Goal: Task Accomplishment & Management: Manage account settings

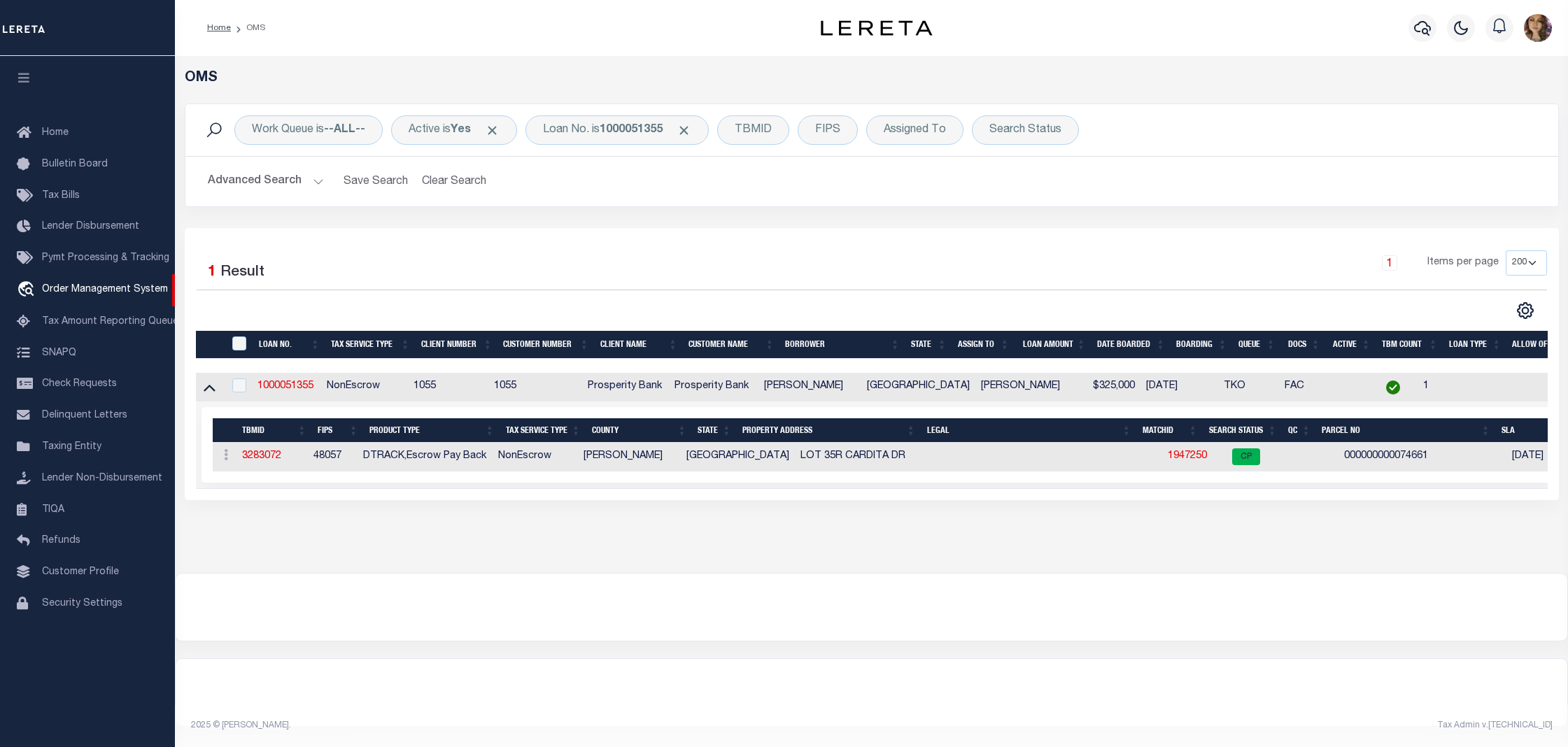
select select "200"
click at [650, 139] on div "Loan No. is 1000051355" at bounding box center [617, 129] width 183 height 29
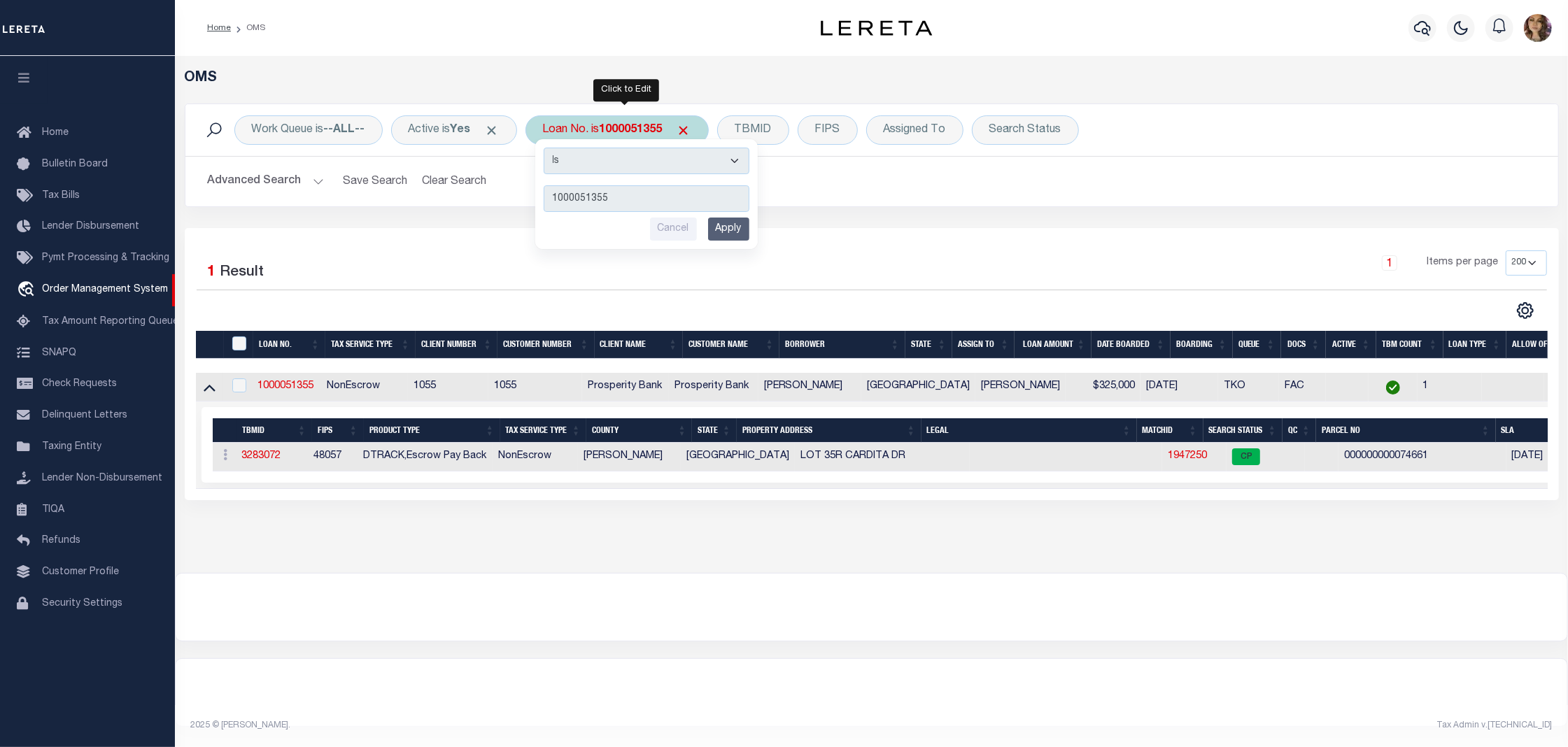
type input "10020846"
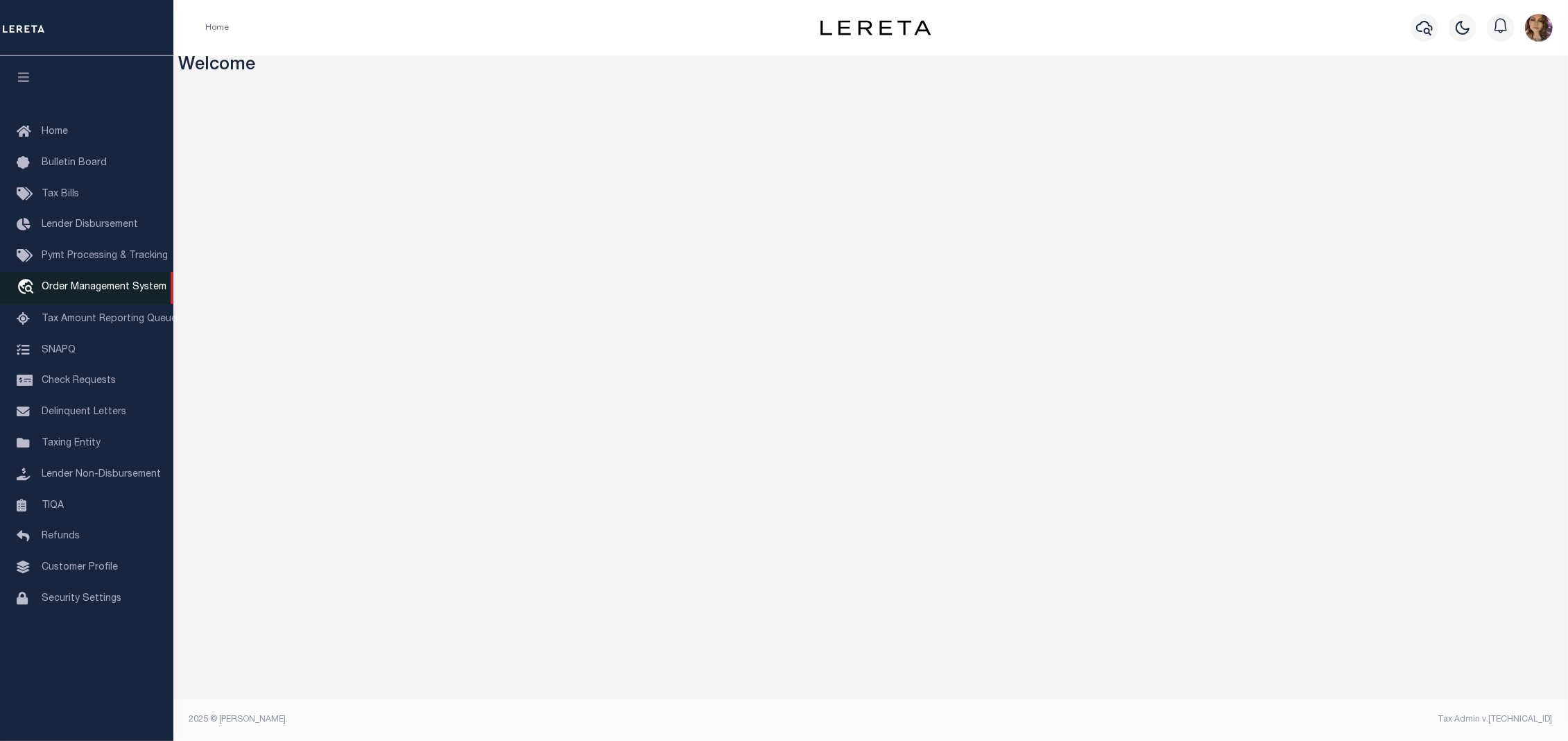
click at [85, 288] on span "Order Management System" at bounding box center [104, 288] width 125 height 10
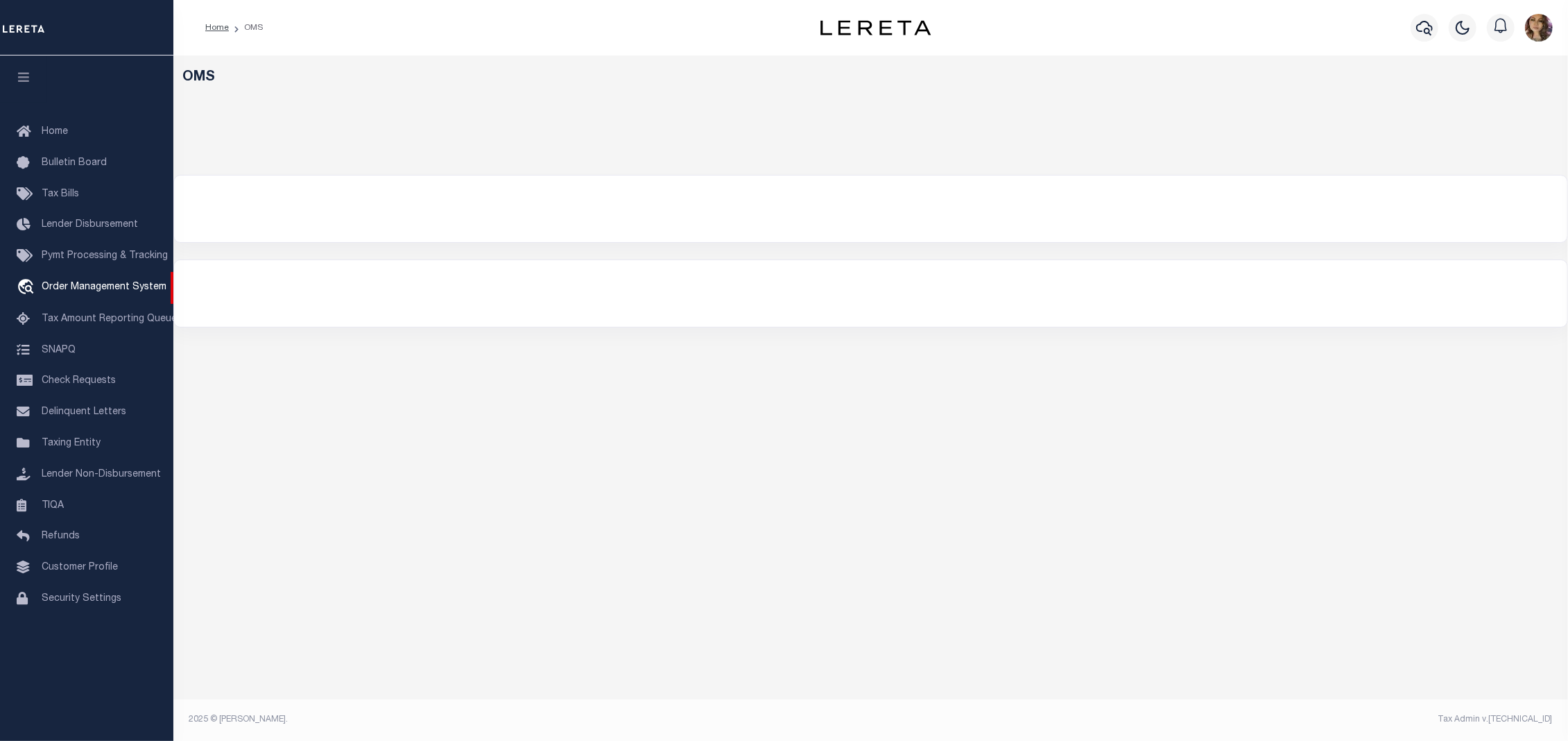
select select "200"
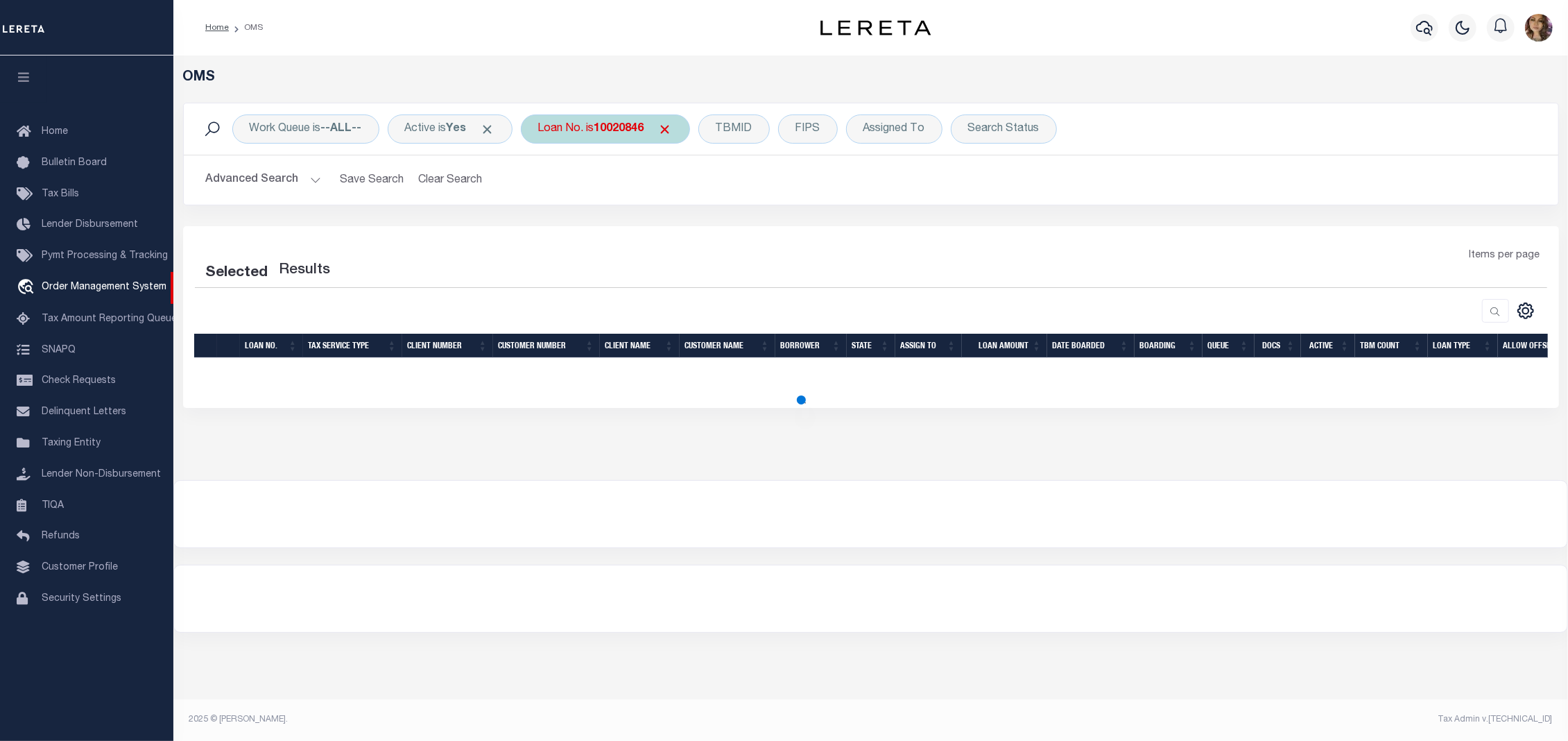
select select "200"
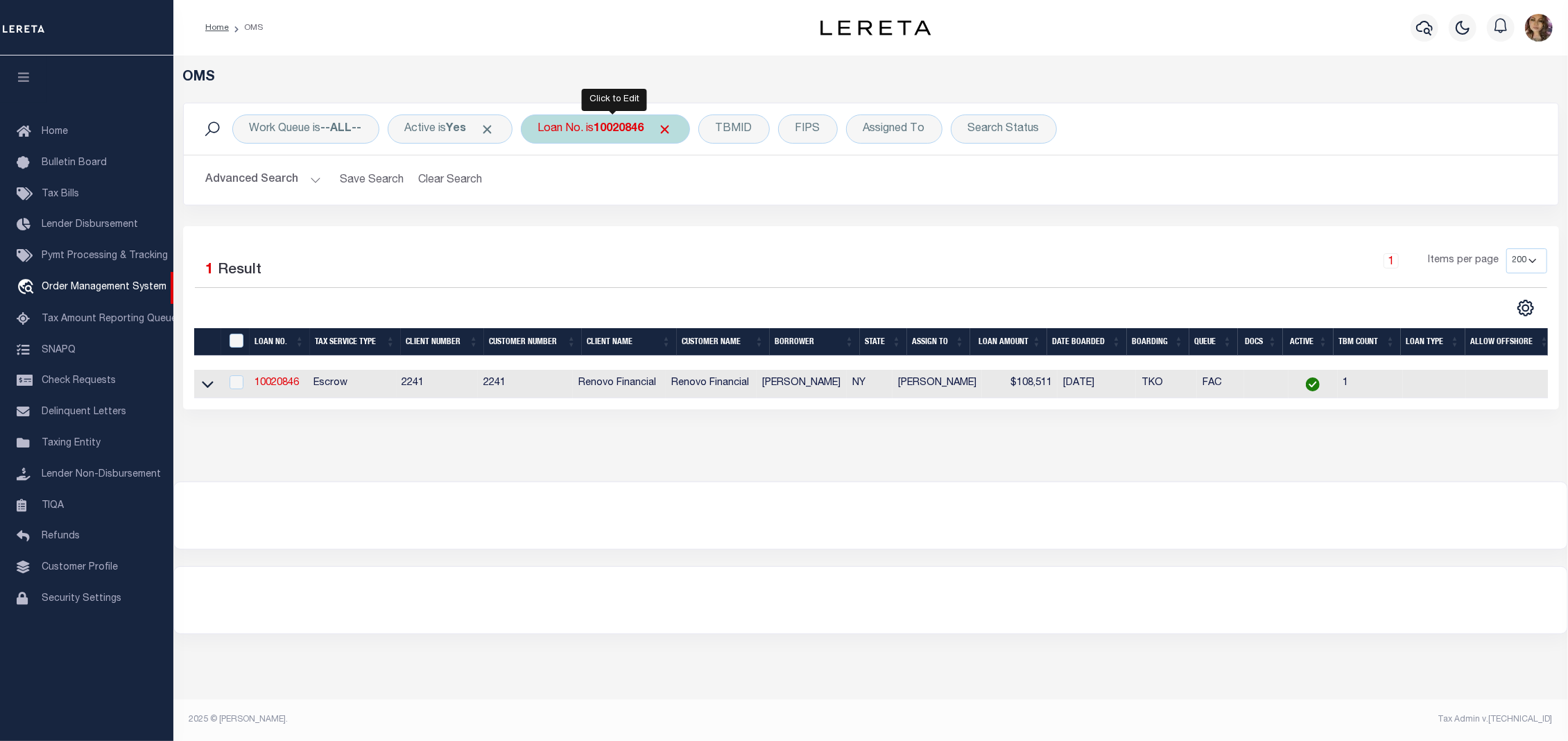
click at [611, 134] on b "10020846" at bounding box center [619, 128] width 50 height 11
click at [222, 388] on td at bounding box center [236, 384] width 28 height 28
checkbox input "true"
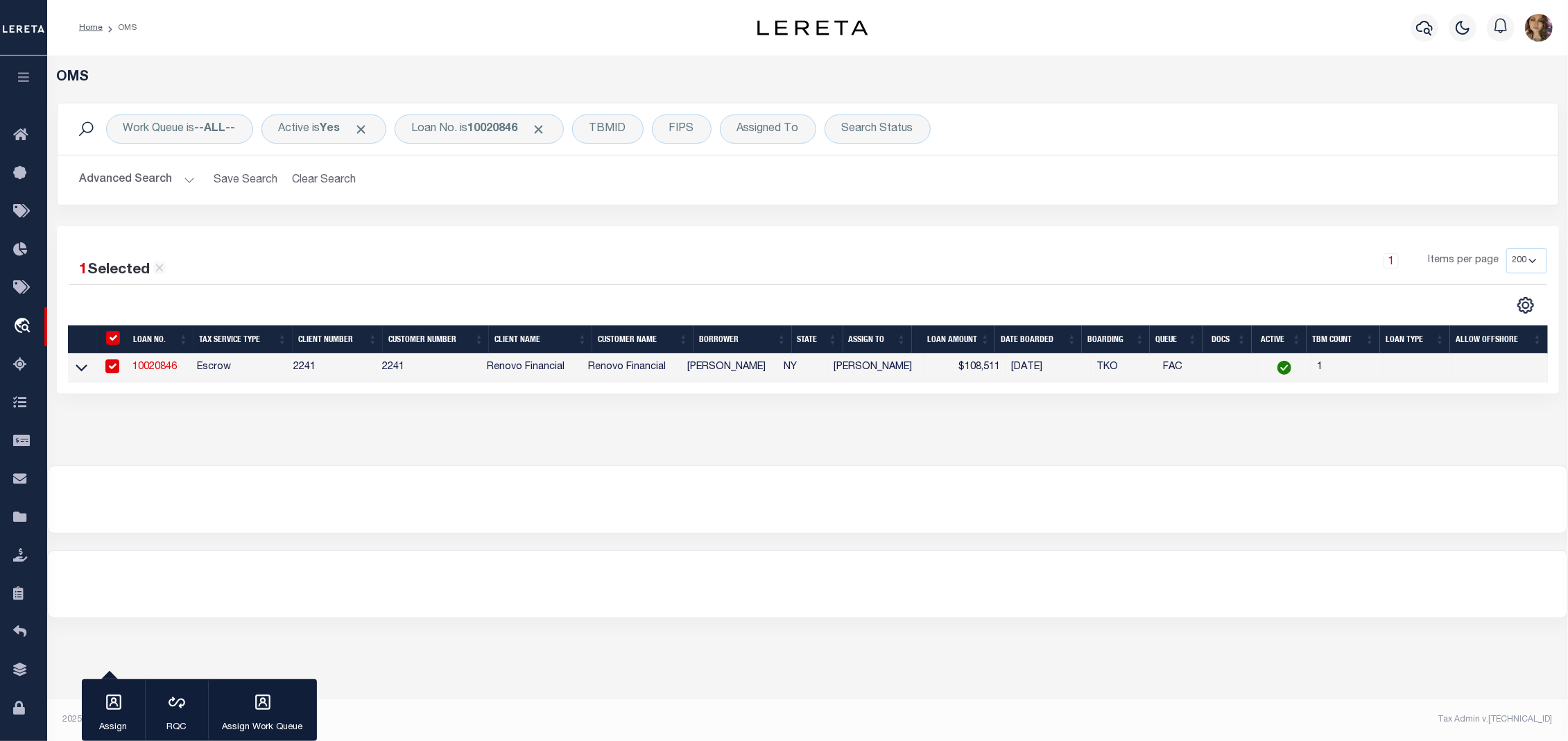
click at [89, 370] on td at bounding box center [82, 368] width 29 height 28
checkbox input "false"
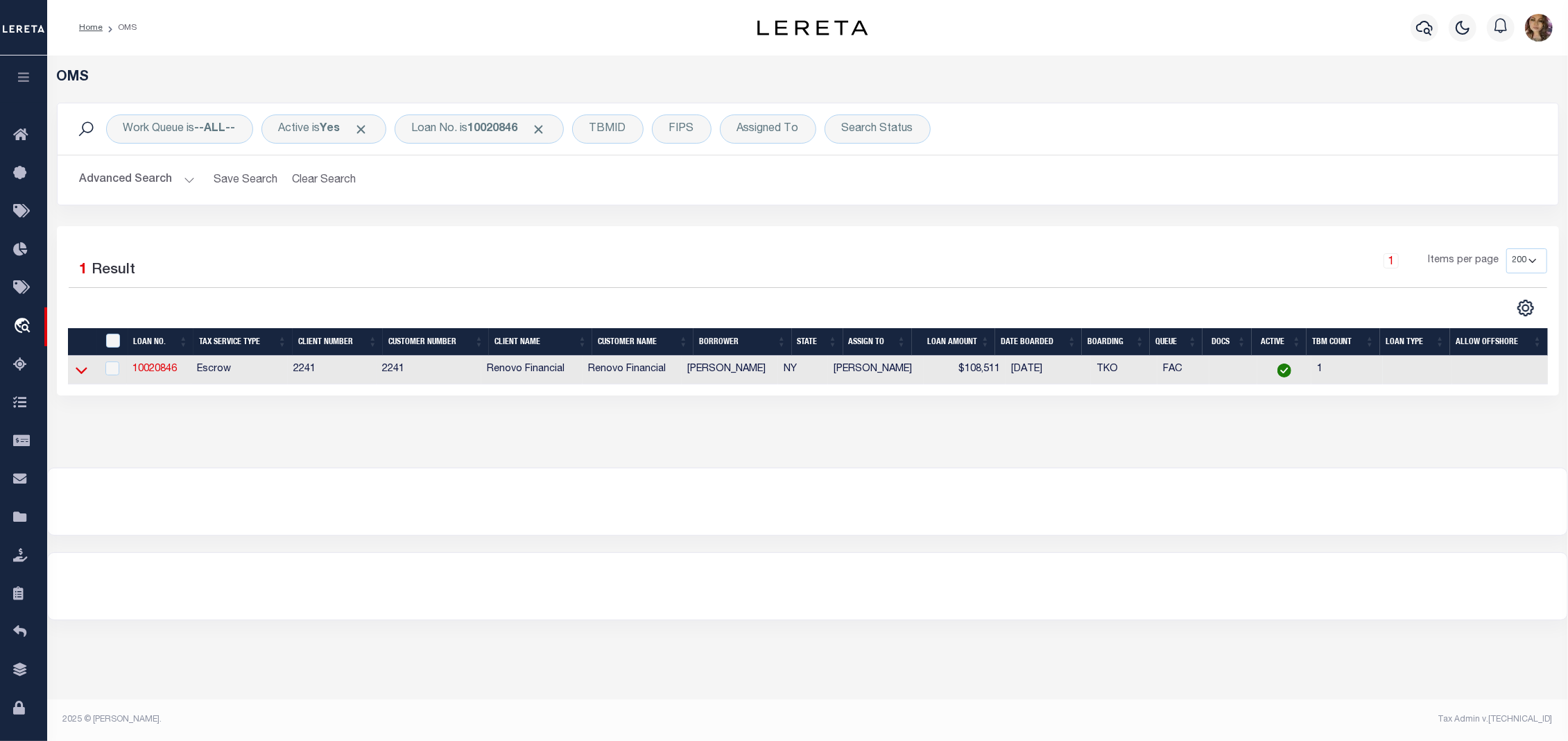
click at [78, 370] on icon at bounding box center [82, 369] width 12 height 14
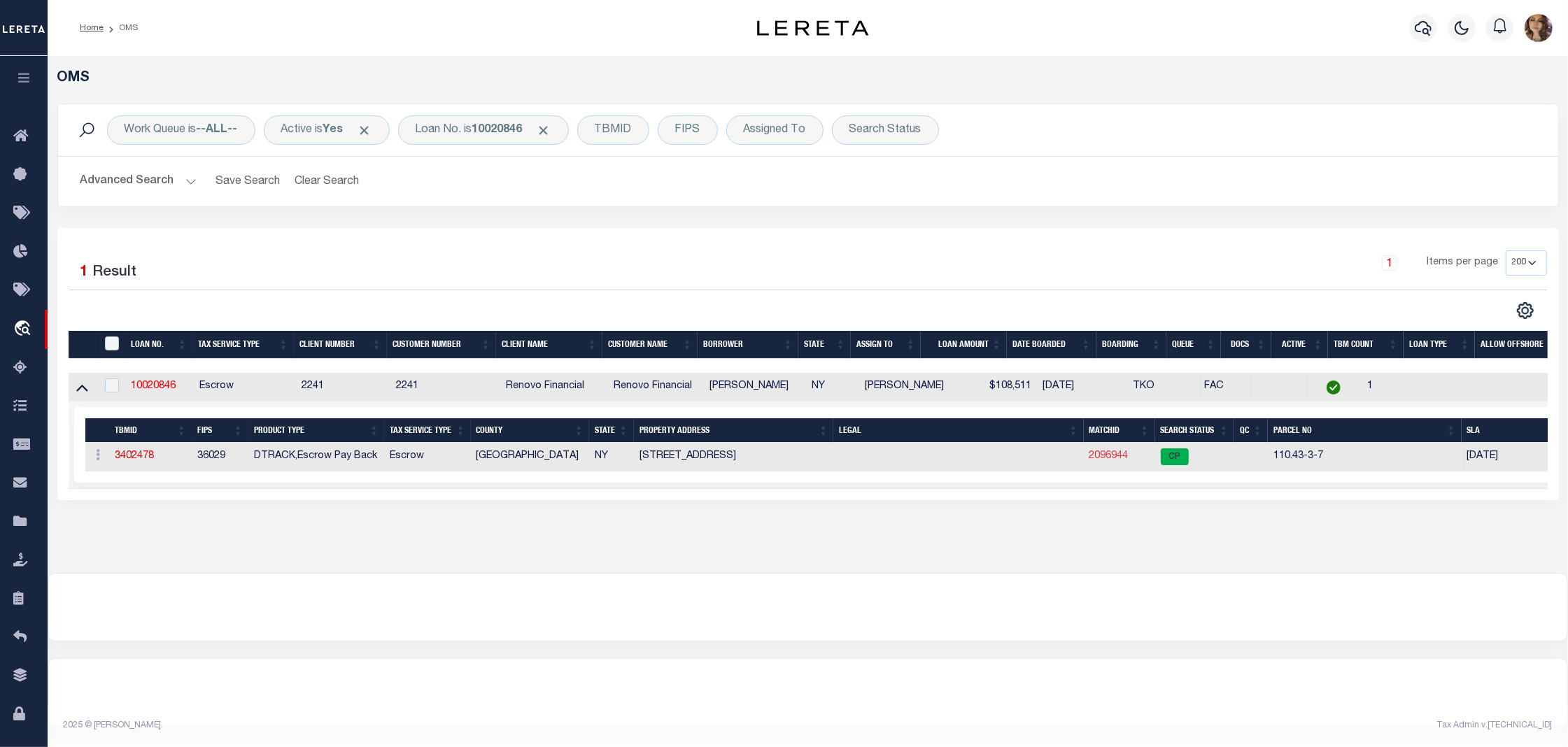
click at [1106, 457] on link "2096944" at bounding box center [1108, 456] width 39 height 10
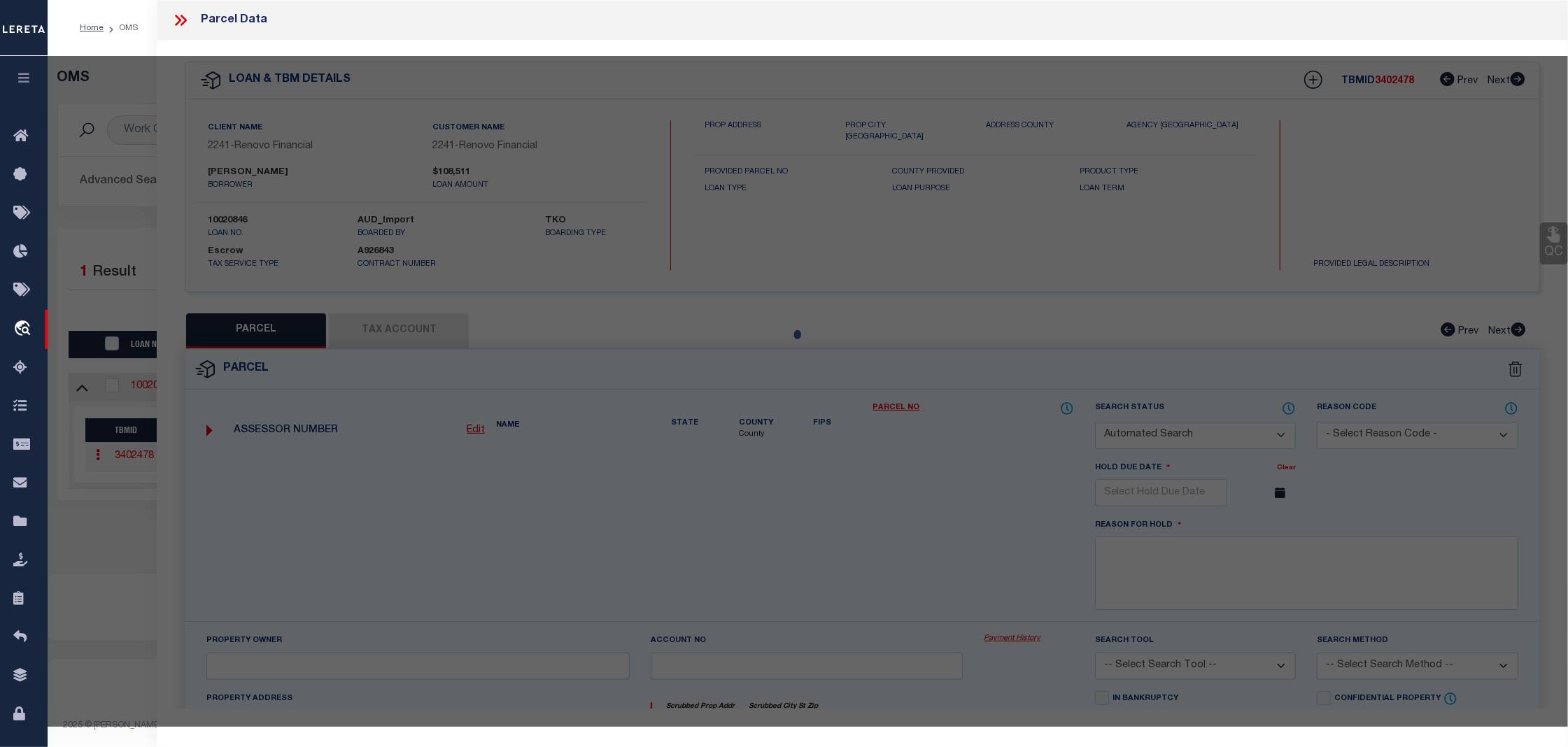
checkbox input "false"
select select "CP"
type input "[PERSON_NAME]"
select select "AGW"
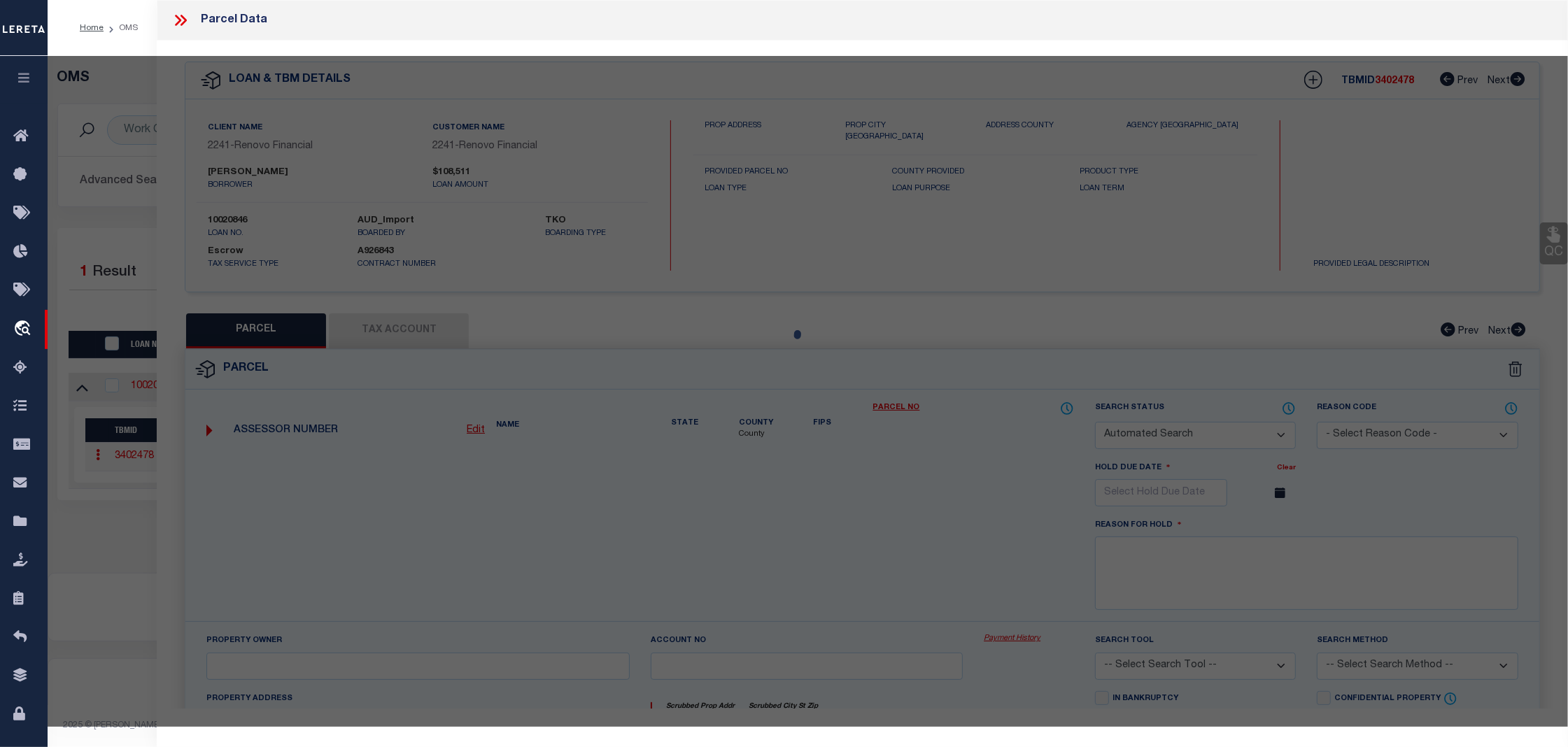
select select
type input "268 7TH ST"
checkbox input "false"
type input "BUFFALO, NY 14201"
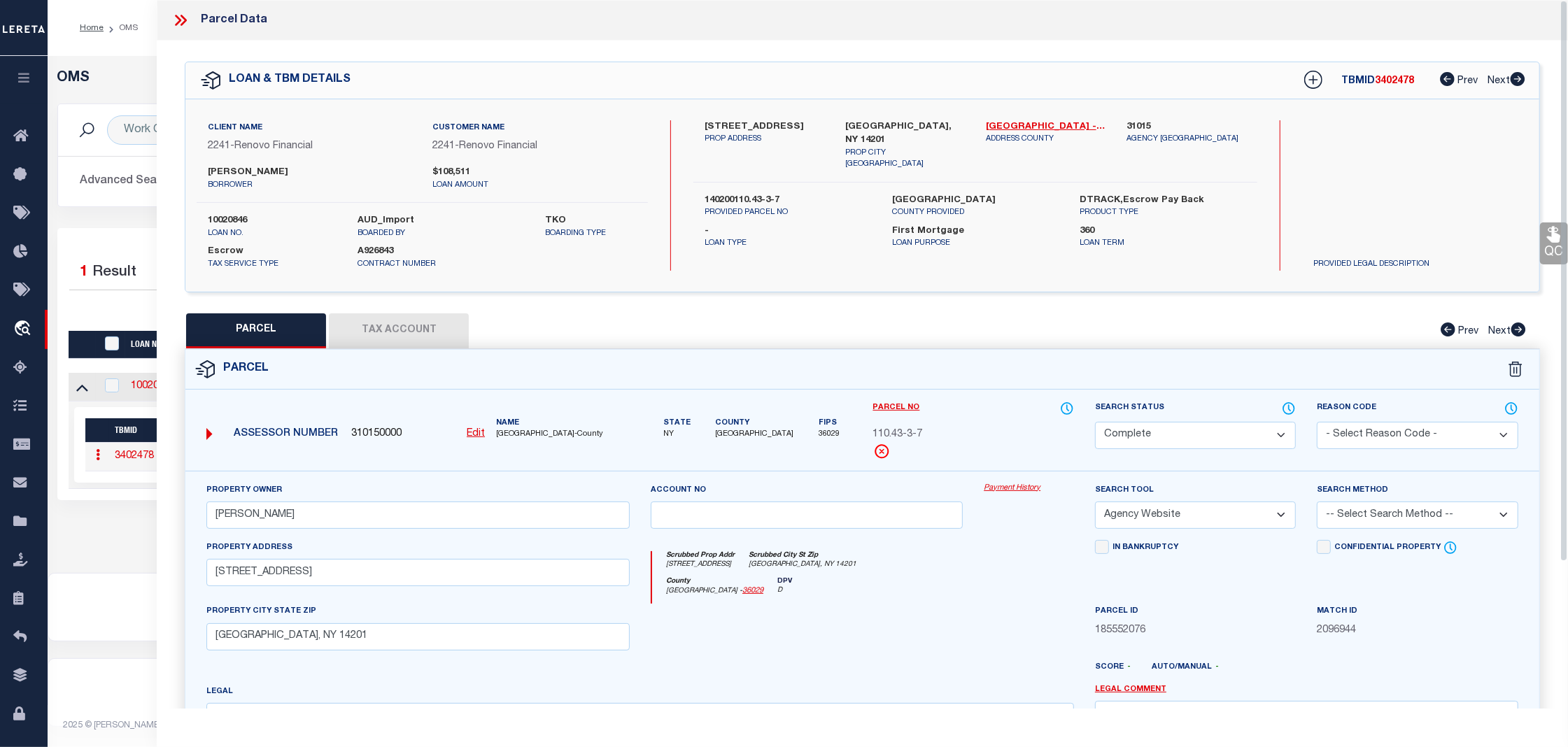
click at [1016, 491] on link "Payment History" at bounding box center [1029, 488] width 90 height 12
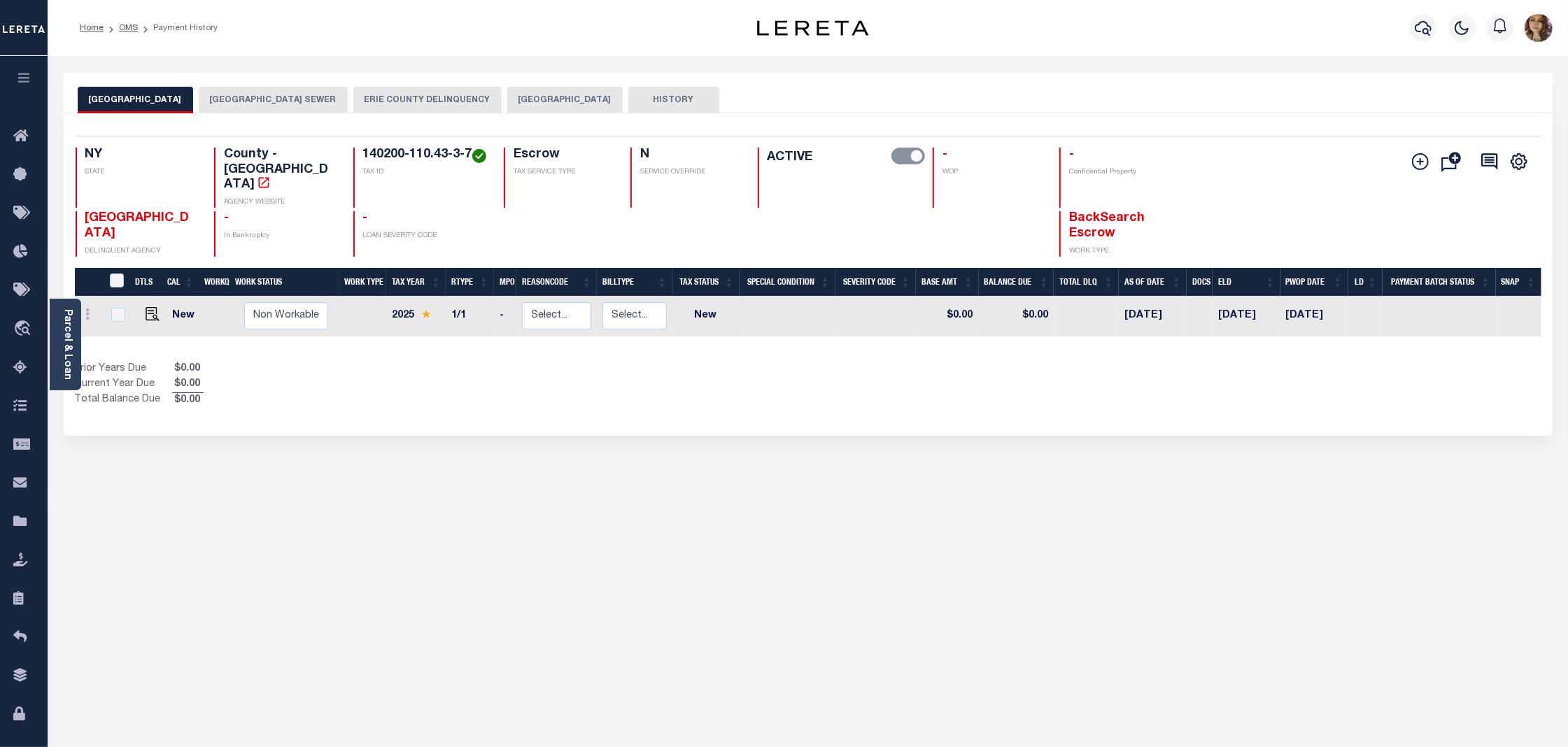
click at [308, 97] on button "BUFFALO CITY SEWER" at bounding box center [272, 100] width 149 height 27
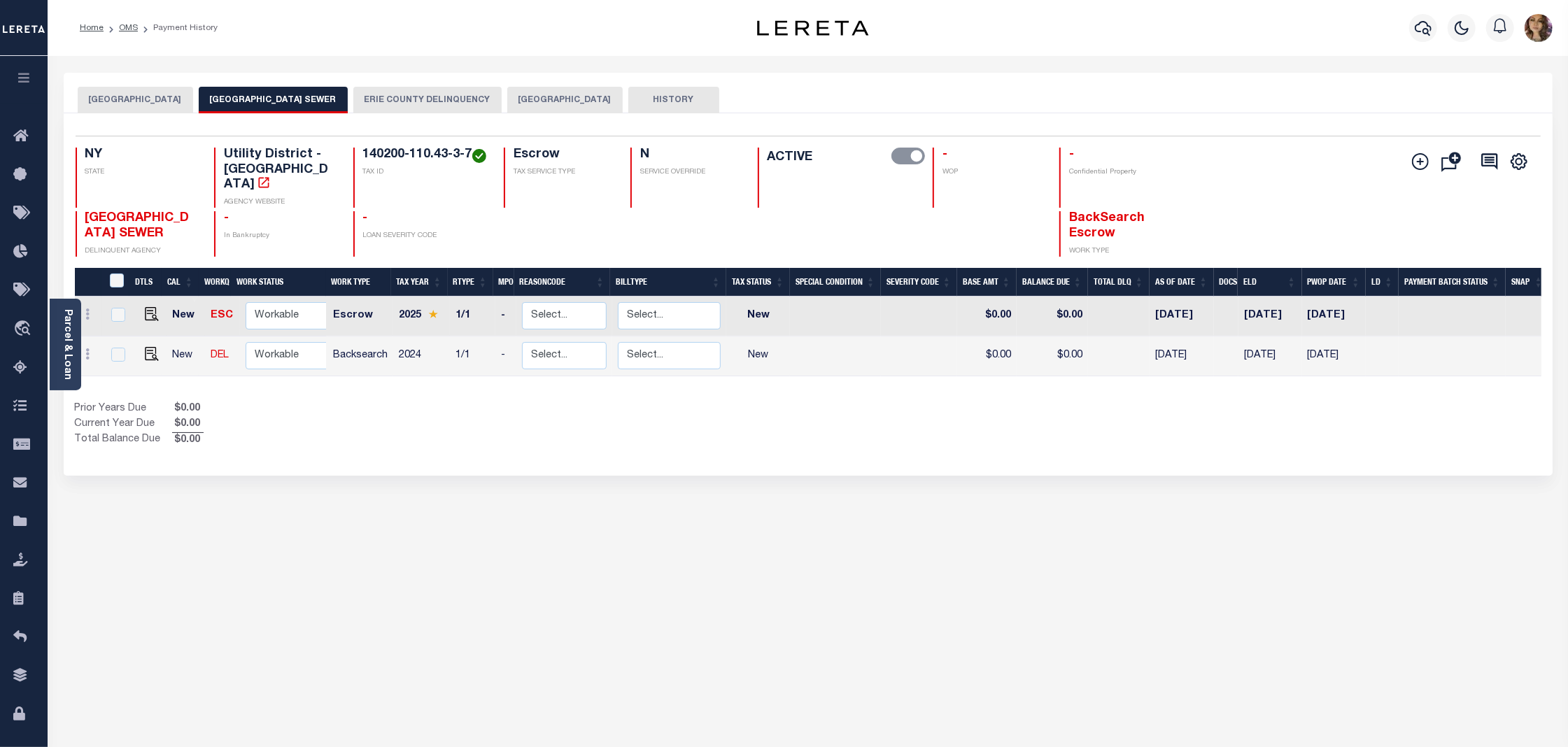
click at [566, 95] on button "BUFFALO CITY" at bounding box center [565, 100] width 115 height 27
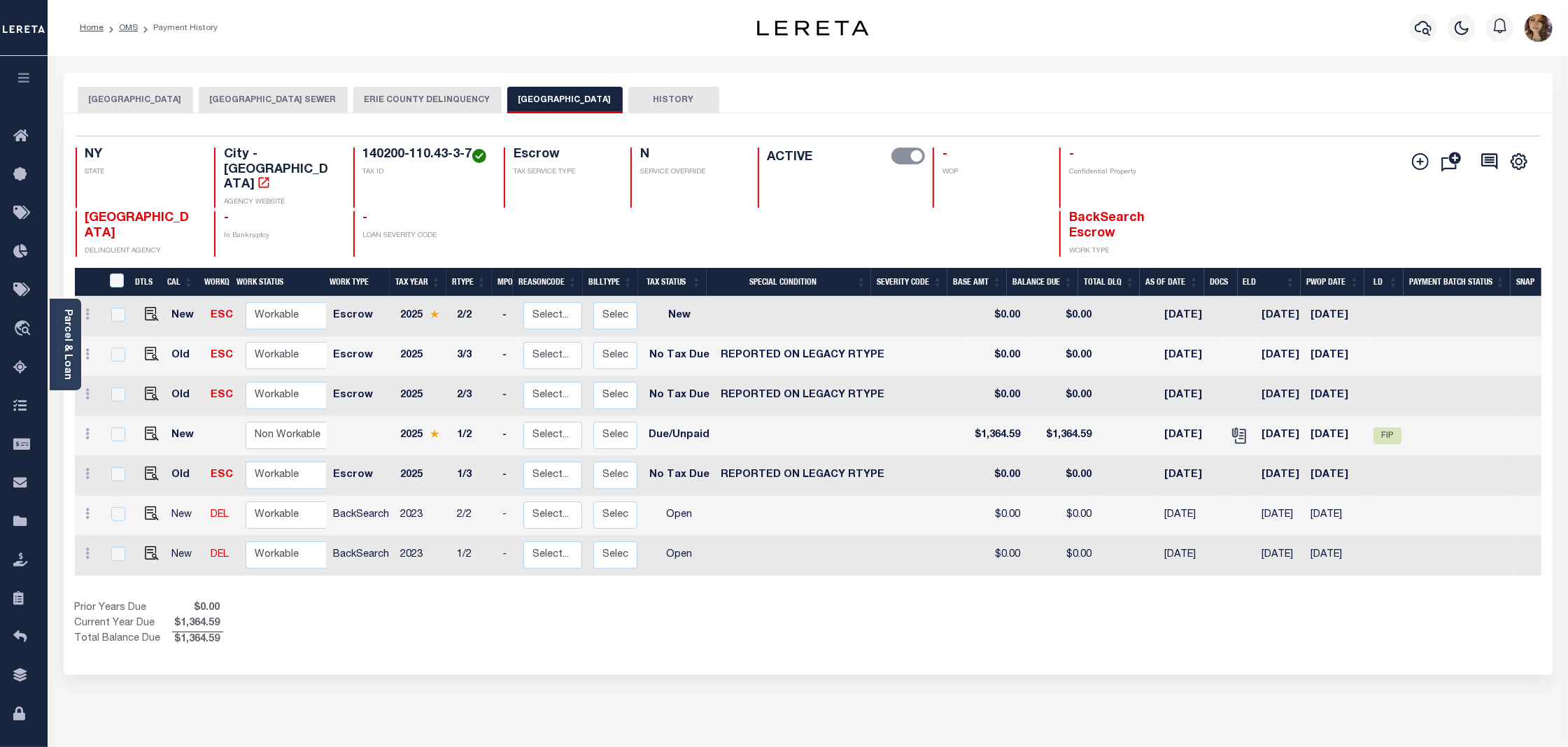
click at [171, 99] on button "BUFFALO CITY STATE AND COUNTY" at bounding box center [134, 100] width 115 height 27
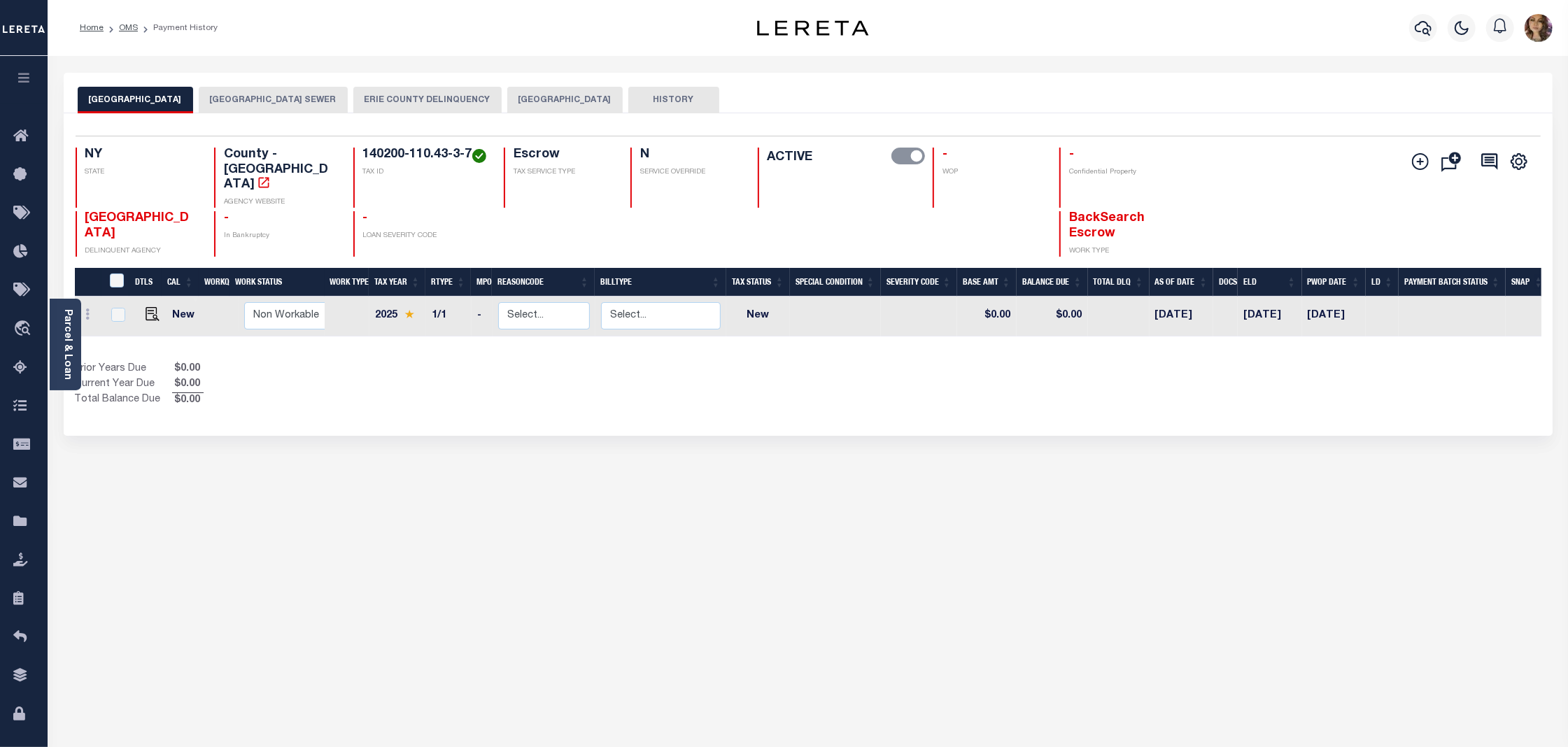
click at [313, 98] on button "BUFFALO CITY SEWER" at bounding box center [272, 100] width 149 height 27
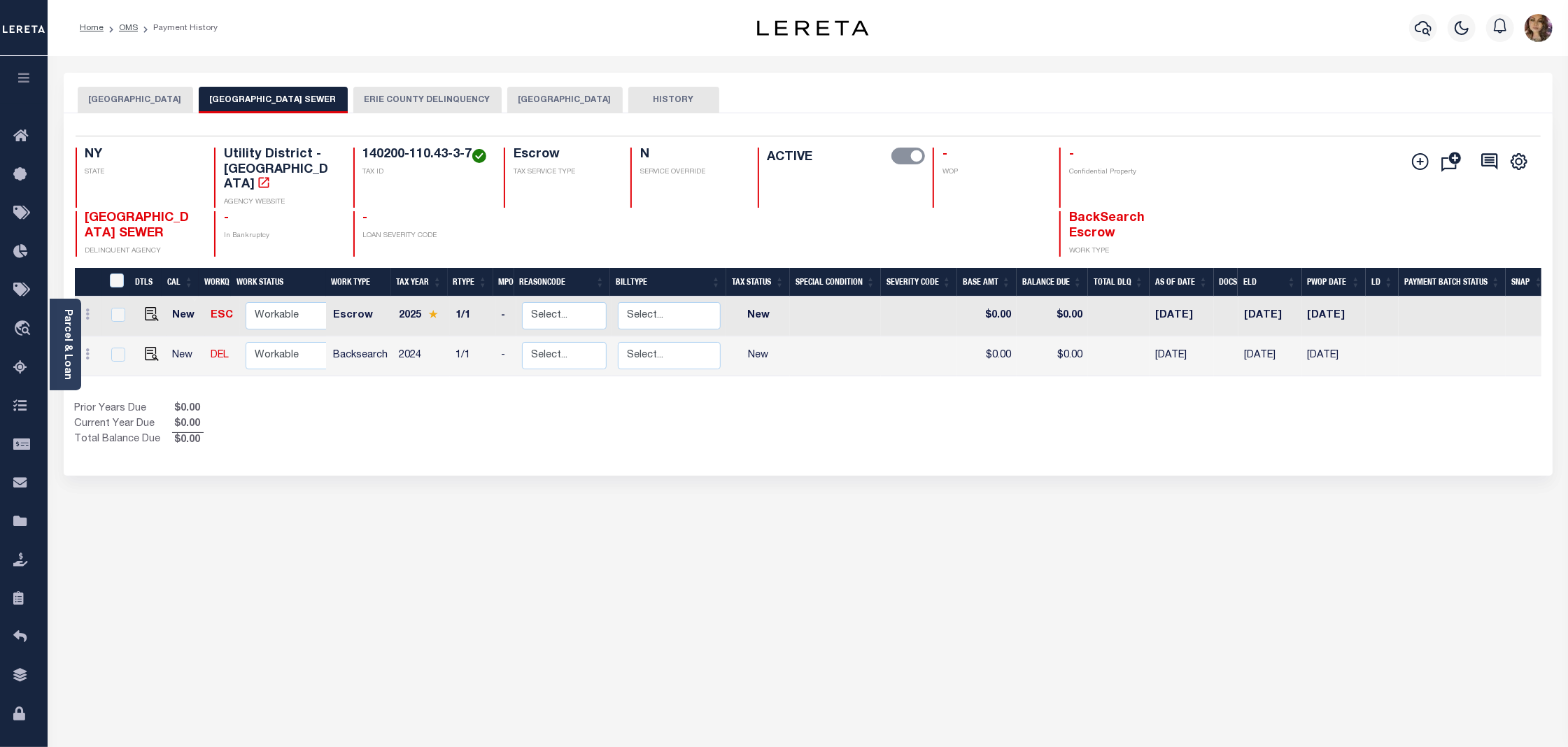
click at [453, 101] on button "ERIE COUNTY DELINQUENCY" at bounding box center [427, 100] width 148 height 27
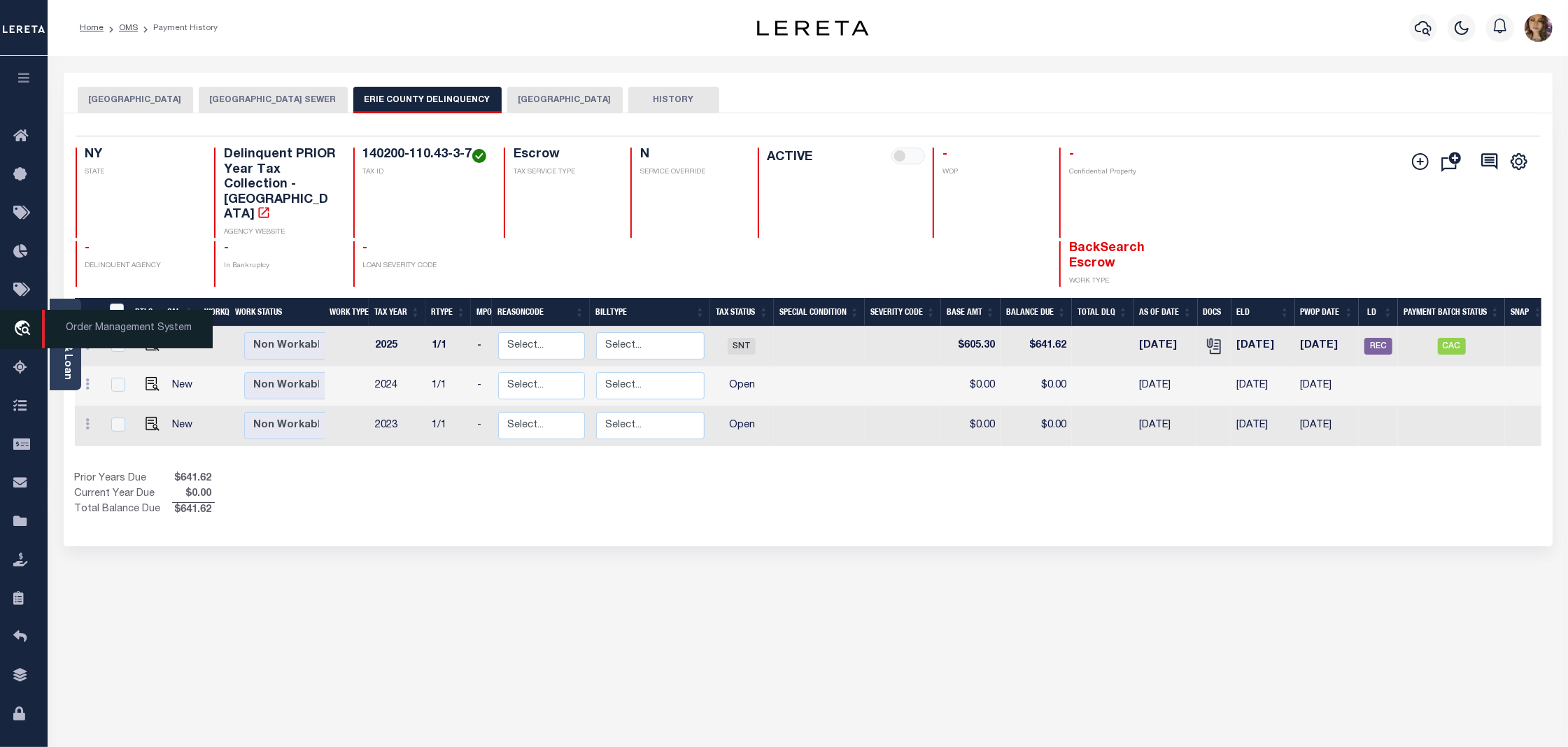
click at [90, 330] on span "Order Management System" at bounding box center [127, 329] width 171 height 39
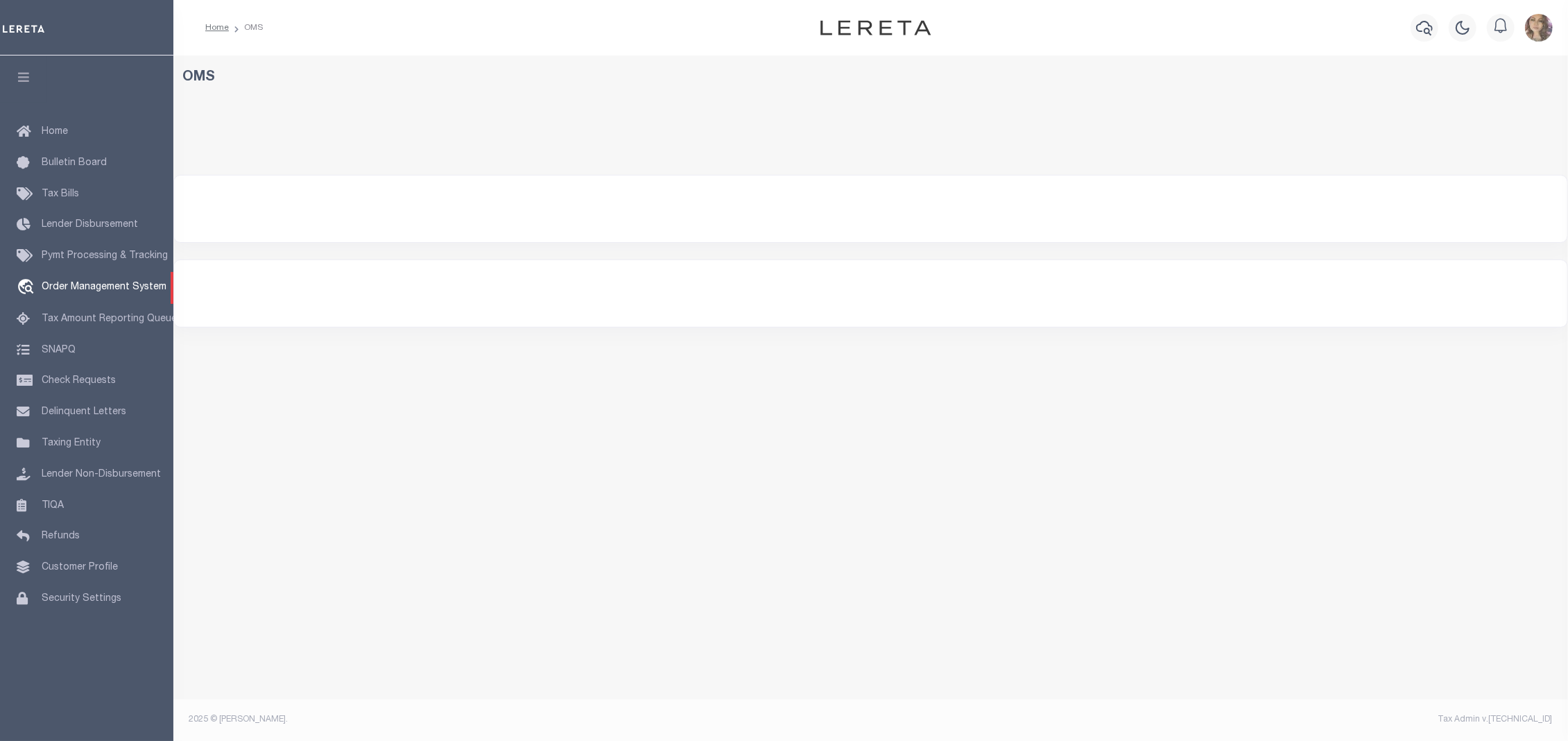
select select "200"
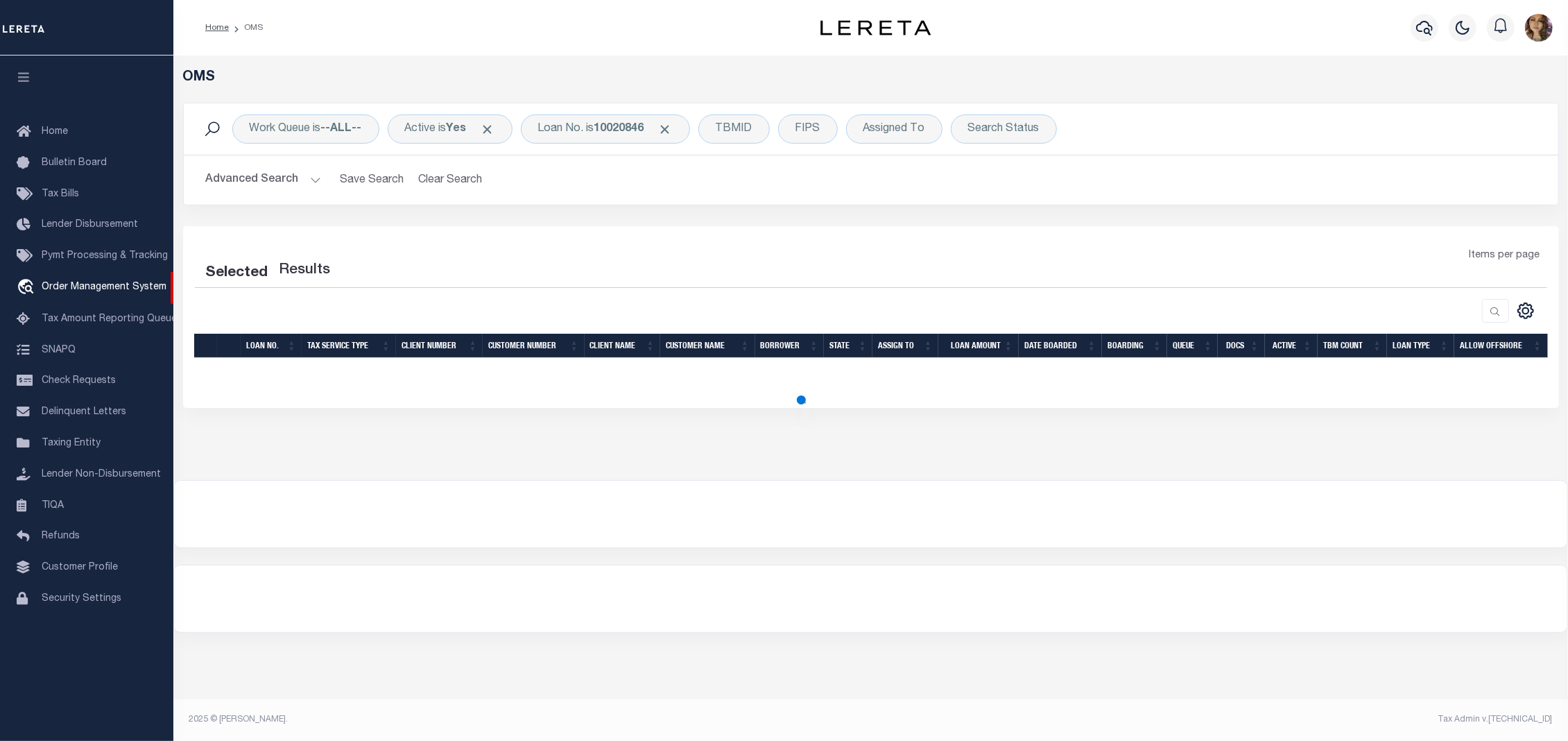
select select "200"
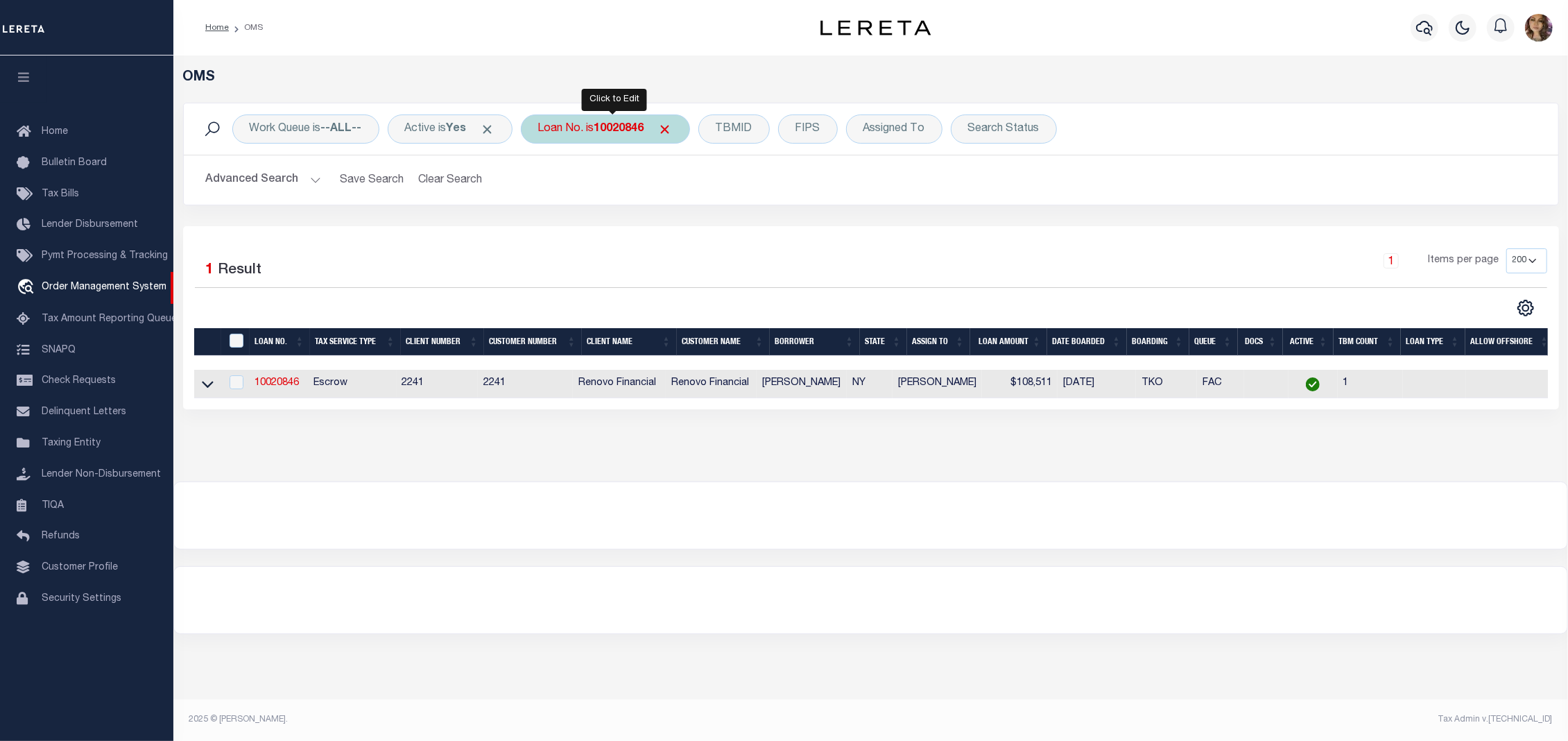
click at [598, 137] on div "Loan No. is 10020846" at bounding box center [605, 128] width 169 height 29
click at [211, 386] on icon at bounding box center [207, 383] width 12 height 14
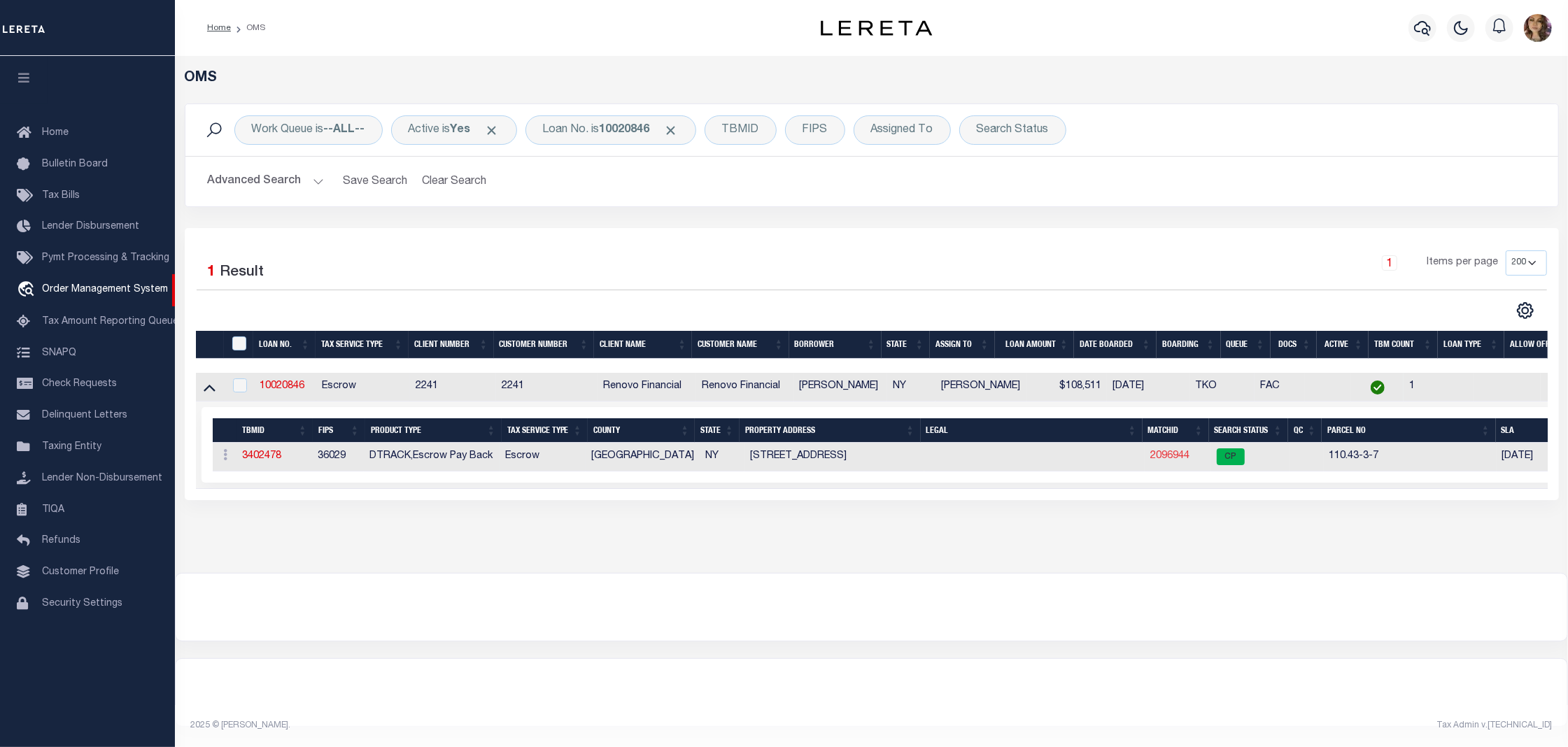
click at [1174, 457] on link "2096944" at bounding box center [1170, 456] width 39 height 10
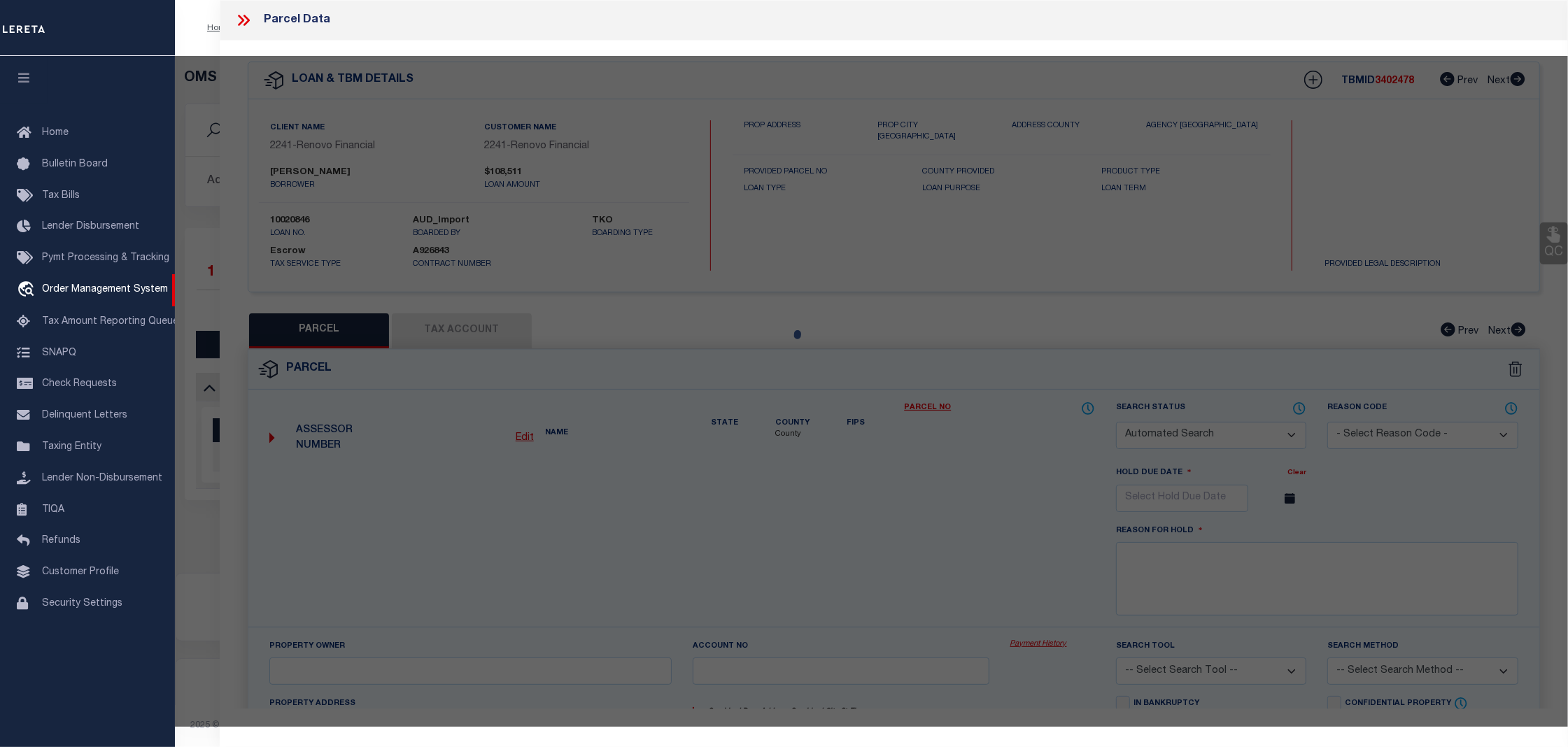
checkbox input "false"
select select "CP"
type input "MARY K VOLTZ"
select select "AGW"
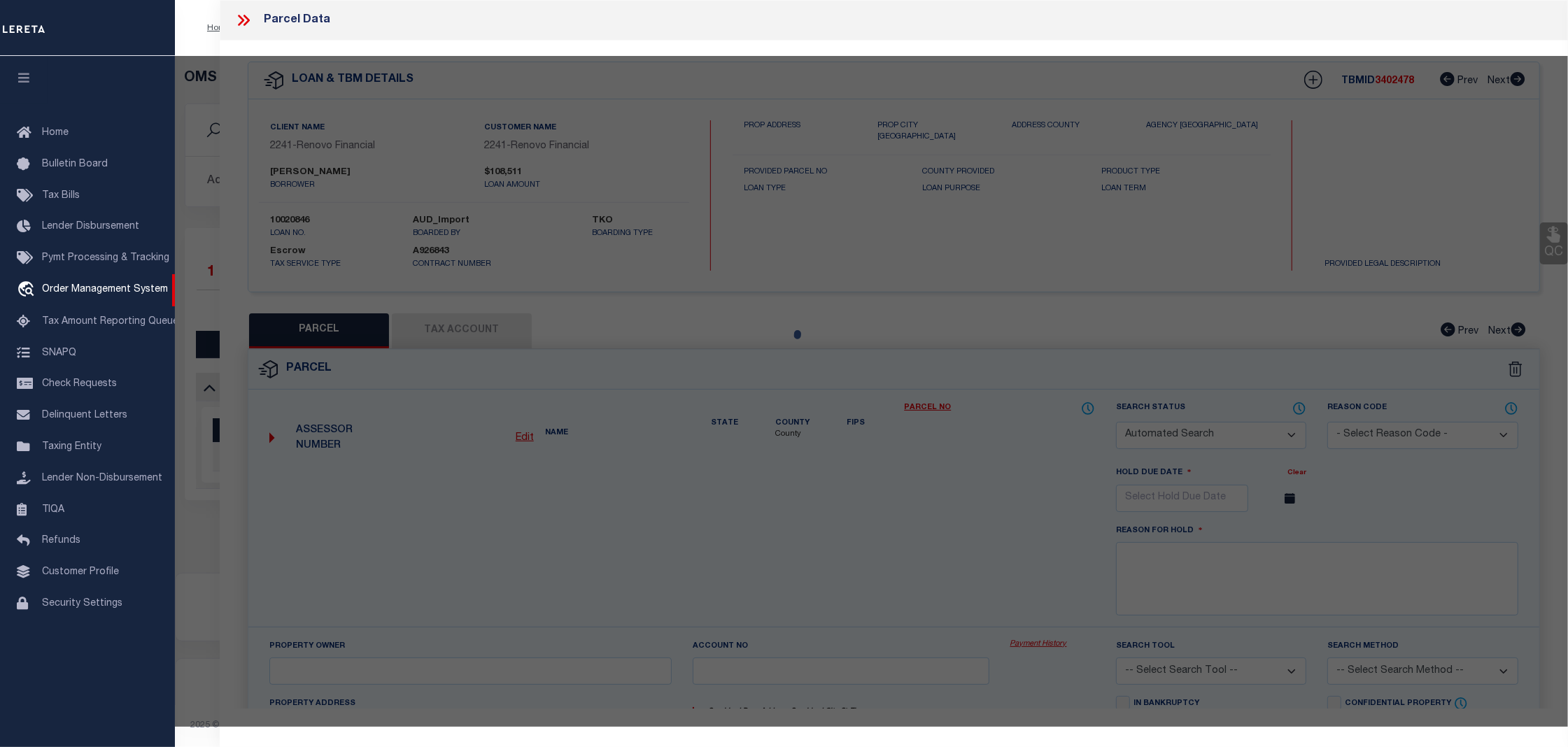
select select
type input "268 7TH ST"
checkbox input "false"
type input "BUFFALO, NY 14201"
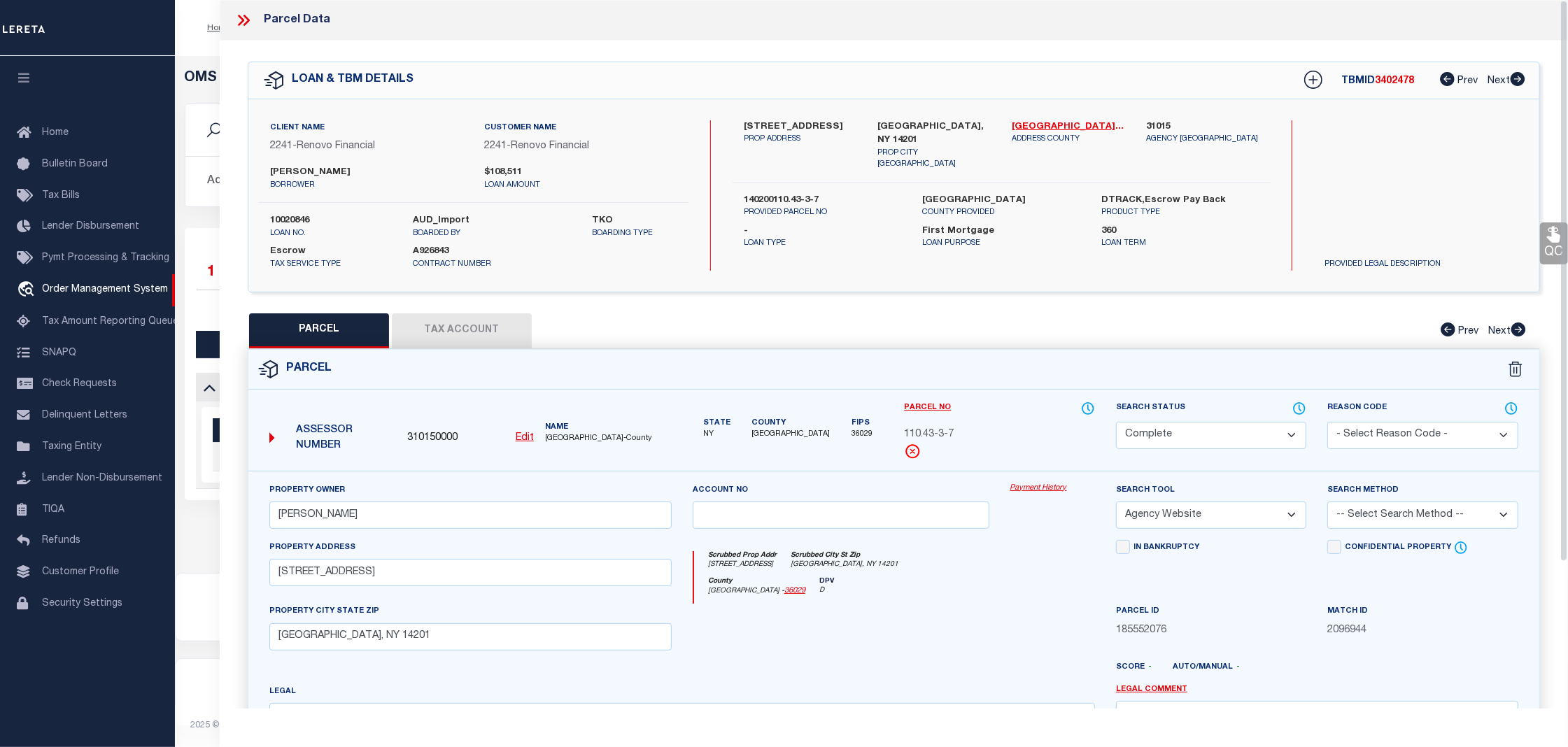
click at [1055, 487] on link "Payment History" at bounding box center [1052, 488] width 85 height 12
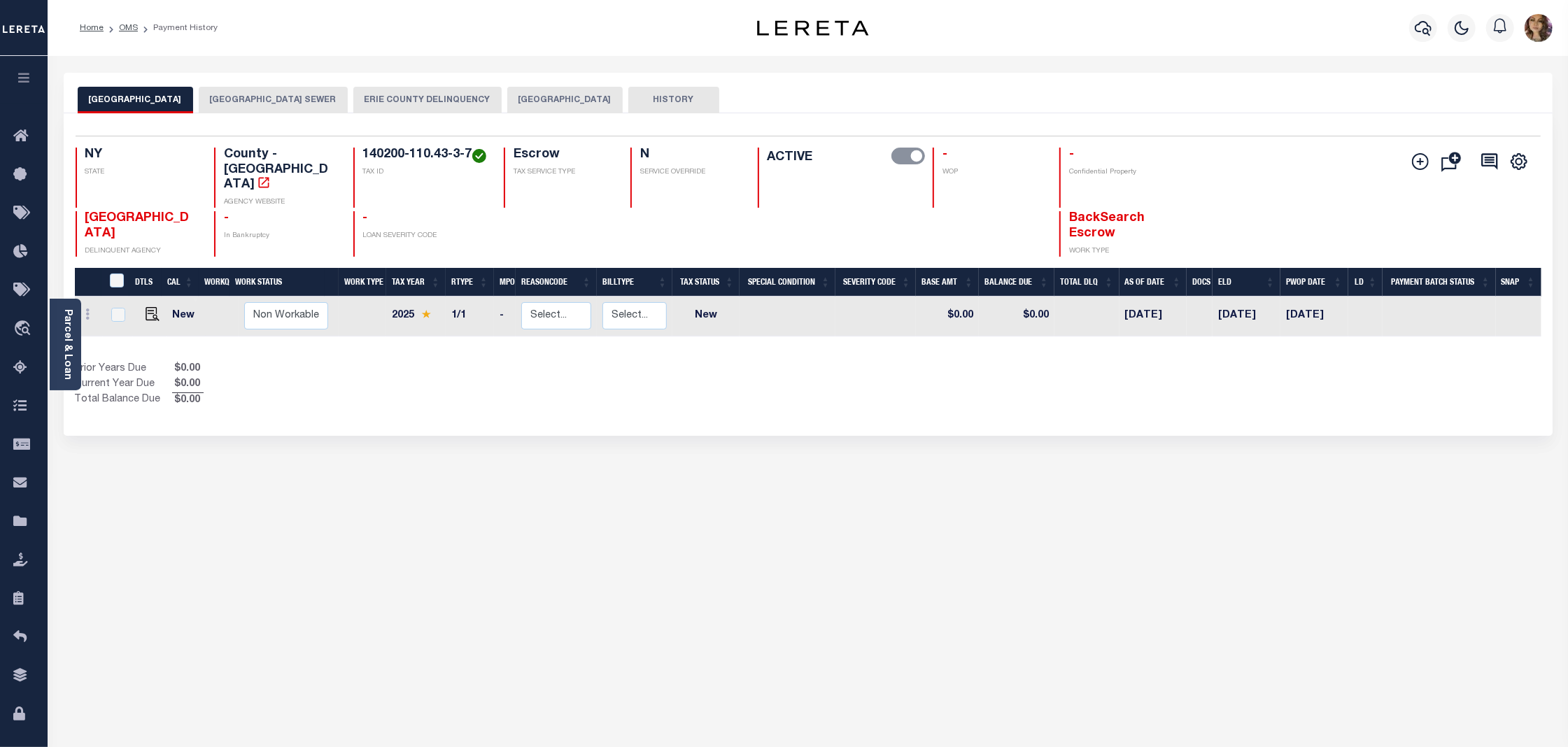
click at [313, 96] on button "[GEOGRAPHIC_DATA] SEWER" at bounding box center [272, 100] width 149 height 27
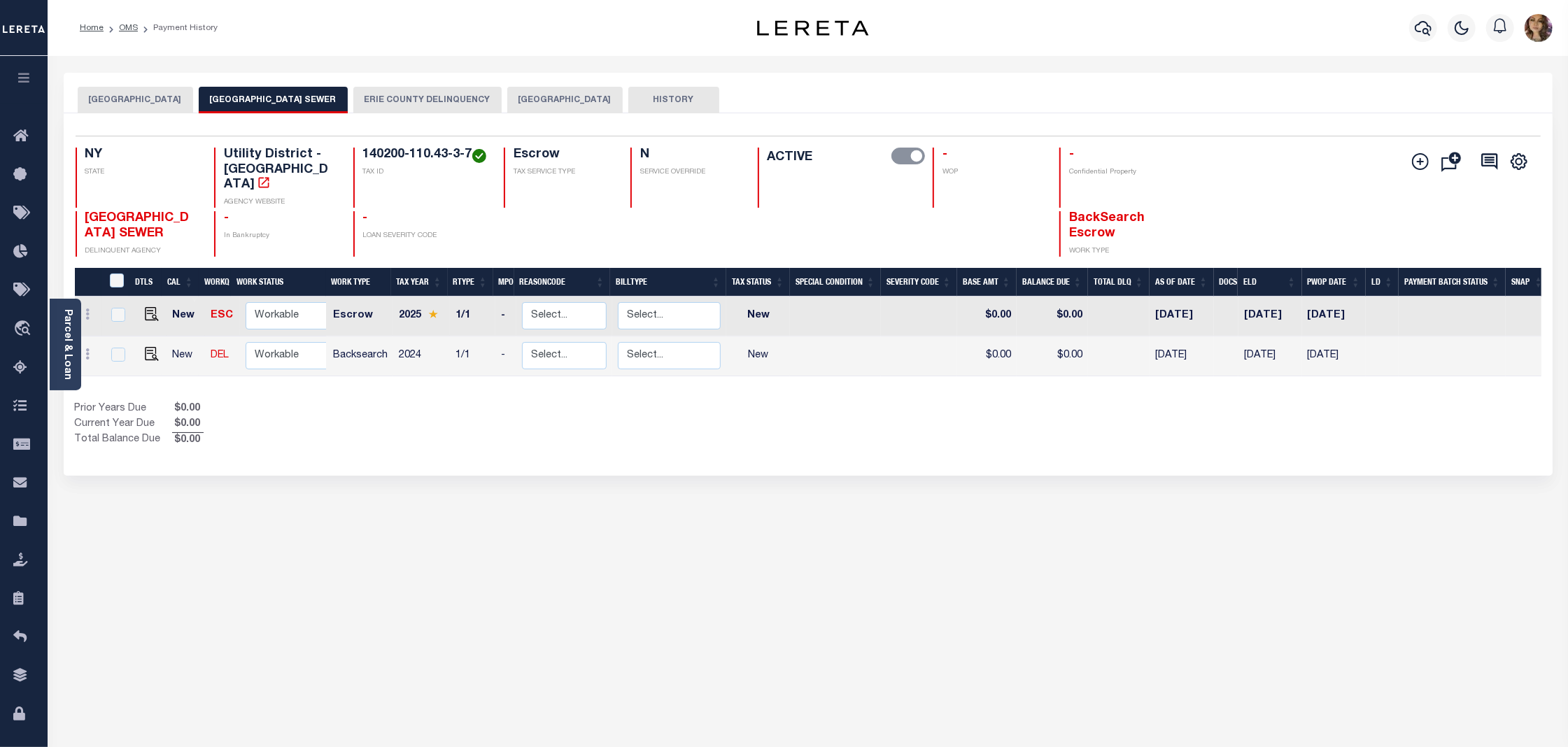
click at [449, 99] on button "ERIE COUNTY DELINQUENCY" at bounding box center [427, 100] width 148 height 27
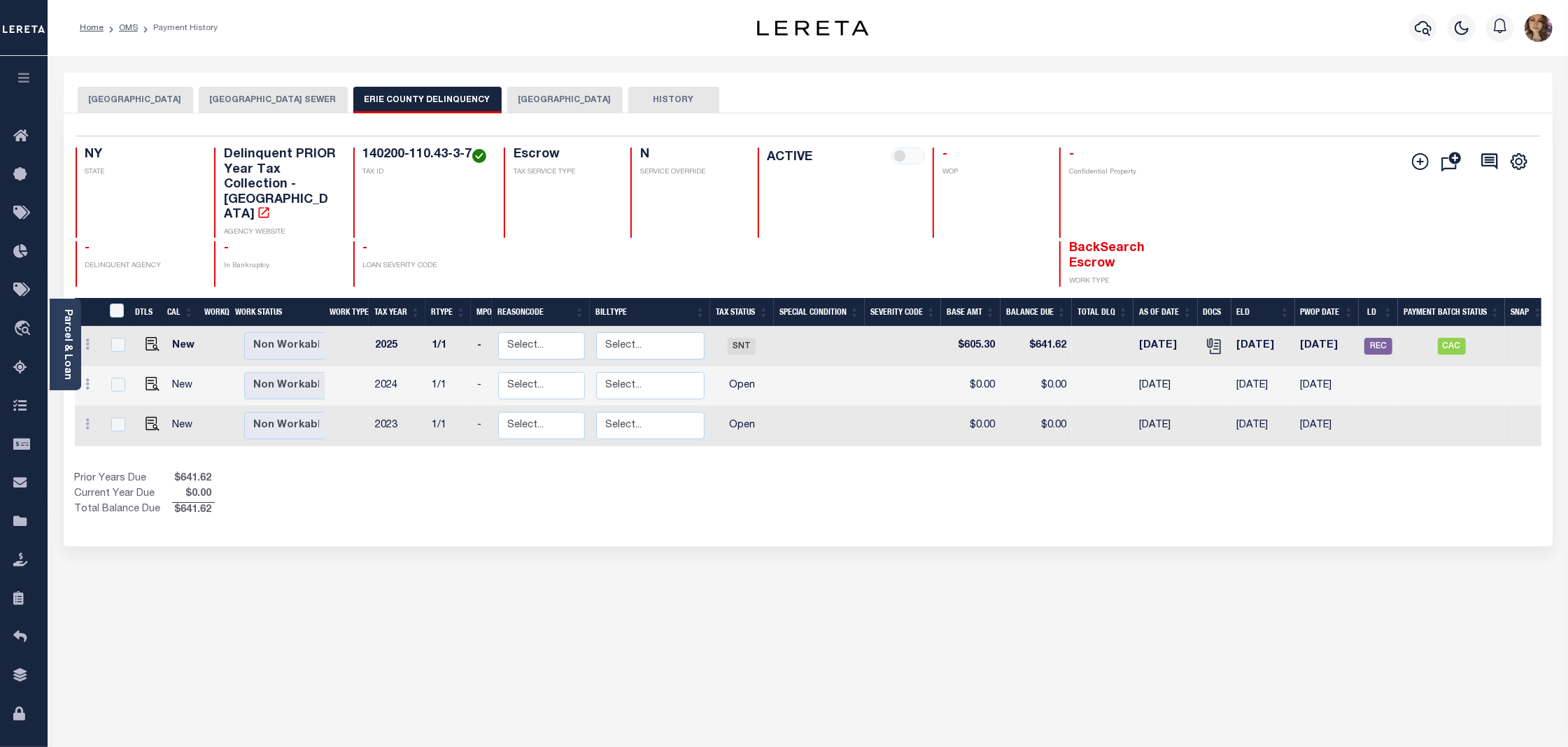
click at [564, 102] on button "BUFFALO CITY" at bounding box center [565, 100] width 115 height 27
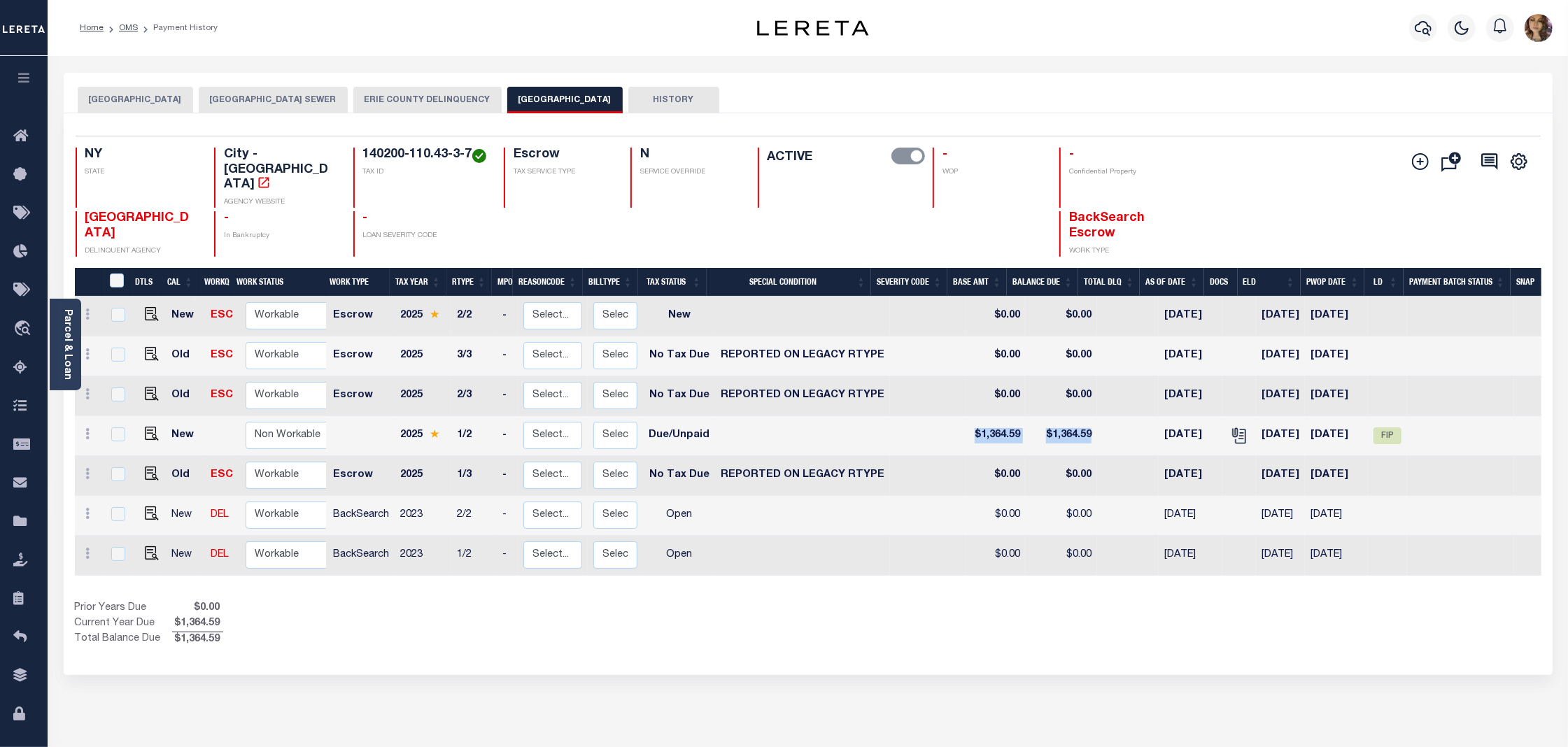
drag, startPoint x: 1064, startPoint y: 425, endPoint x: 950, endPoint y: 423, distance: 114.0
click at [950, 423] on tr "New Non Workable Workable 2025 1/2 - Select... Payment Reversal Taxable Value C…" at bounding box center [815, 435] width 1481 height 39
click at [1230, 427] on icon "" at bounding box center [1239, 436] width 18 height 18
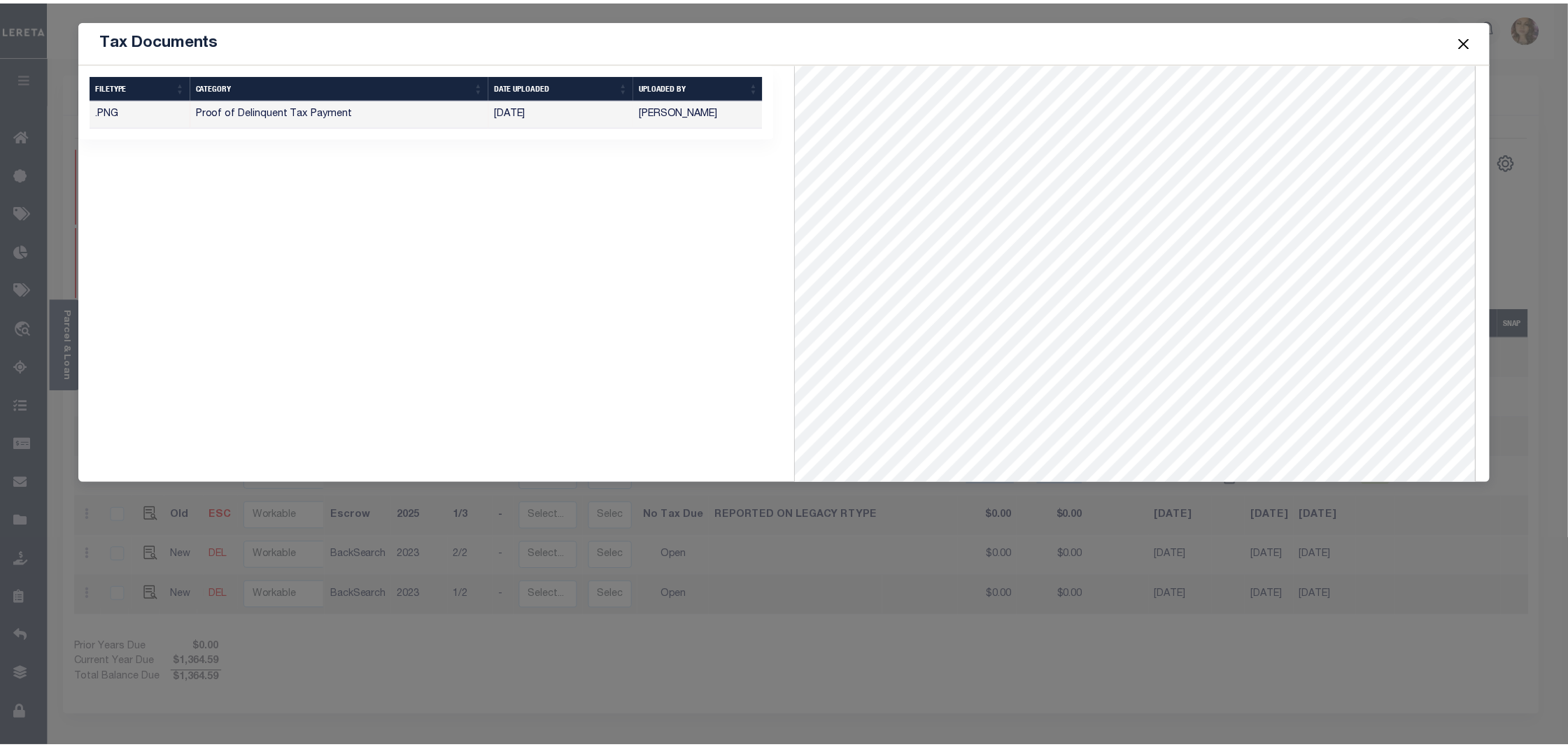
scroll to position [107, 0]
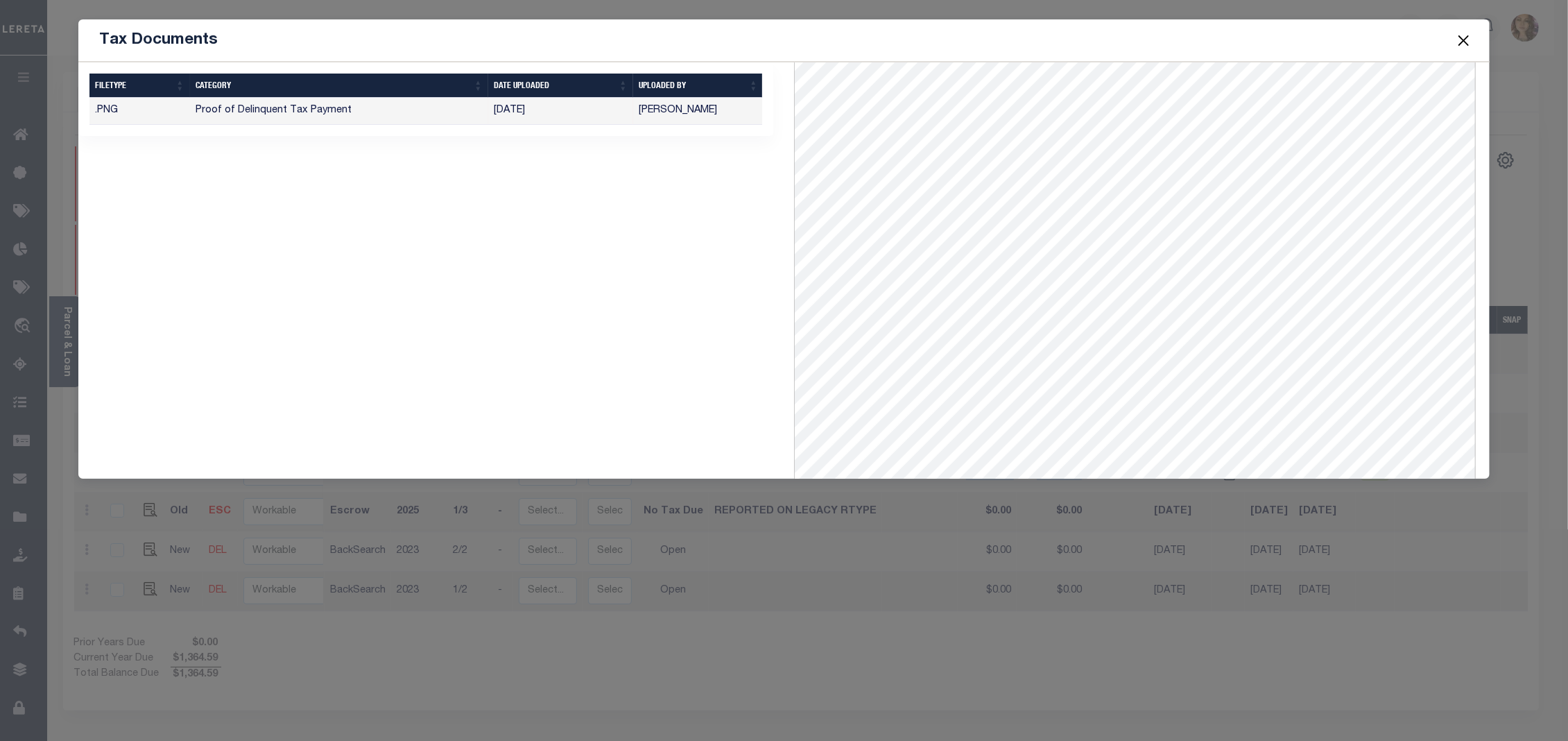
click at [1462, 39] on button "Close" at bounding box center [1465, 40] width 18 height 18
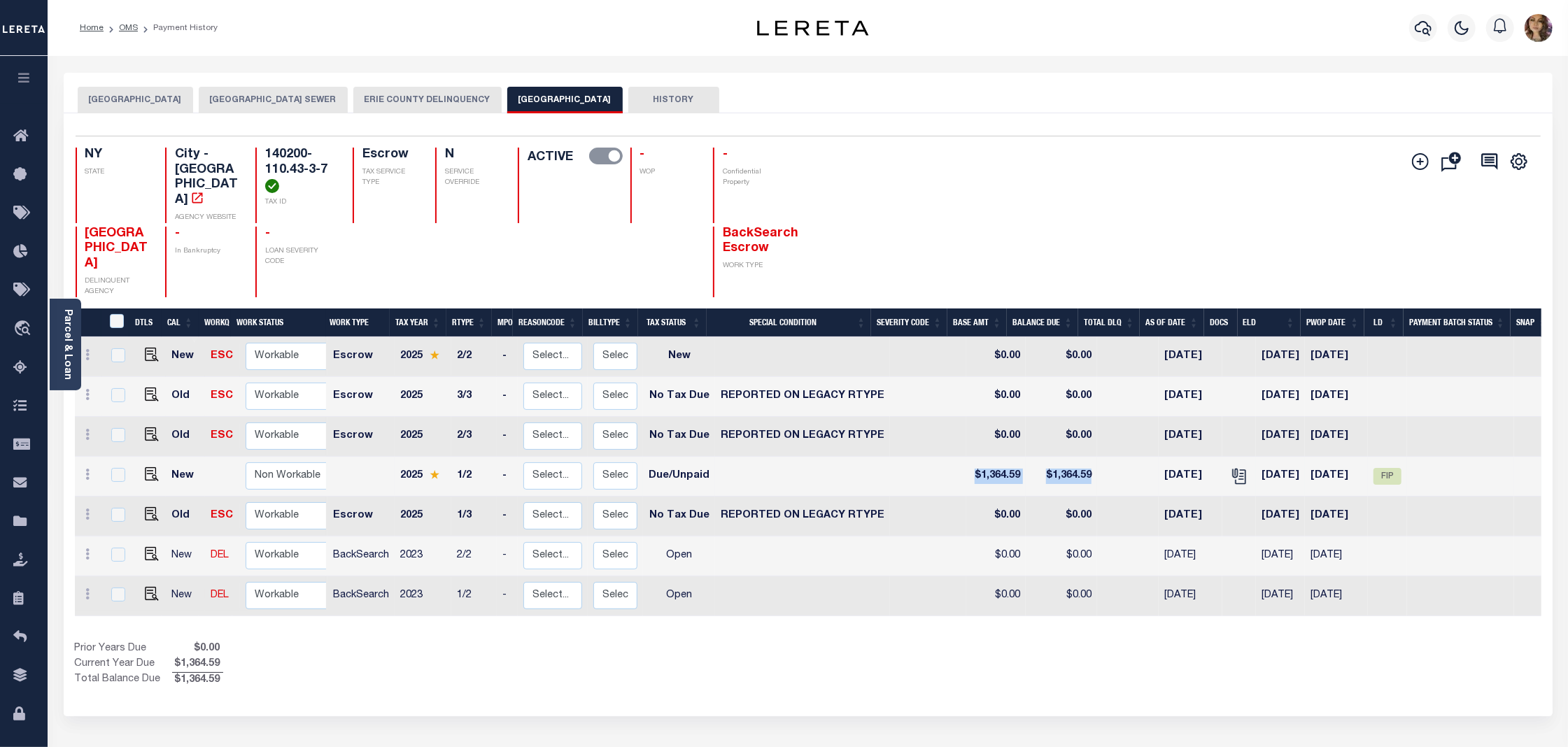
click at [1037, 457] on td "$1,364.59" at bounding box center [1060, 476] width 71 height 39
checkbox input "true"
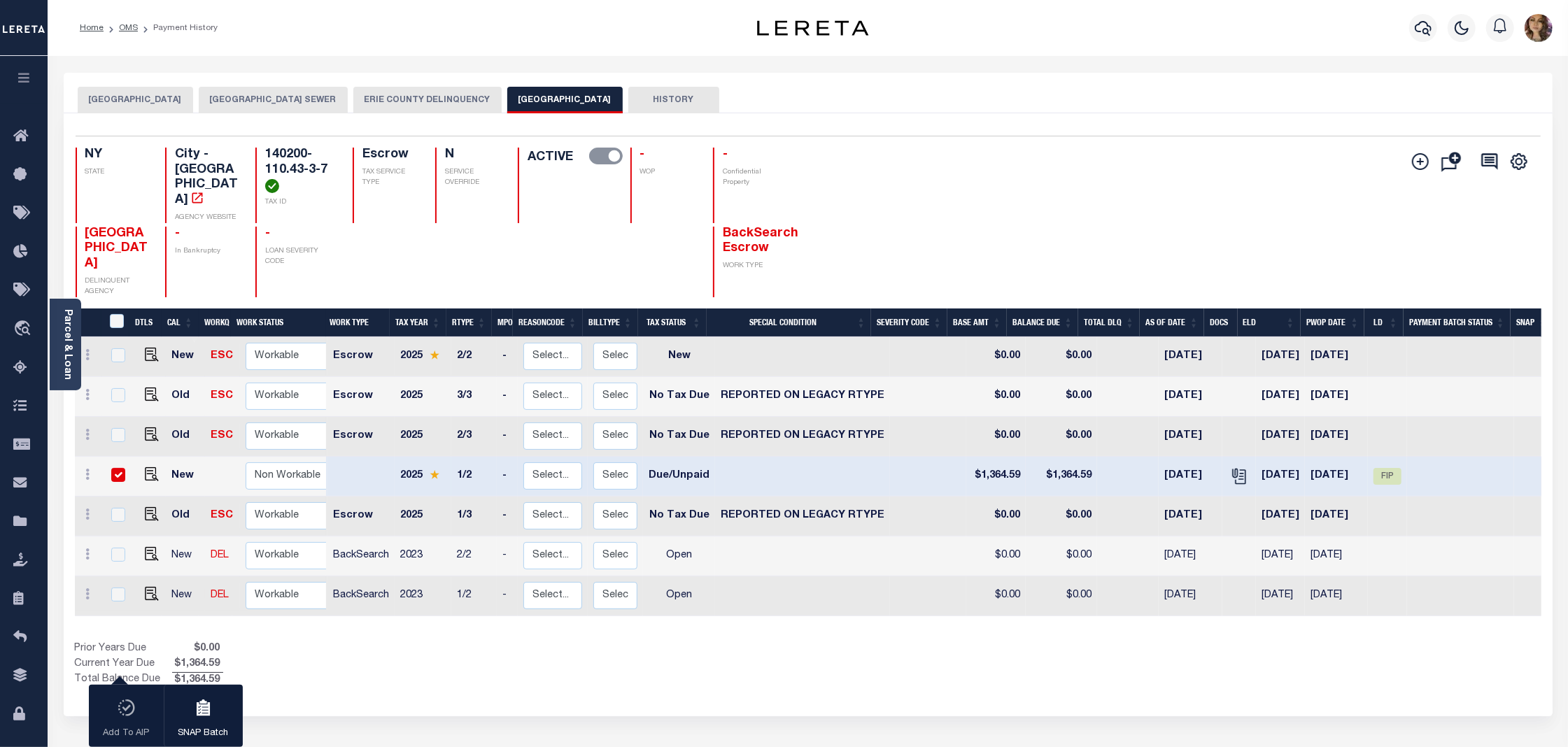
click at [445, 101] on button "ERIE COUNTY DELINQUENCY" at bounding box center [427, 100] width 148 height 27
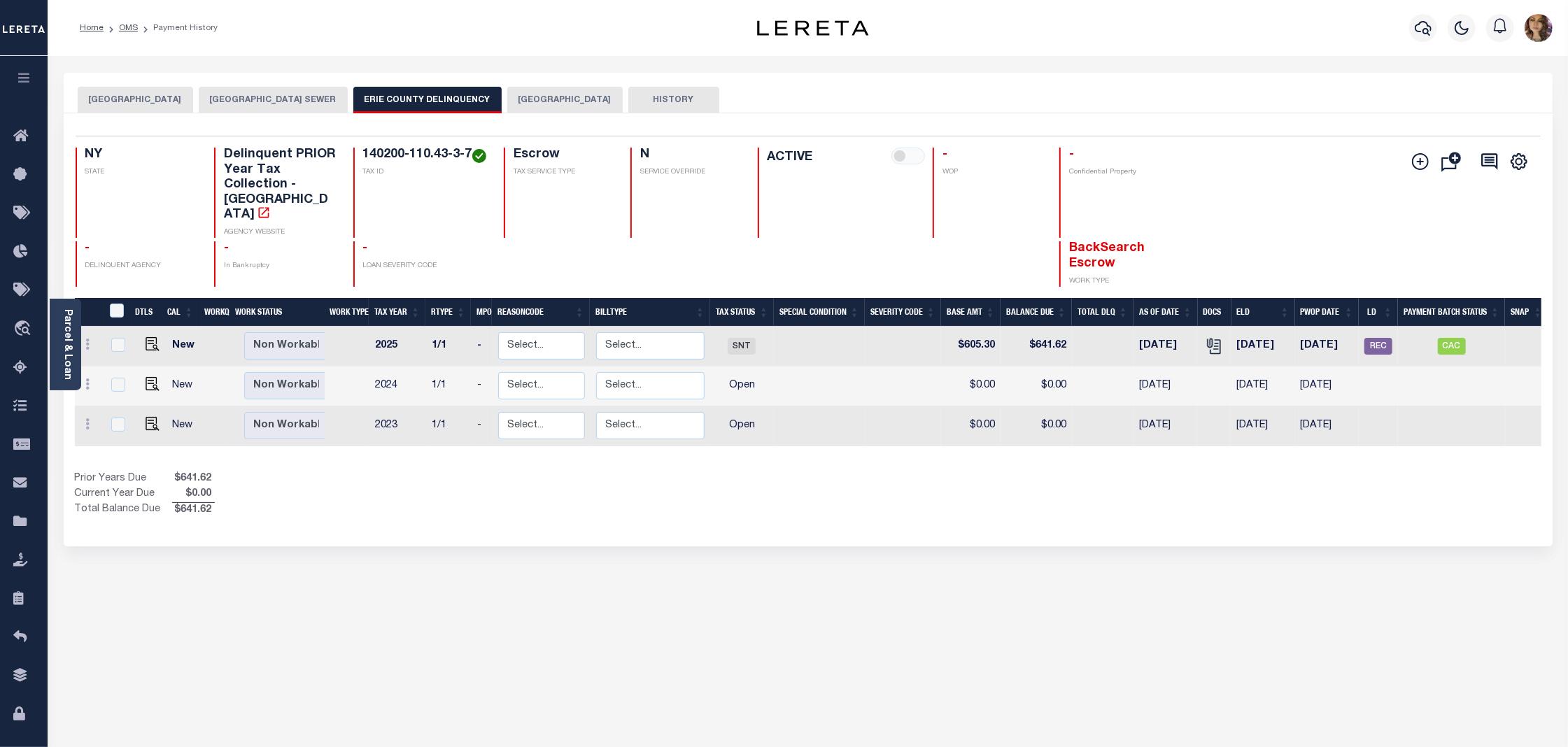
click at [586, 92] on button "BUFFALO CITY" at bounding box center [565, 100] width 115 height 27
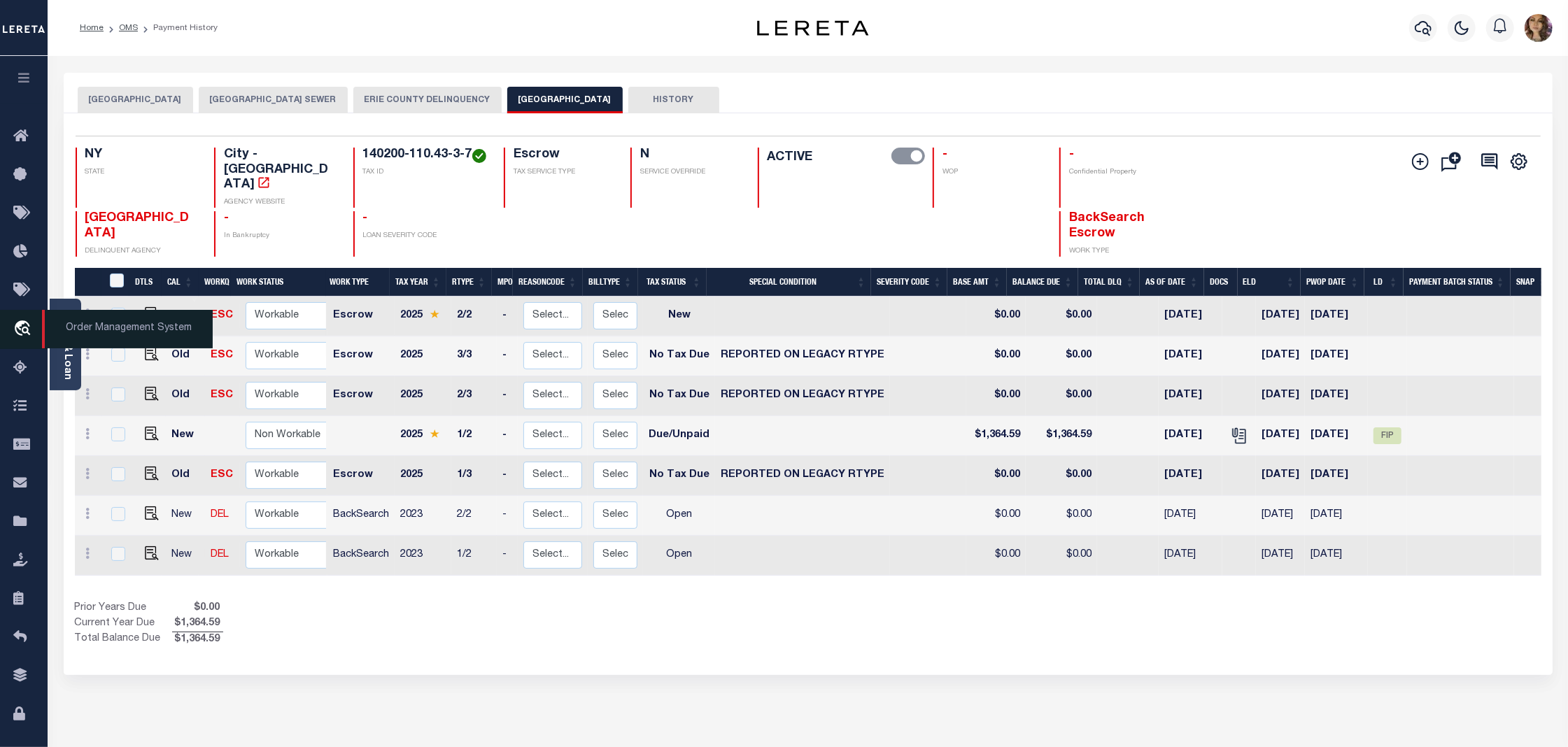
drag, startPoint x: 23, startPoint y: 322, endPoint x: 86, endPoint y: 329, distance: 63.4
click at [24, 322] on icon "travel_explore" at bounding box center [24, 329] width 23 height 18
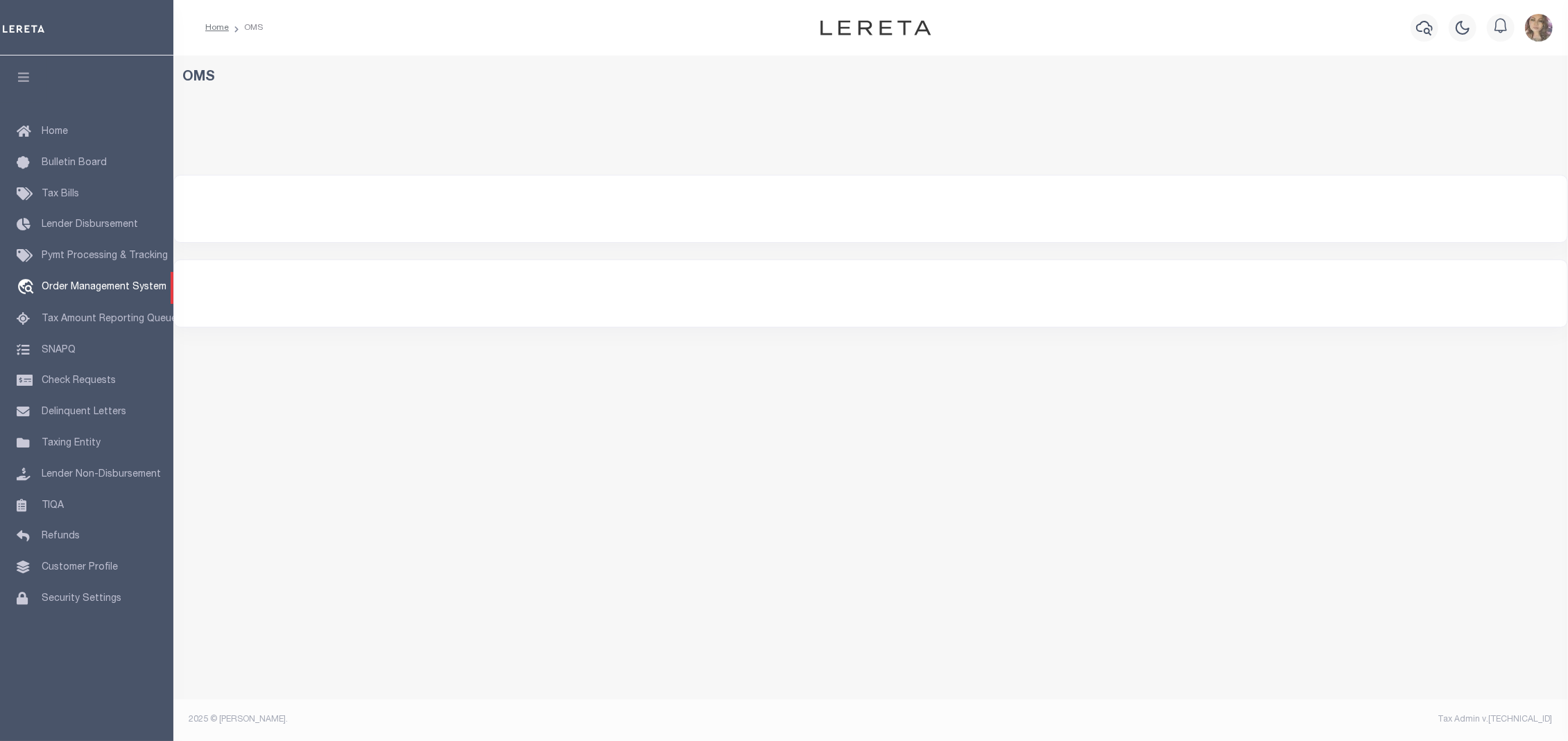
select select "200"
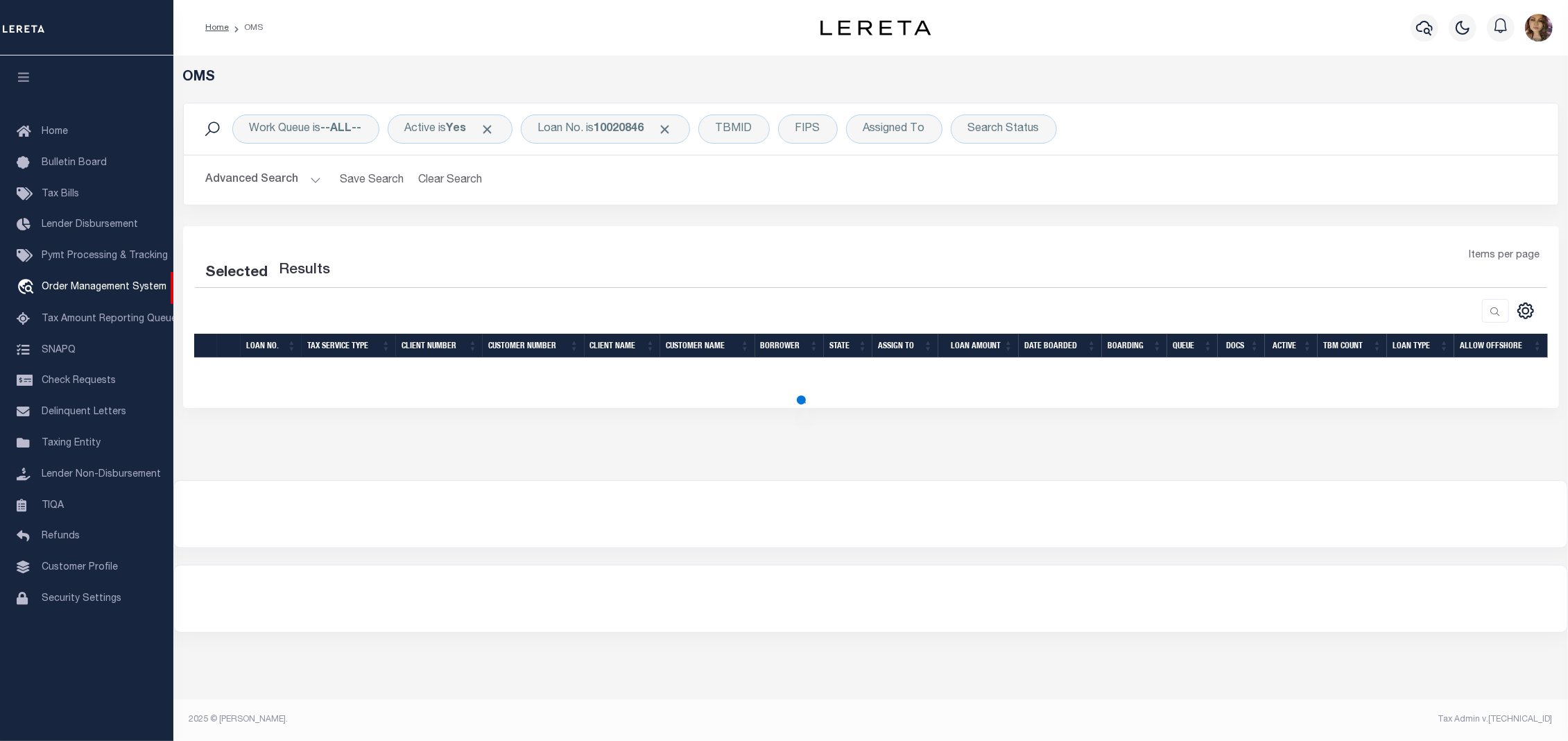
select select "200"
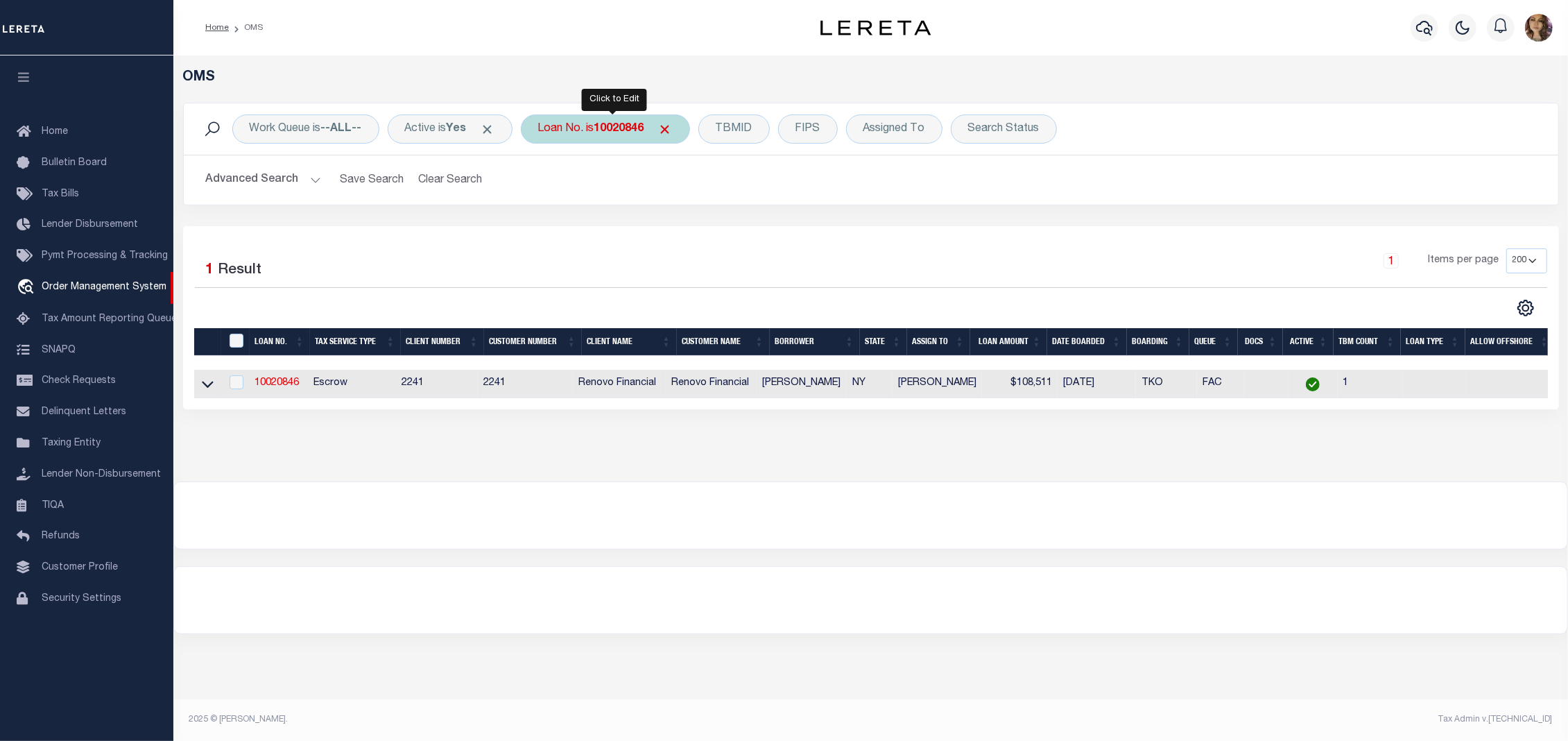
click at [620, 132] on b "10020846" at bounding box center [619, 128] width 50 height 11
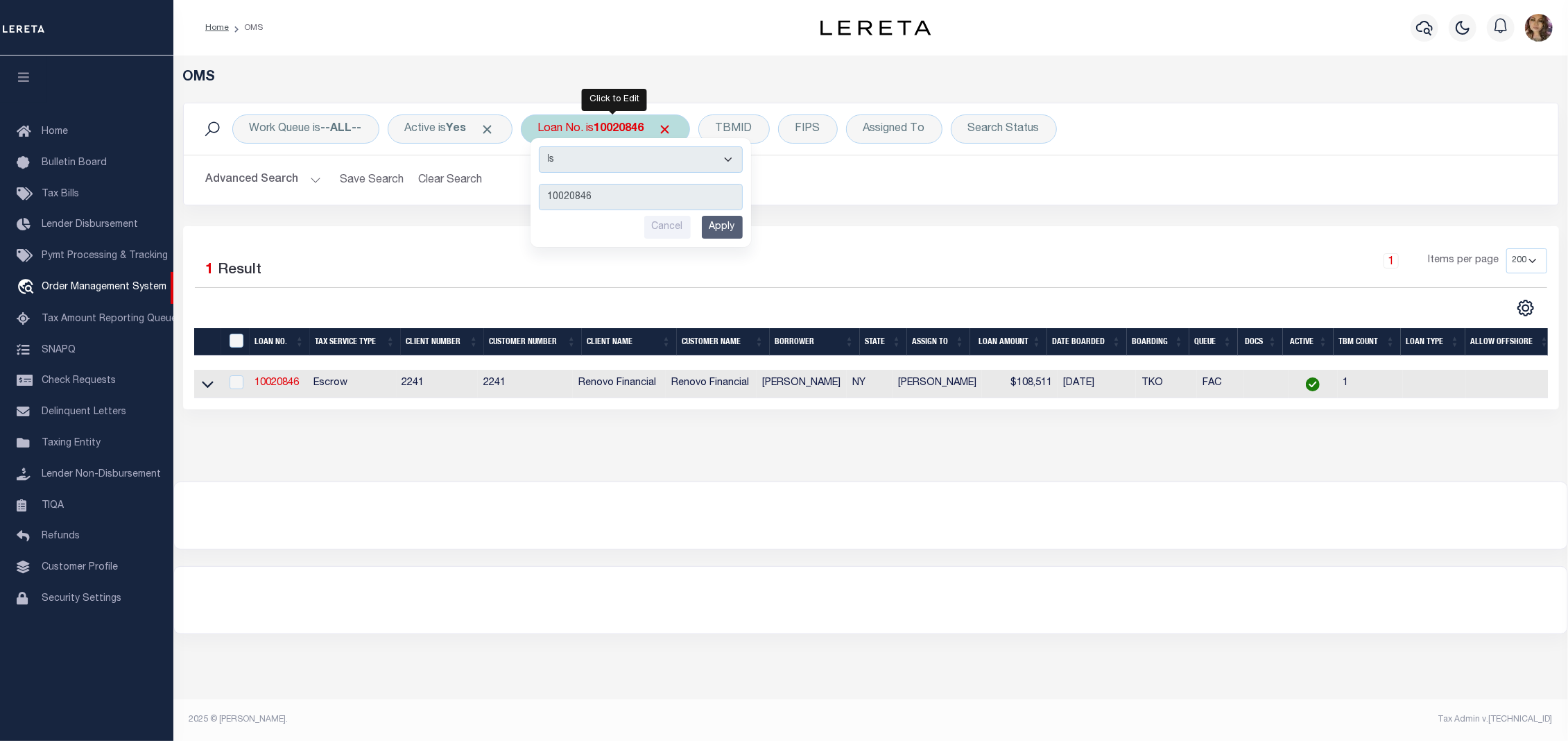
type input "10021319"
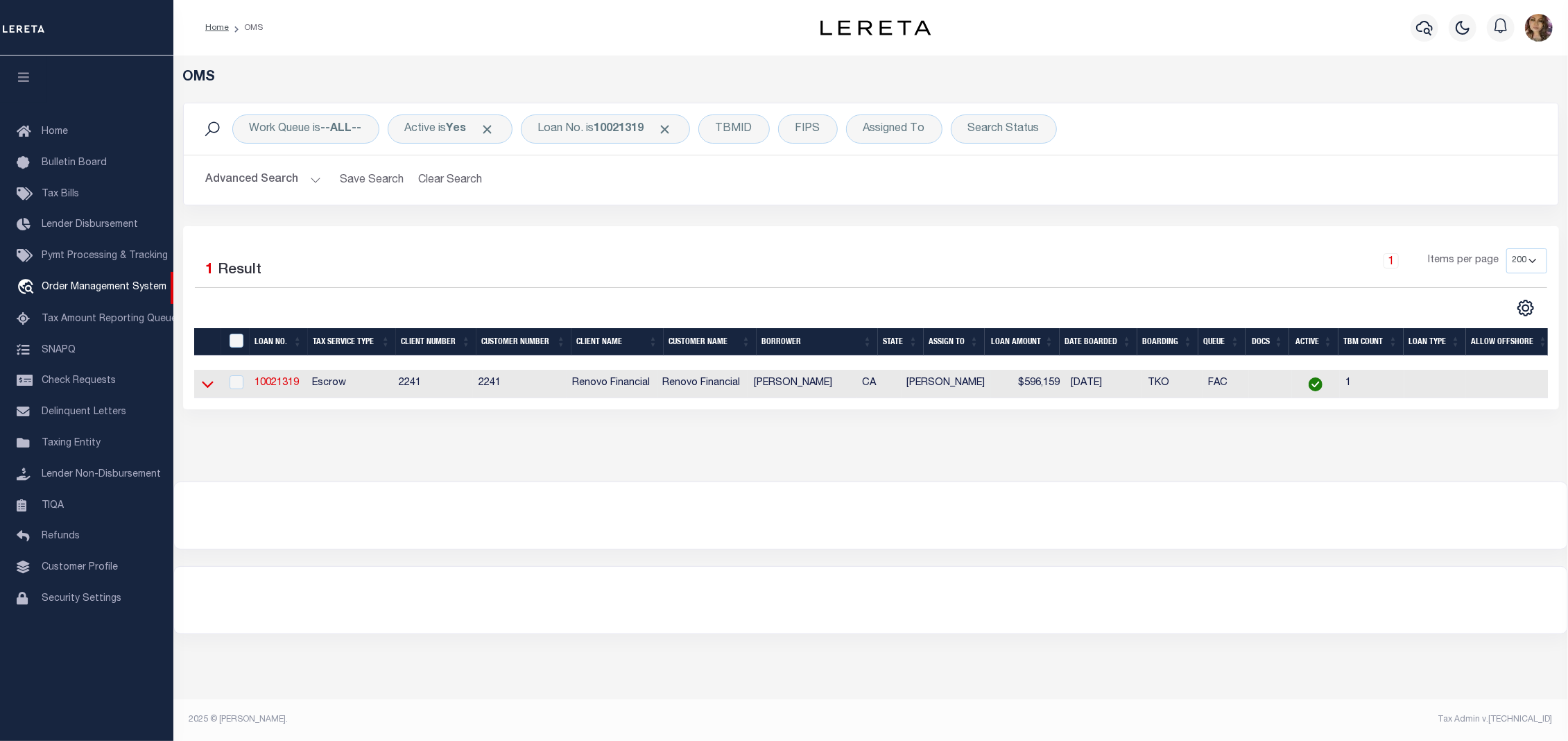
click at [207, 386] on icon at bounding box center [207, 383] width 12 height 14
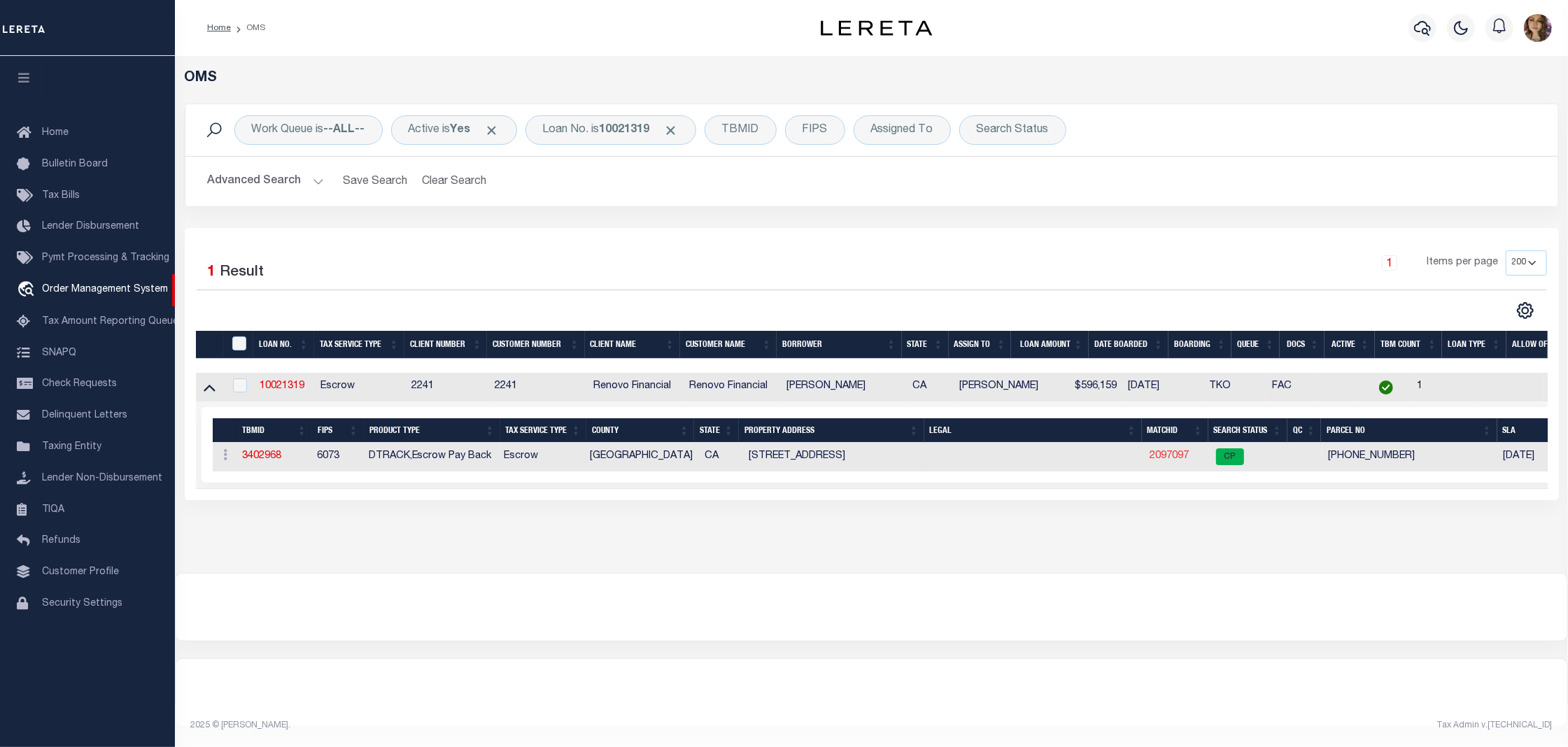
click at [1171, 459] on link "2097097" at bounding box center [1169, 456] width 39 height 10
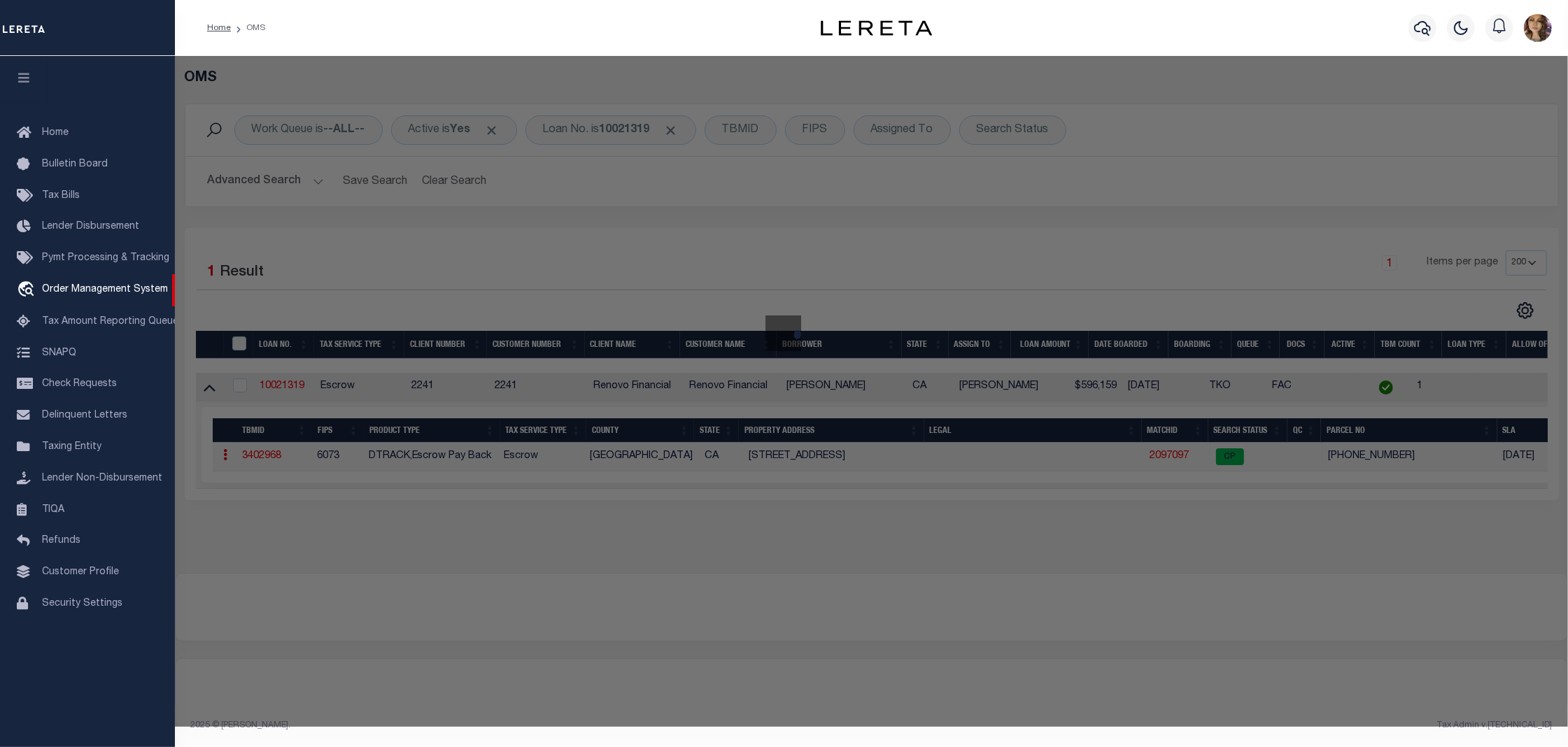
checkbox input "false"
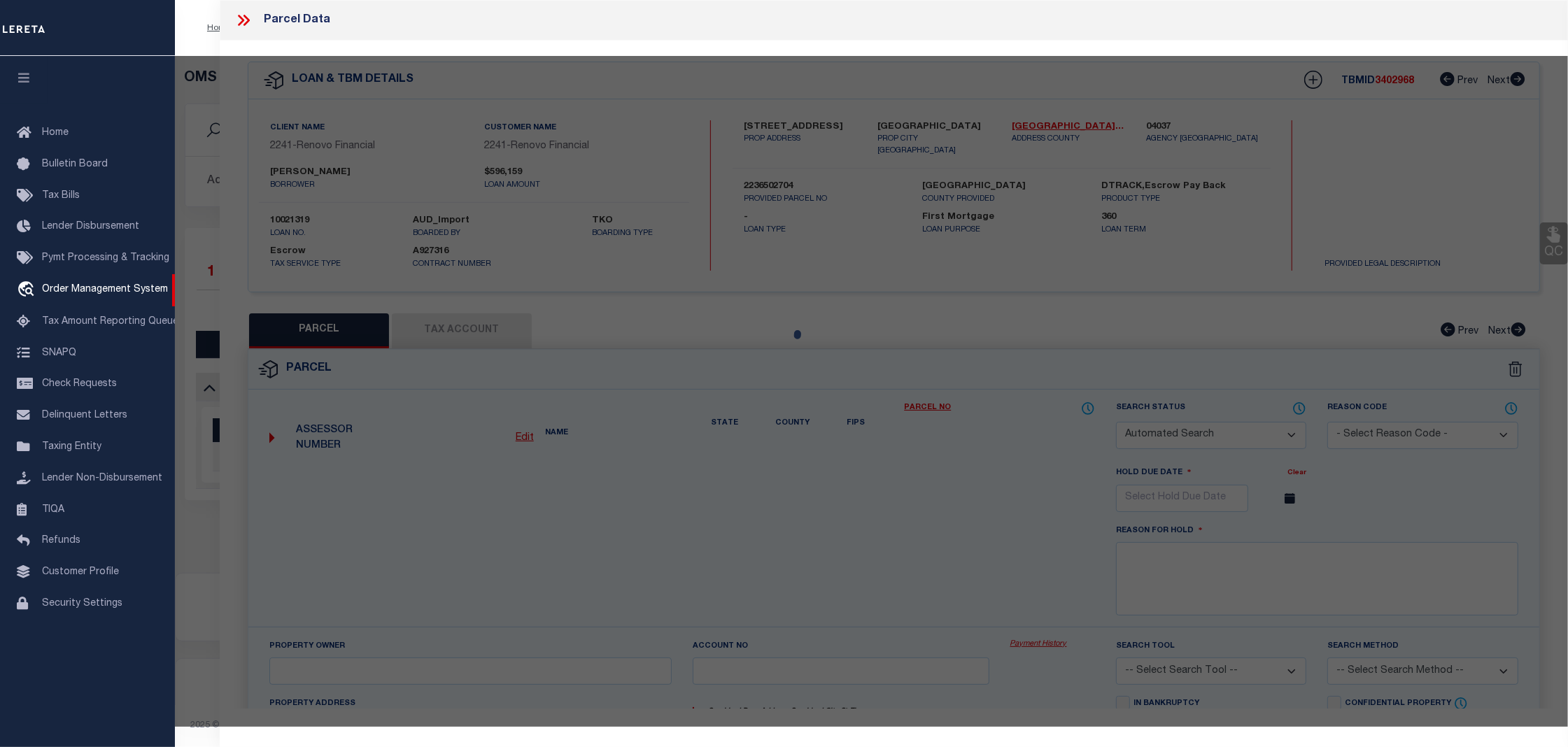
select select "CP"
select select "AGW"
select select
type input "[STREET_ADDRESS]"
checkbox input "false"
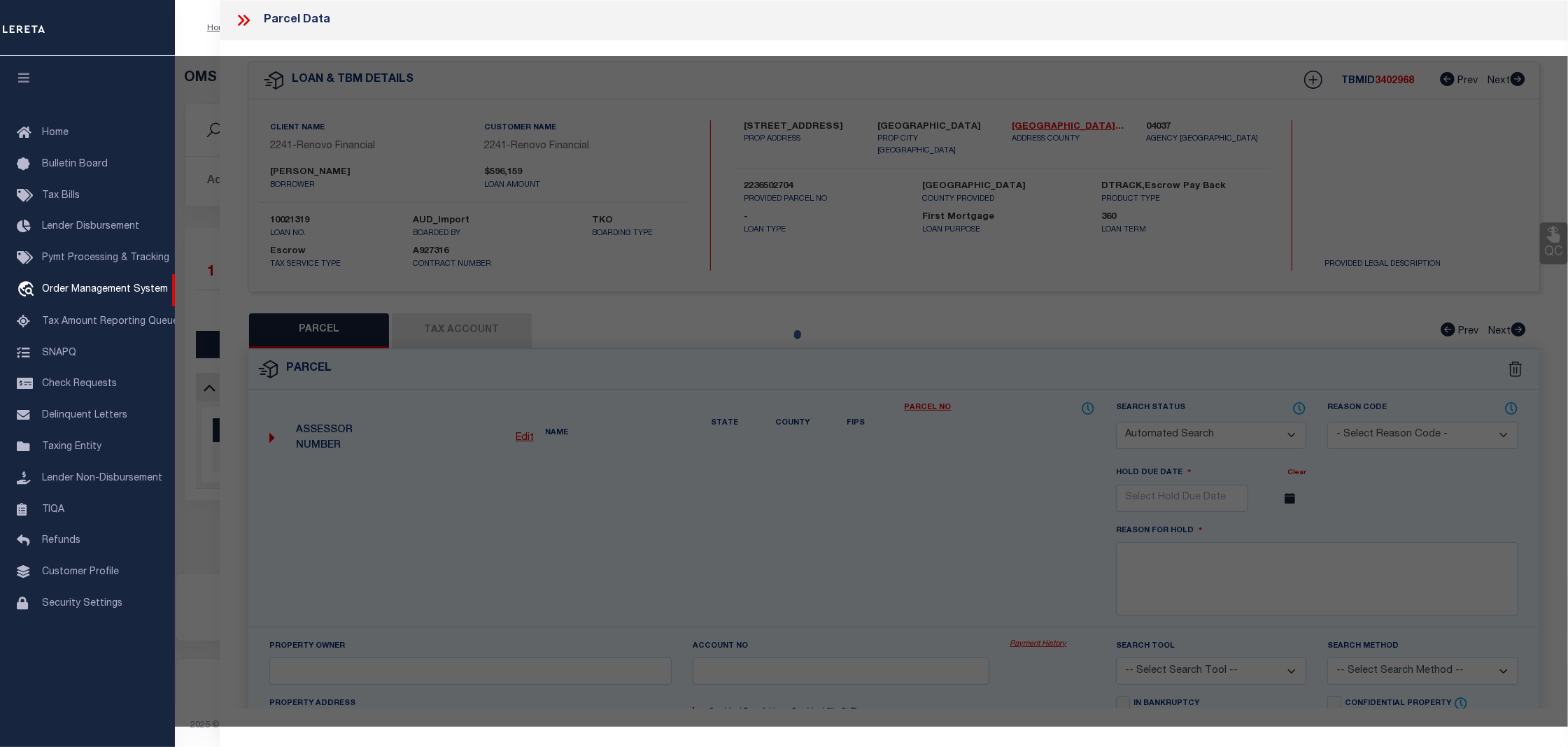
type input "[GEOGRAPHIC_DATA]"
type textarea "LOT 1*US107PER DOC12-0368388&UND INT IN MODULE 10 IN"
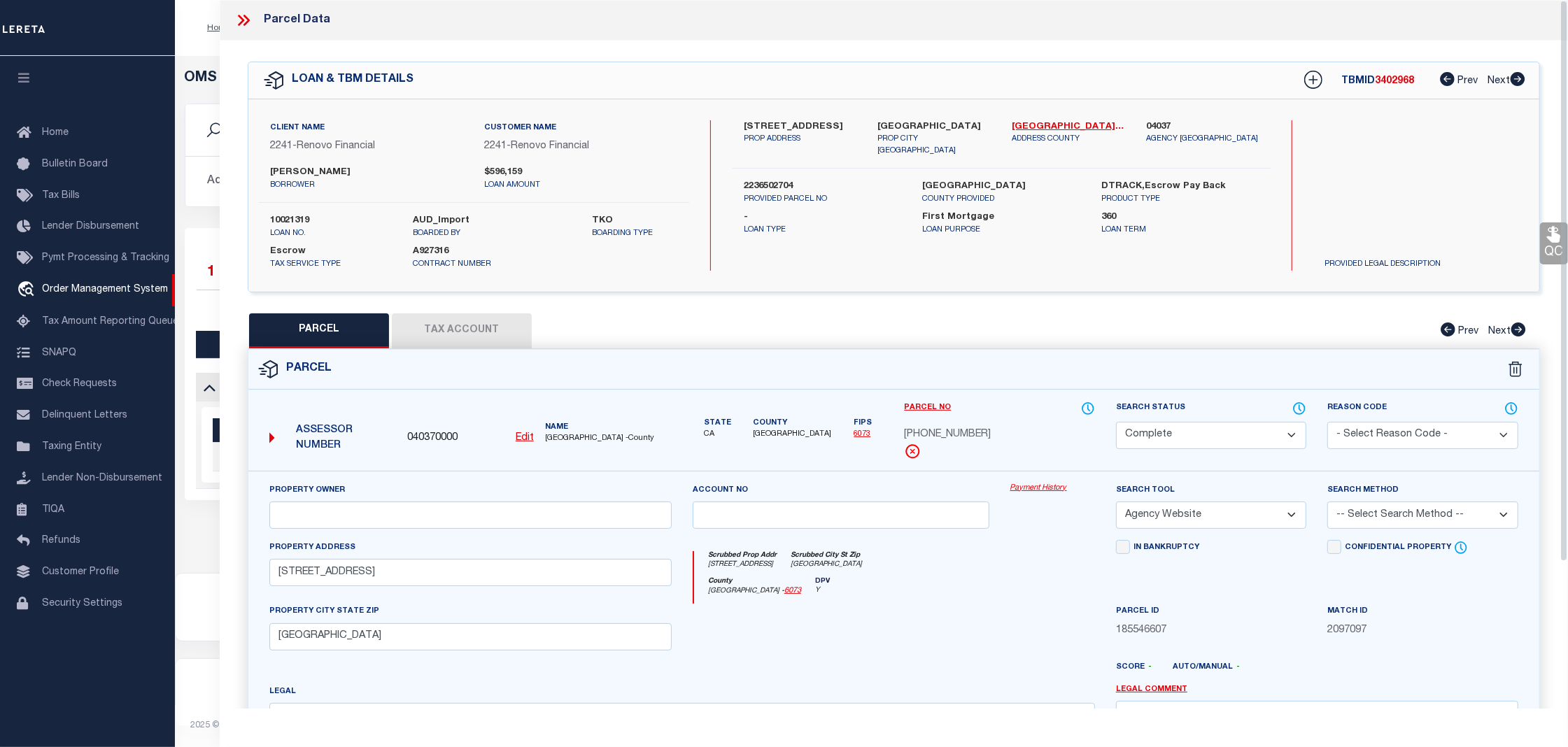
click at [1055, 491] on link "Payment History" at bounding box center [1052, 488] width 85 height 12
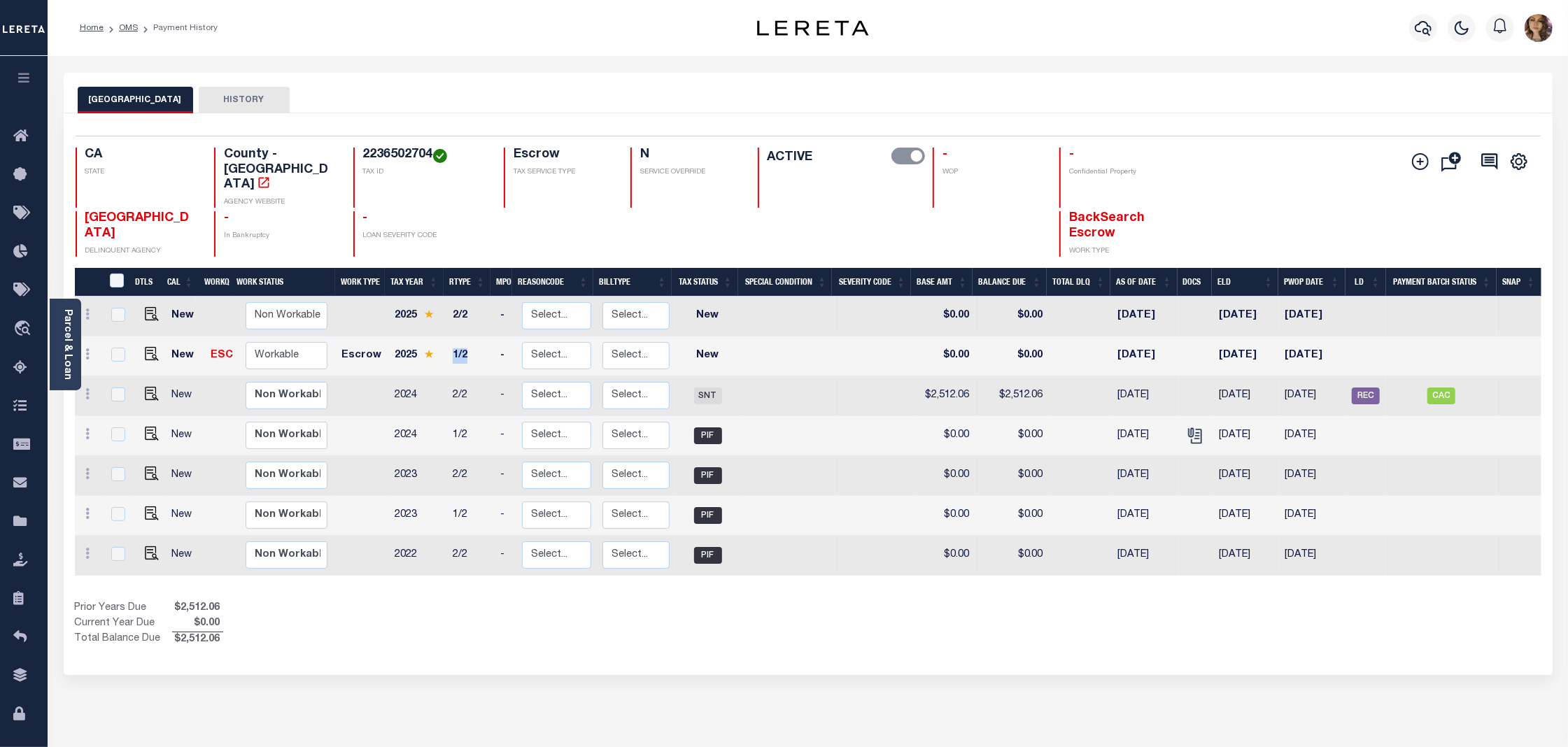
drag, startPoint x: 445, startPoint y: 332, endPoint x: 490, endPoint y: 325, distance: 45.5
click at [490, 336] on td "1/2" at bounding box center [471, 355] width 47 height 39
checkbox input "true"
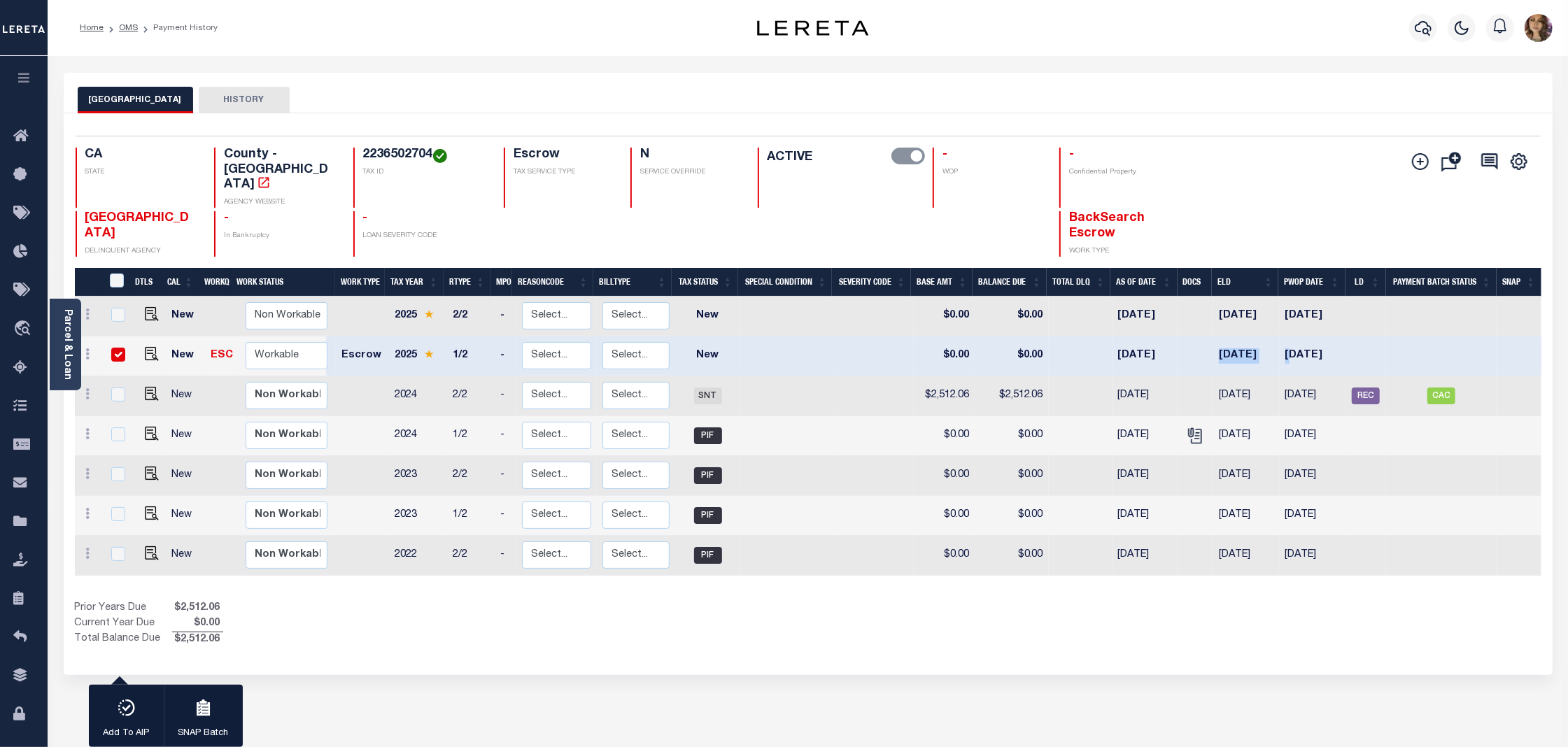
drag, startPoint x: 1213, startPoint y: 328, endPoint x: 1288, endPoint y: 330, distance: 75.0
click at [1288, 336] on tr "New ESC Non Workable Workable Escrow 2025 1/2 - Select... Payment Reversal Taxa…" at bounding box center [808, 355] width 1466 height 39
click at [1244, 297] on td "04/10/2026" at bounding box center [1246, 316] width 66 height 39
checkbox input "true"
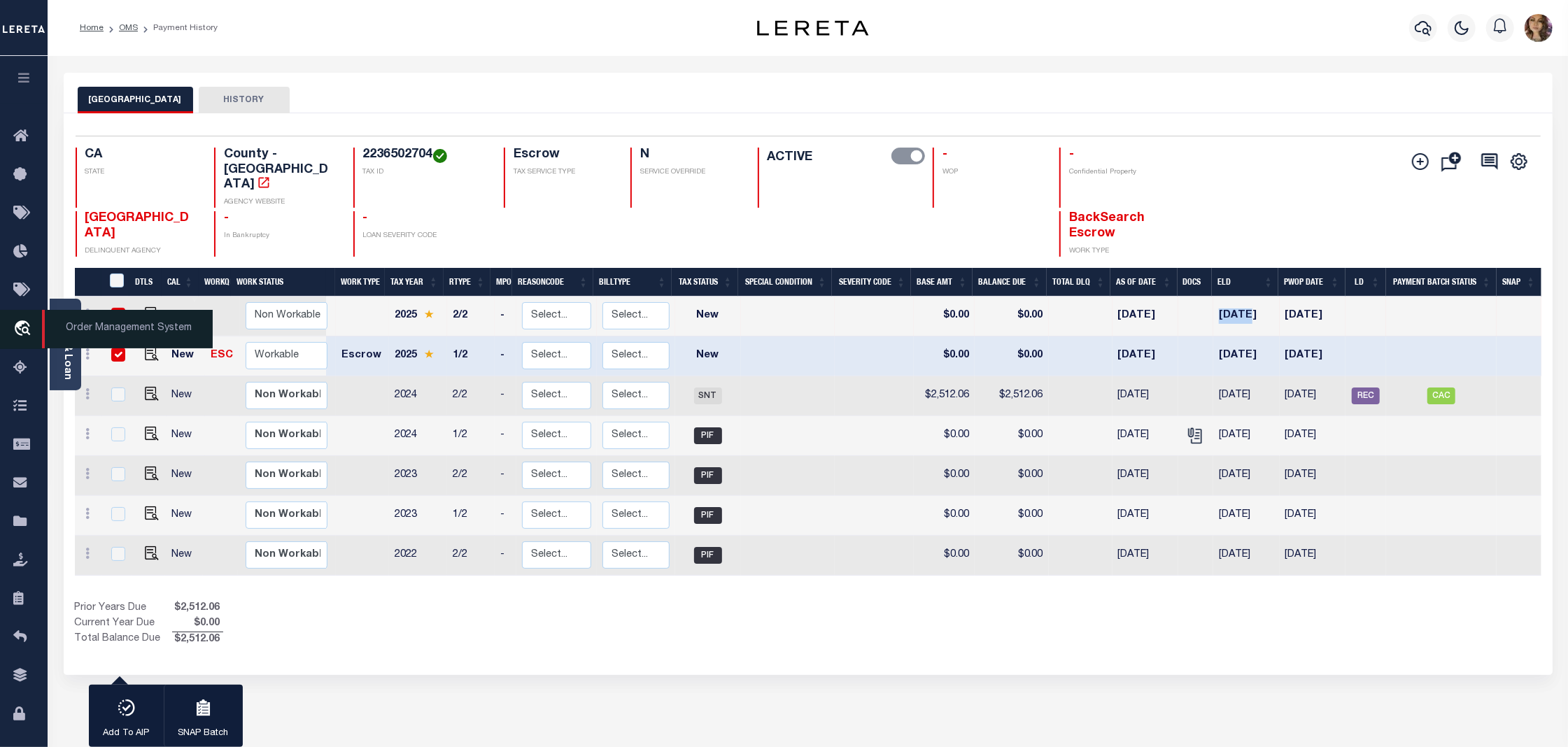
click at [85, 328] on span "Order Management System" at bounding box center [127, 329] width 171 height 39
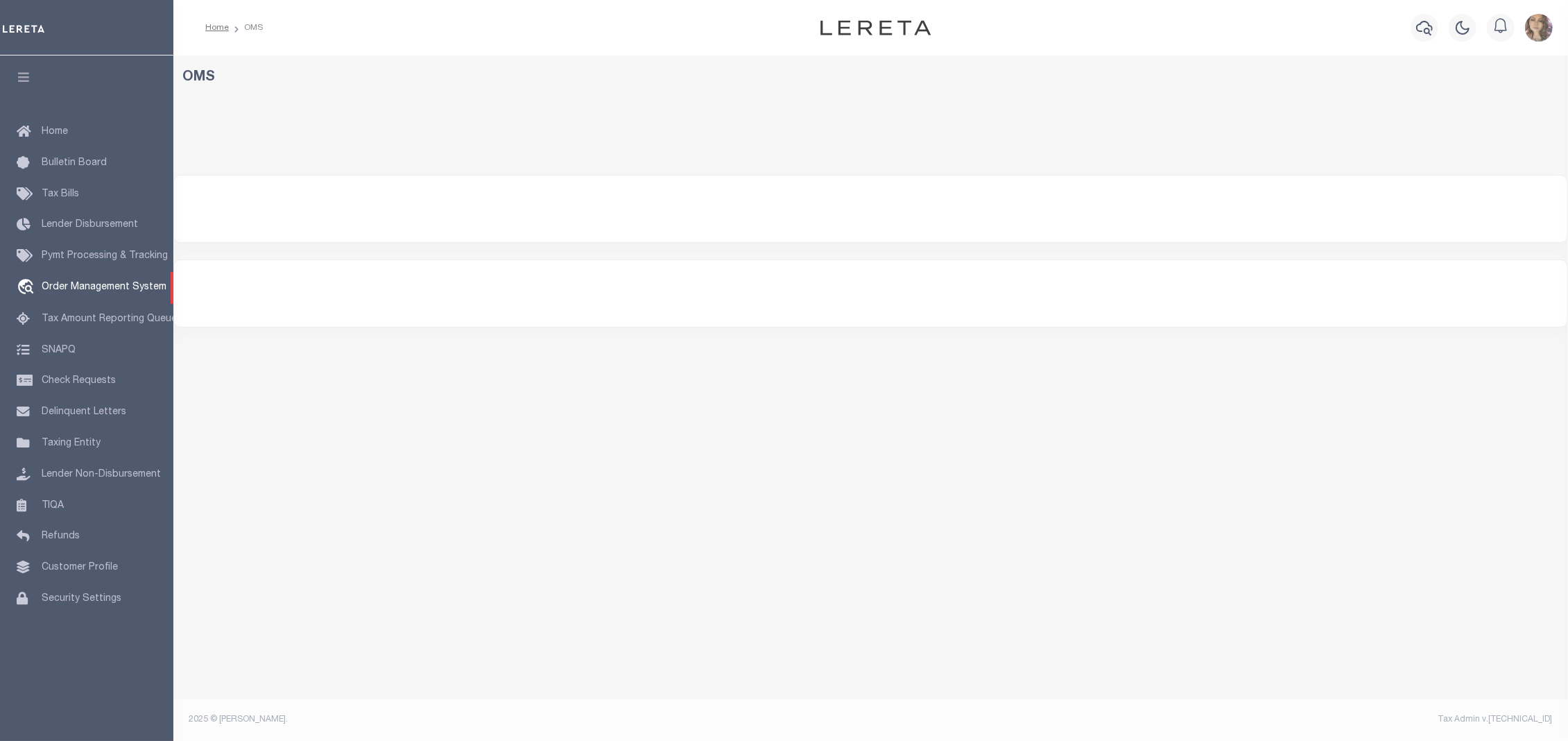
select select "200"
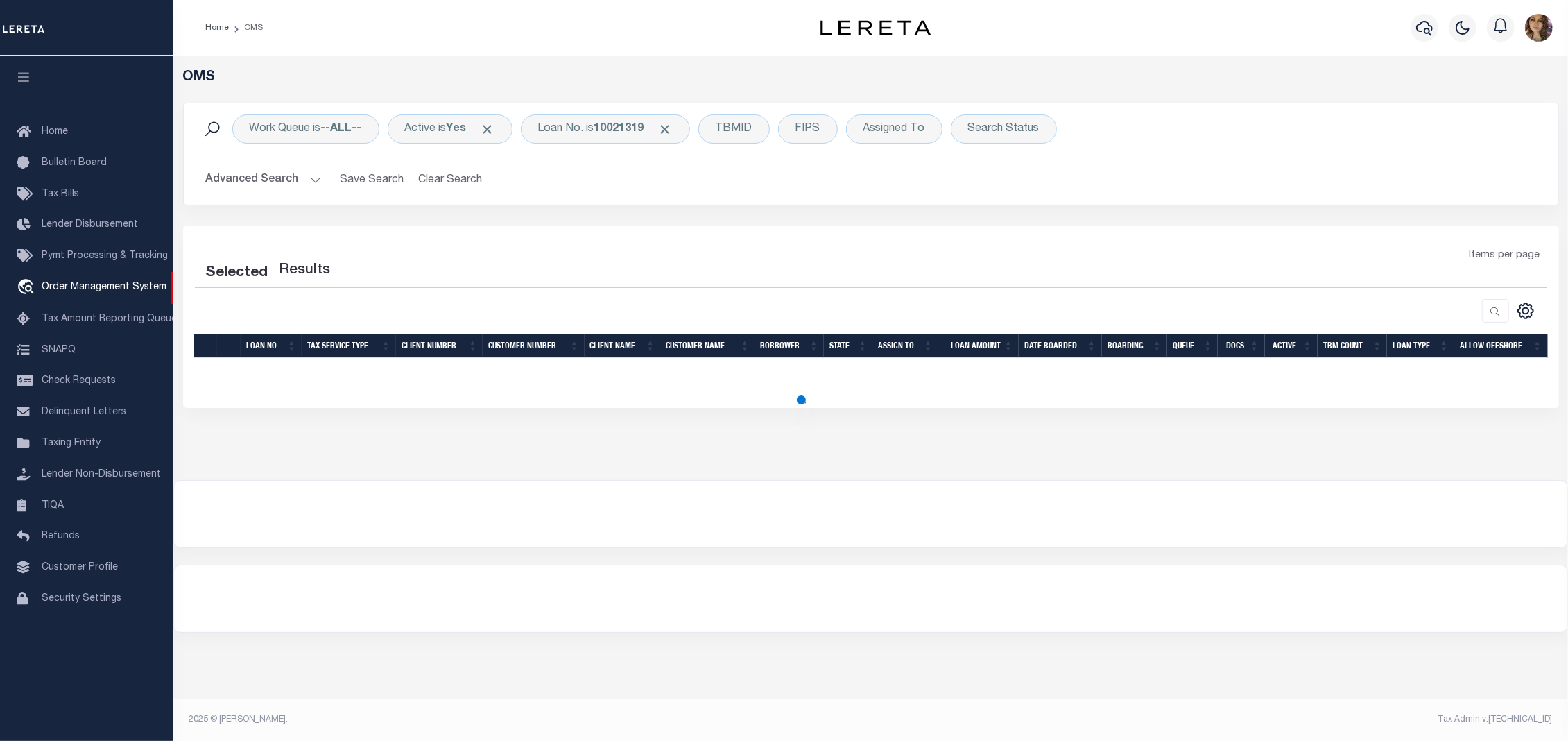
select select "200"
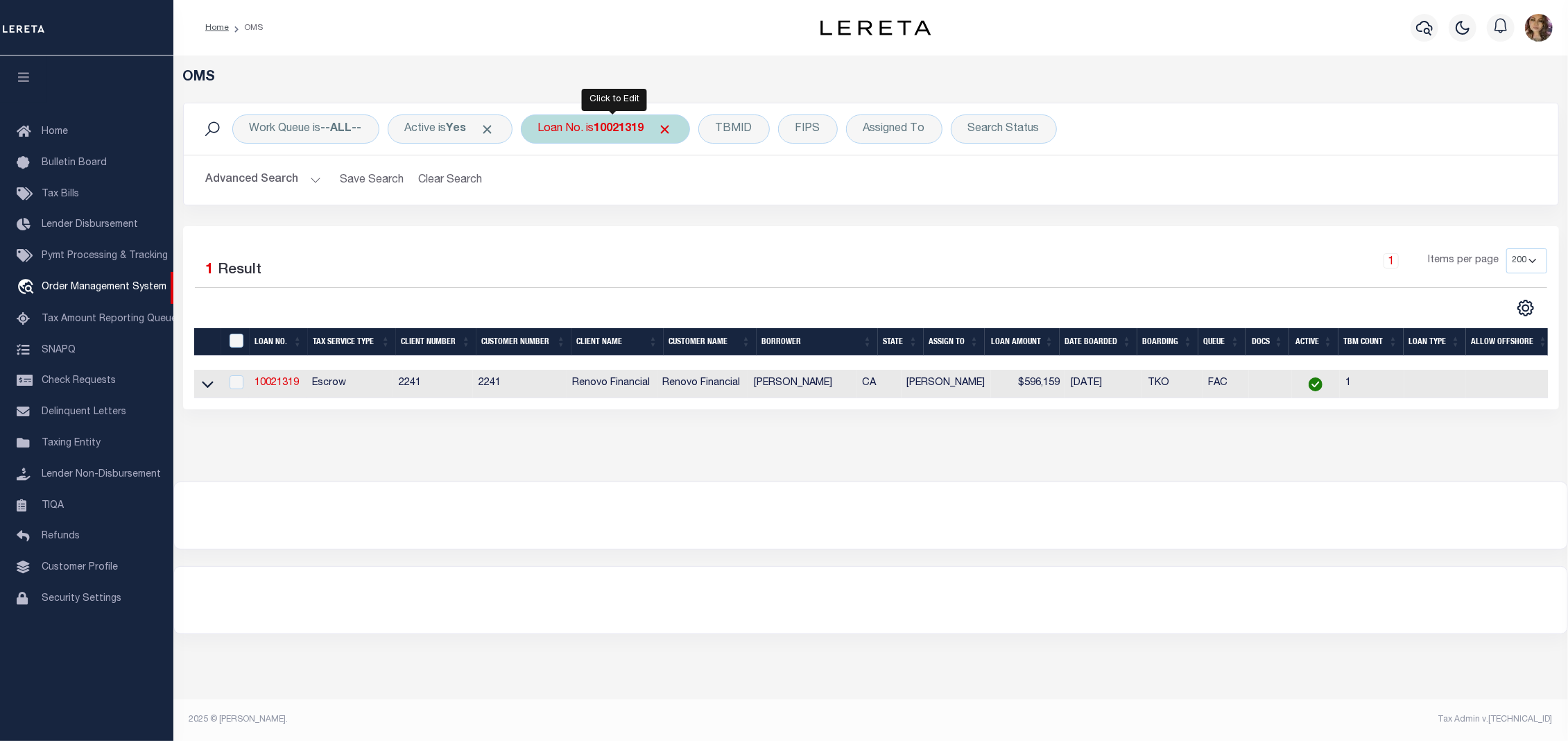
click at [619, 128] on b "10021319" at bounding box center [619, 128] width 50 height 11
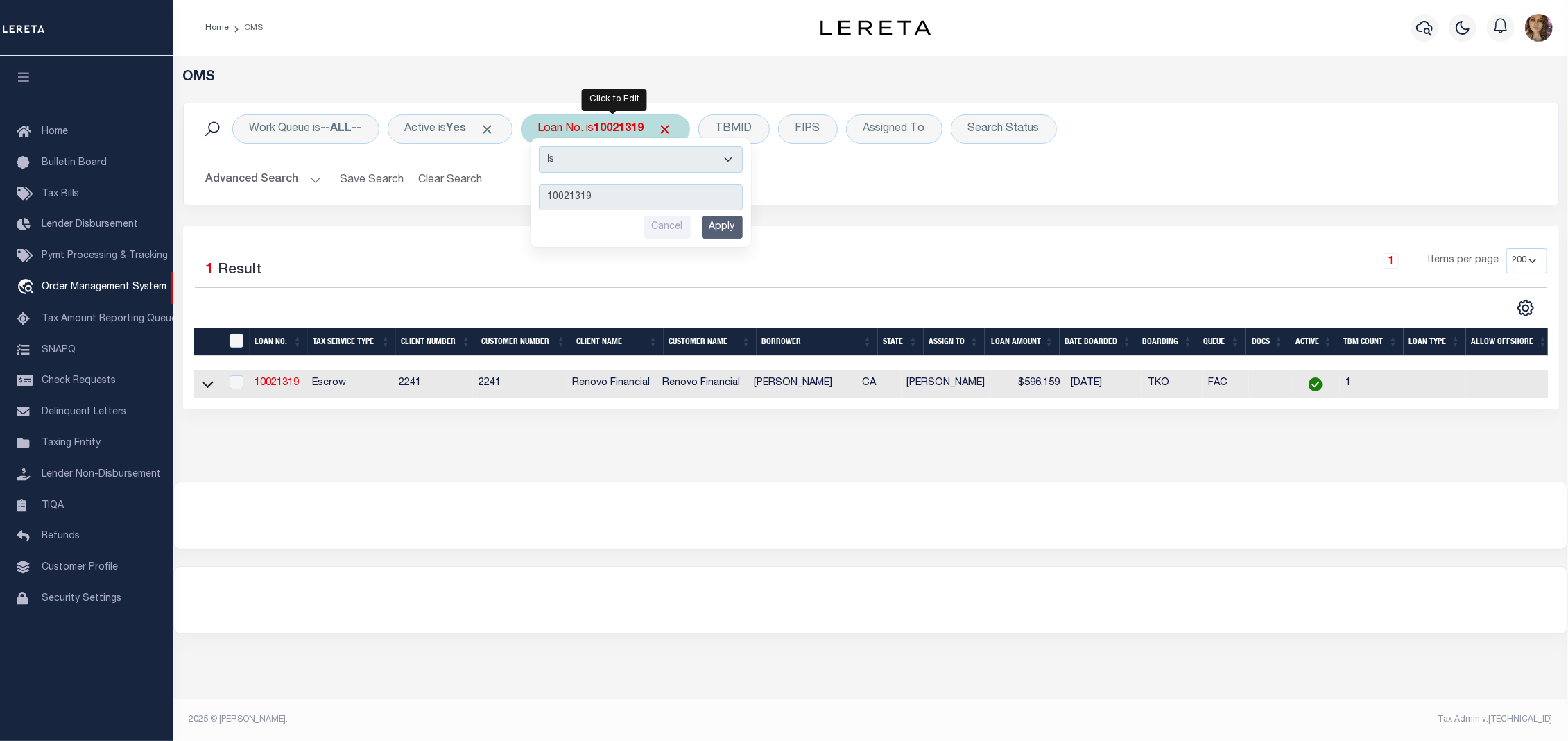
type input "13175"
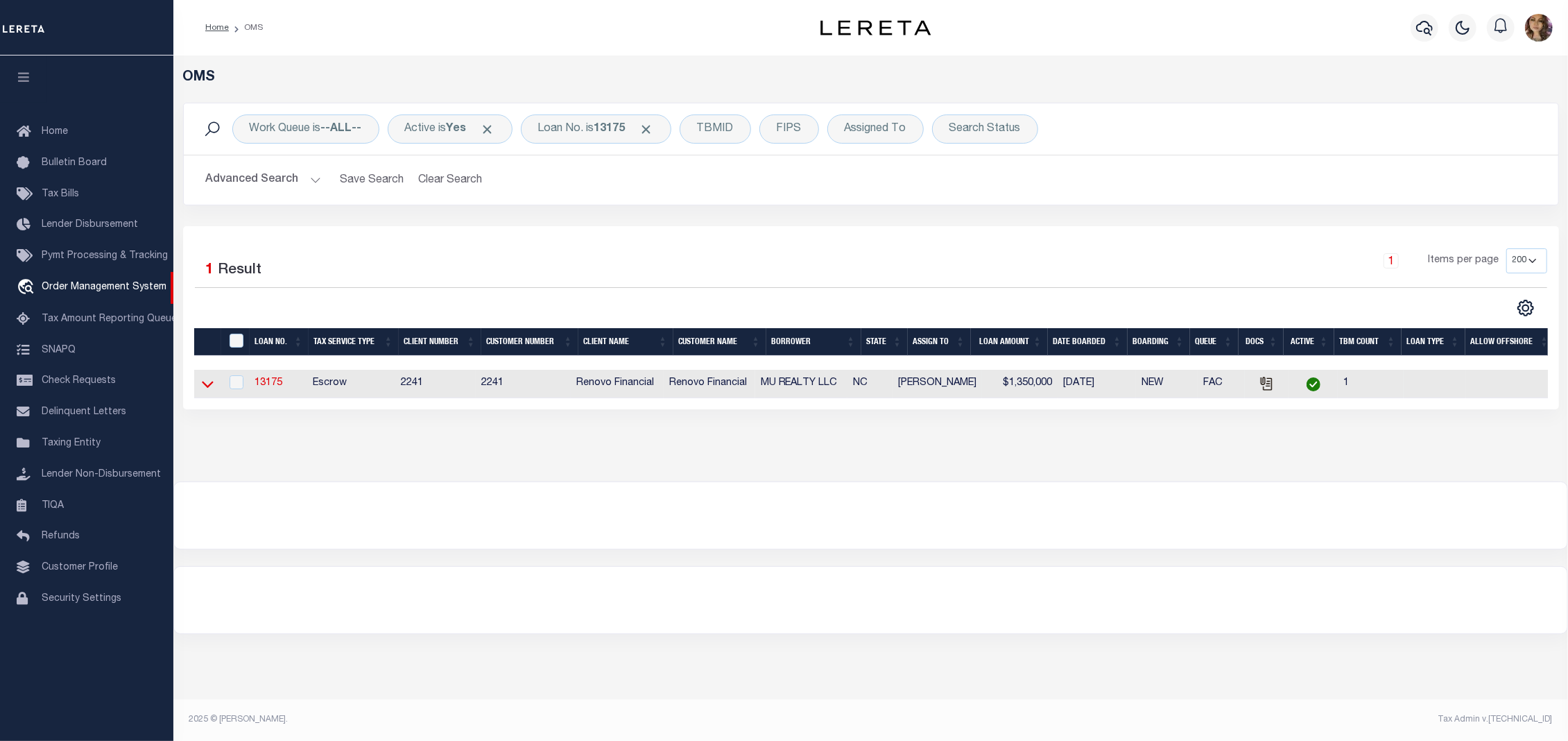
click at [204, 386] on icon at bounding box center [207, 383] width 12 height 14
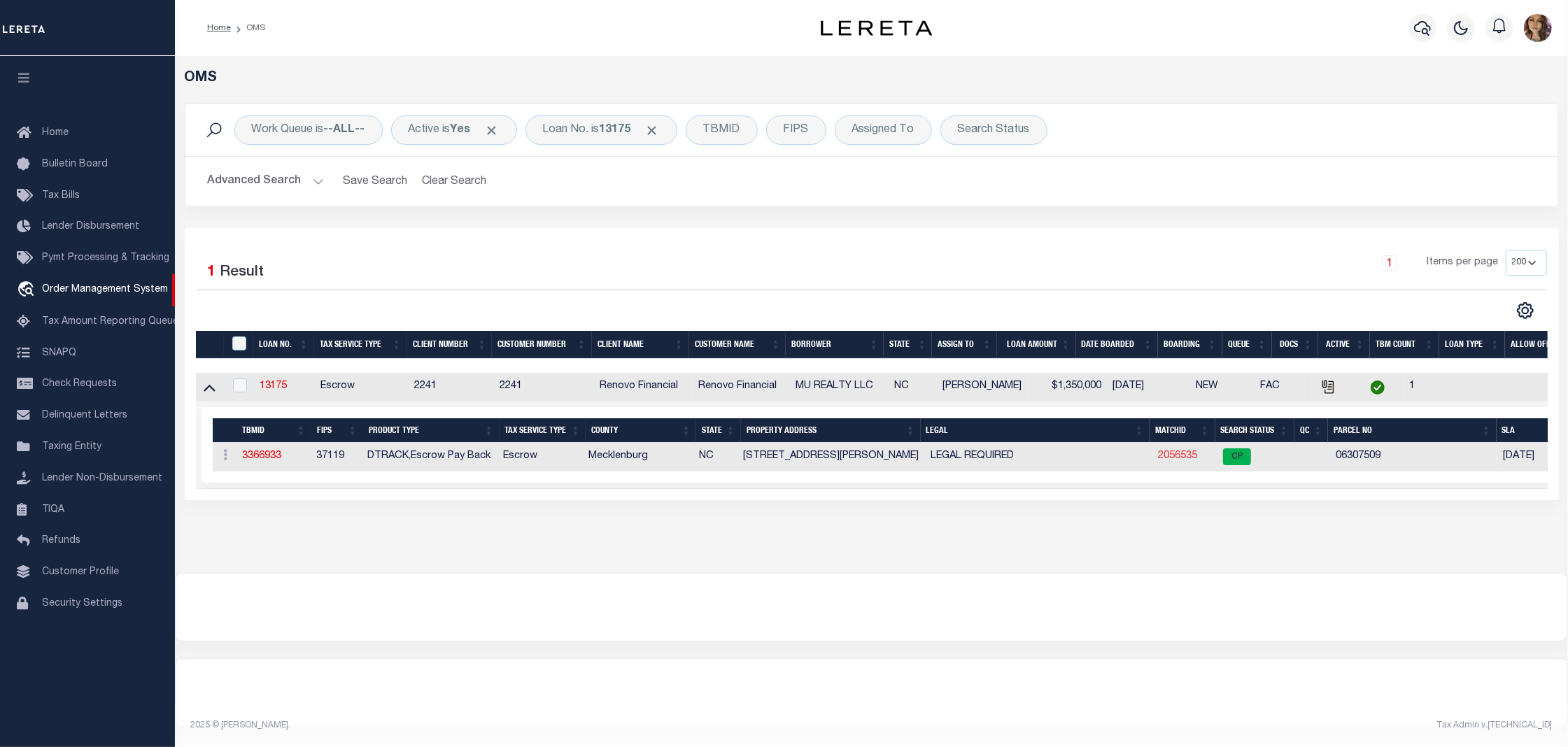
click at [1180, 455] on link "2056535" at bounding box center [1177, 456] width 39 height 10
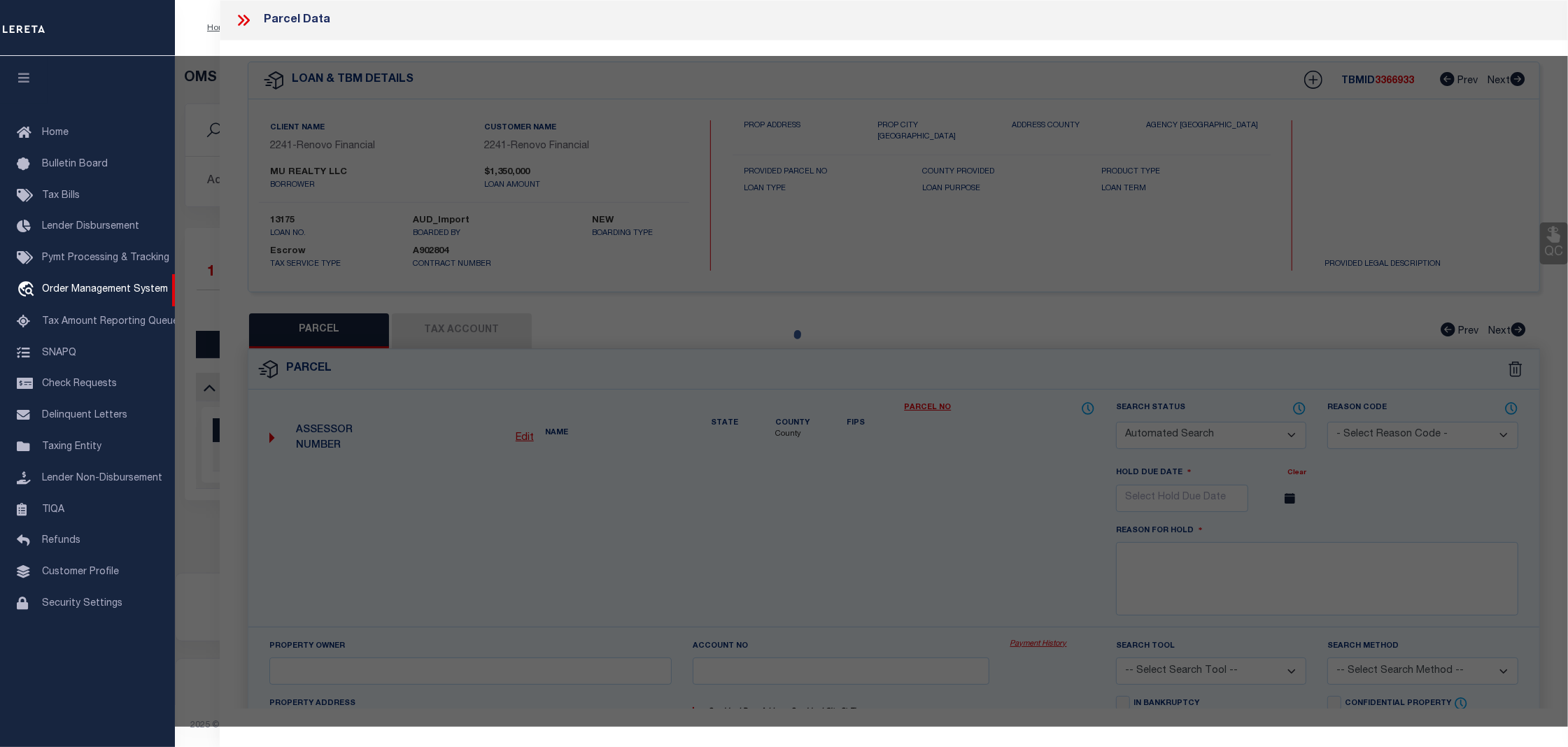
checkbox input "false"
select select "CP"
type input "MU REALTY LLC"
select select
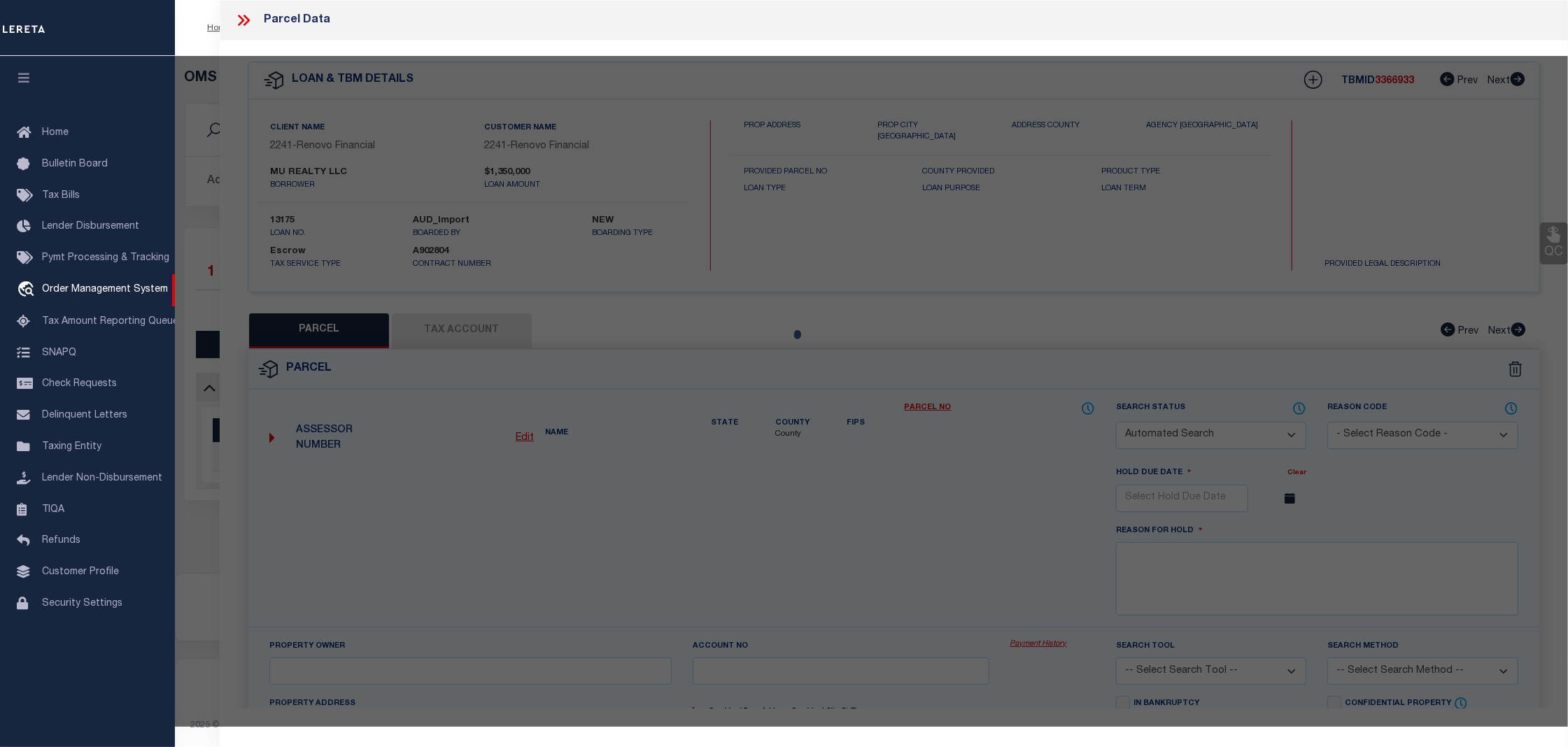
type input "929 CANTWELL ST"
checkbox input "false"
type input "CHARLOTTE NC 28208"
type textarea "L2 & 3 B1 M3-119 & LD & E & STRIP M759-579"
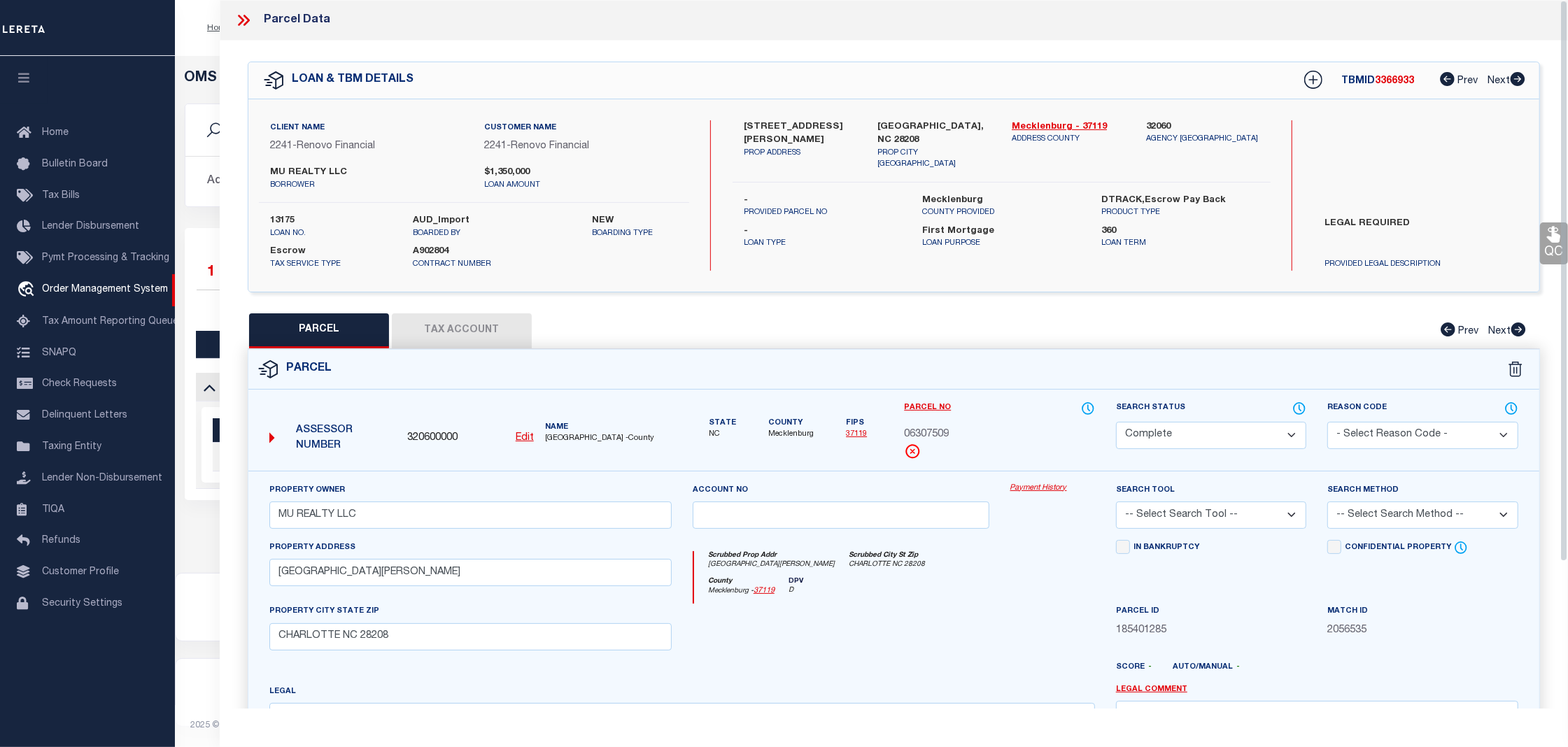
click at [1047, 492] on link "Payment History" at bounding box center [1052, 488] width 85 height 12
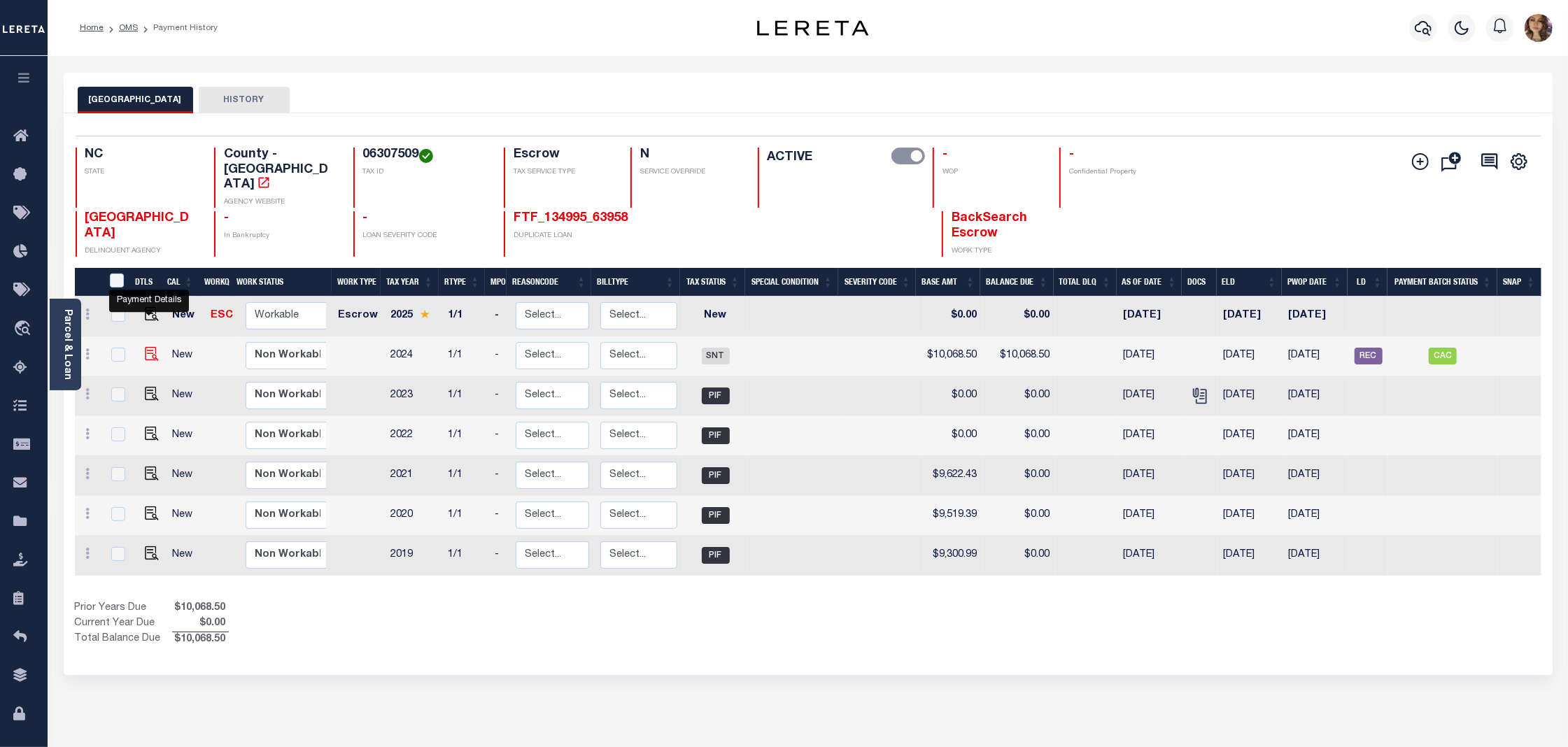
click at [145, 347] on img "" at bounding box center [151, 354] width 14 height 14
checkbox input "true"
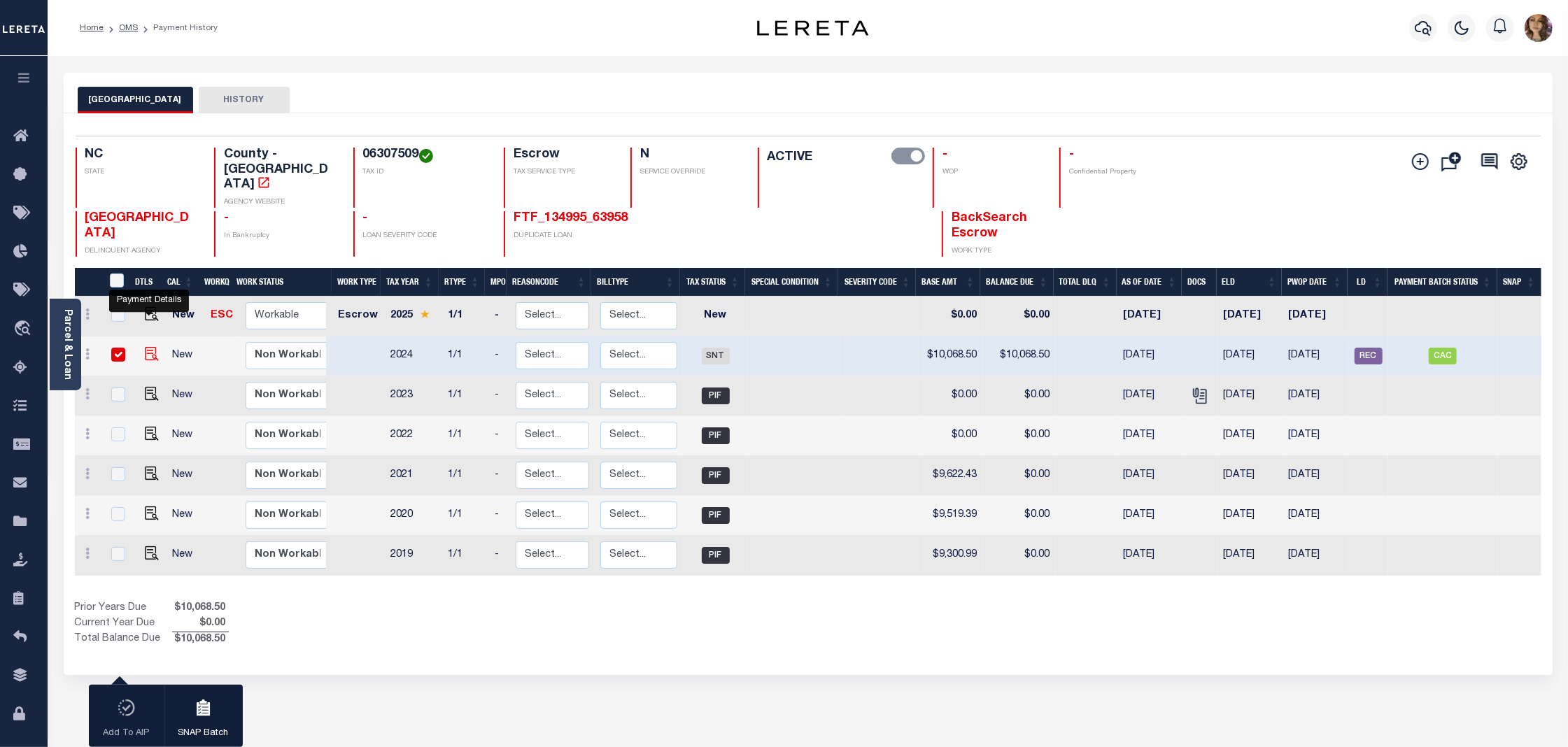
click at [145, 347] on img "" at bounding box center [151, 354] width 14 height 14
checkbox input "false"
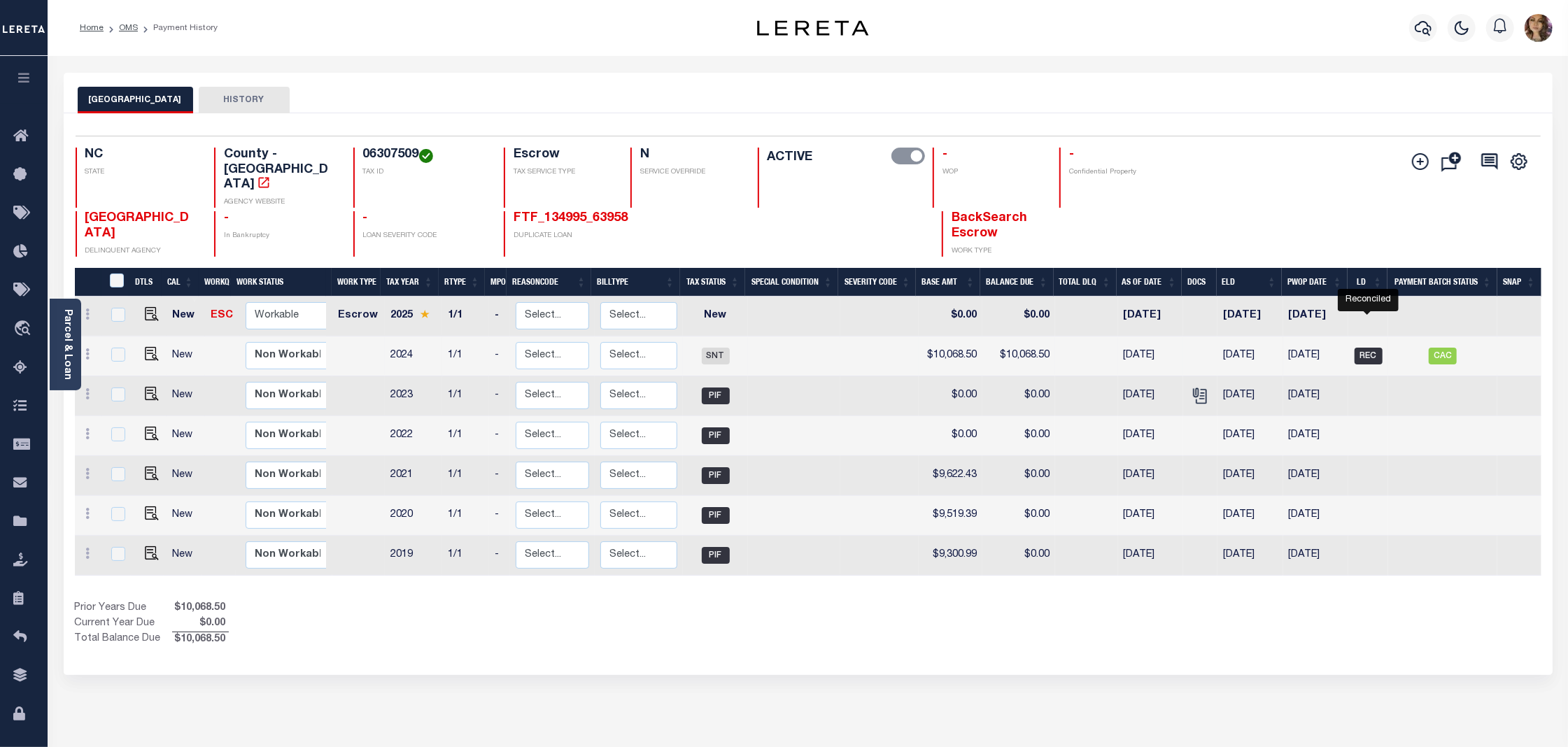
click at [1369, 348] on span "REC" at bounding box center [1368, 356] width 28 height 17
checkbox input "true"
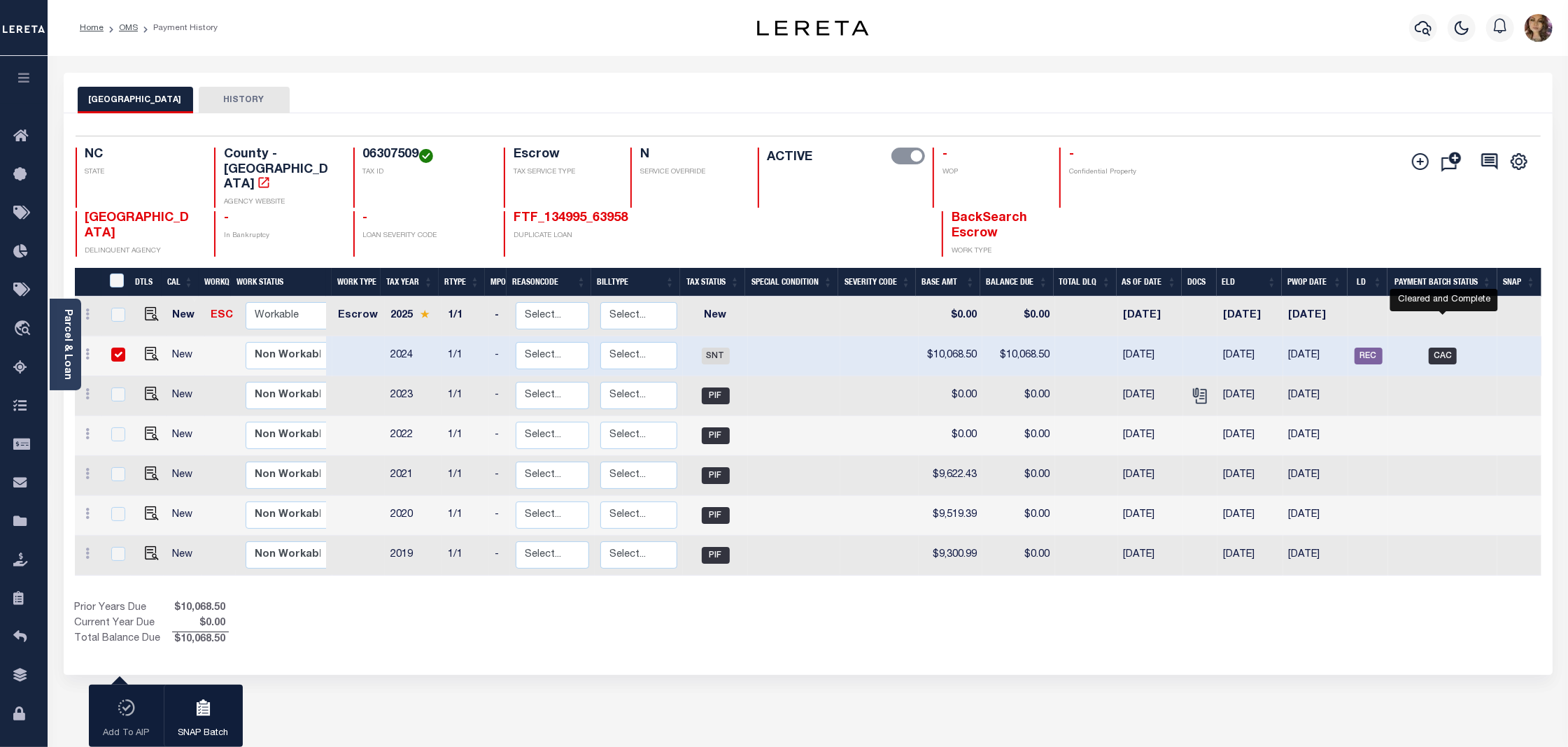
click at [1450, 348] on span "CAC" at bounding box center [1442, 356] width 28 height 17
checkbox input "false"
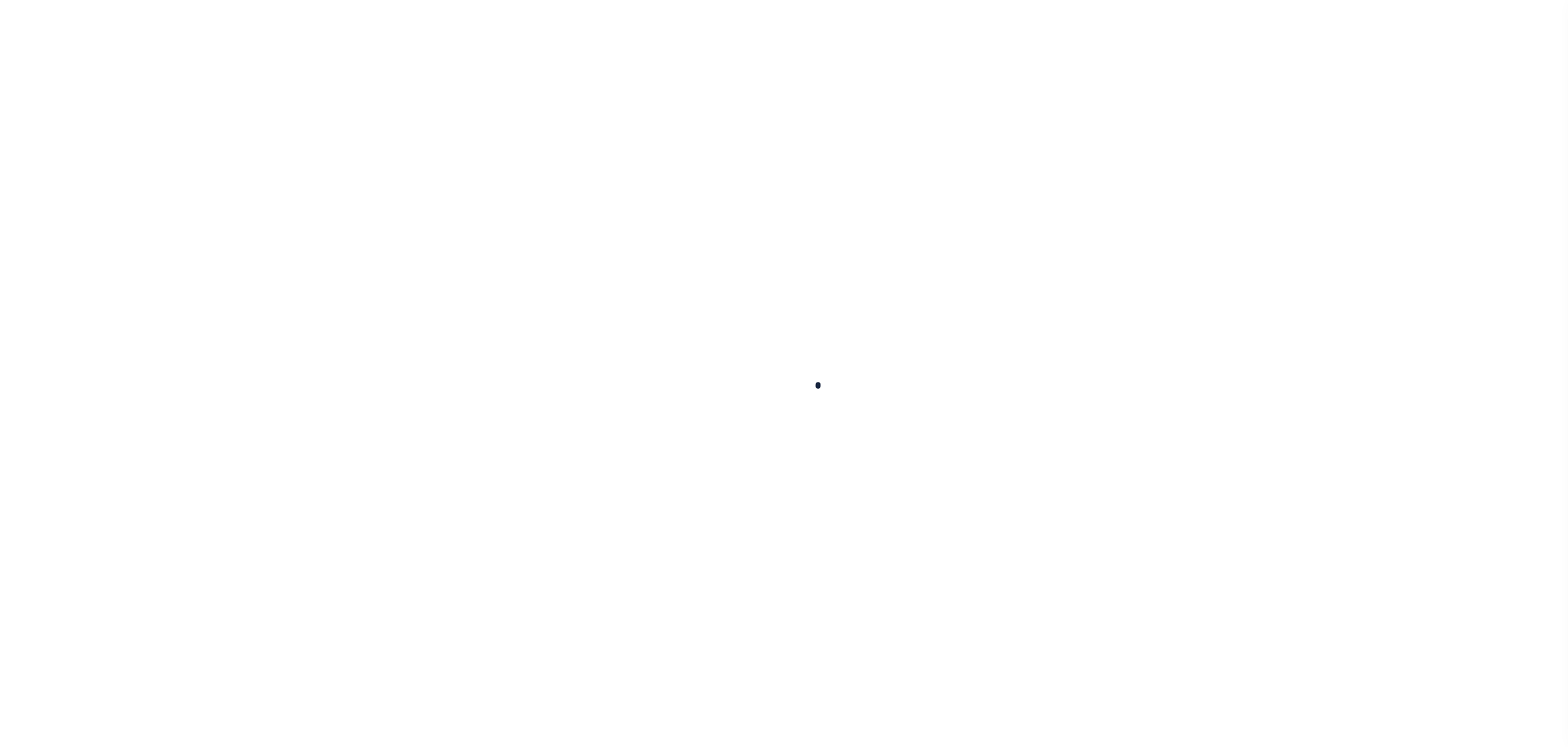
checkbox input "false"
type input "[DATE]"
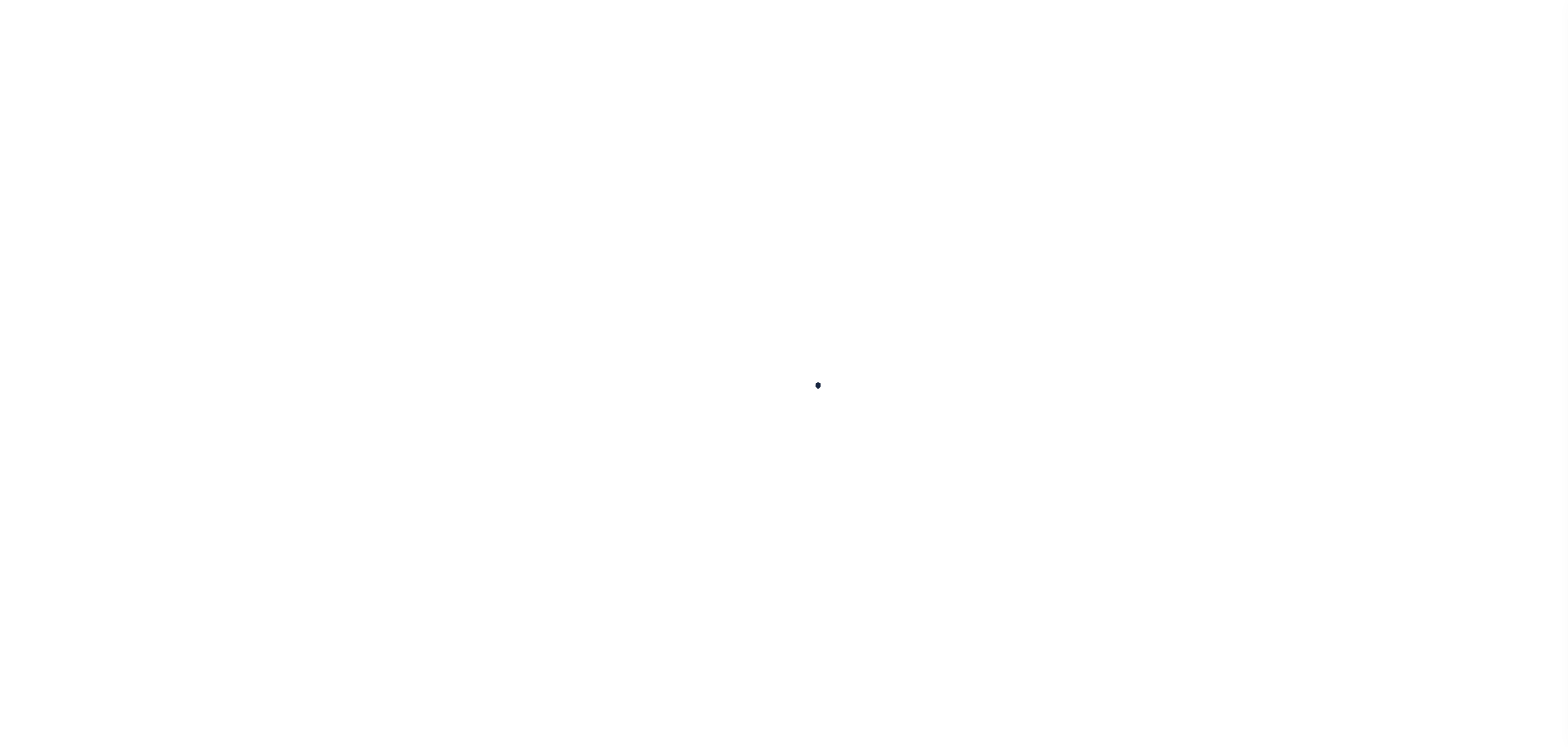
type input "$10,068.5"
type input "$0"
type input "$10,068.5"
select select "SNT"
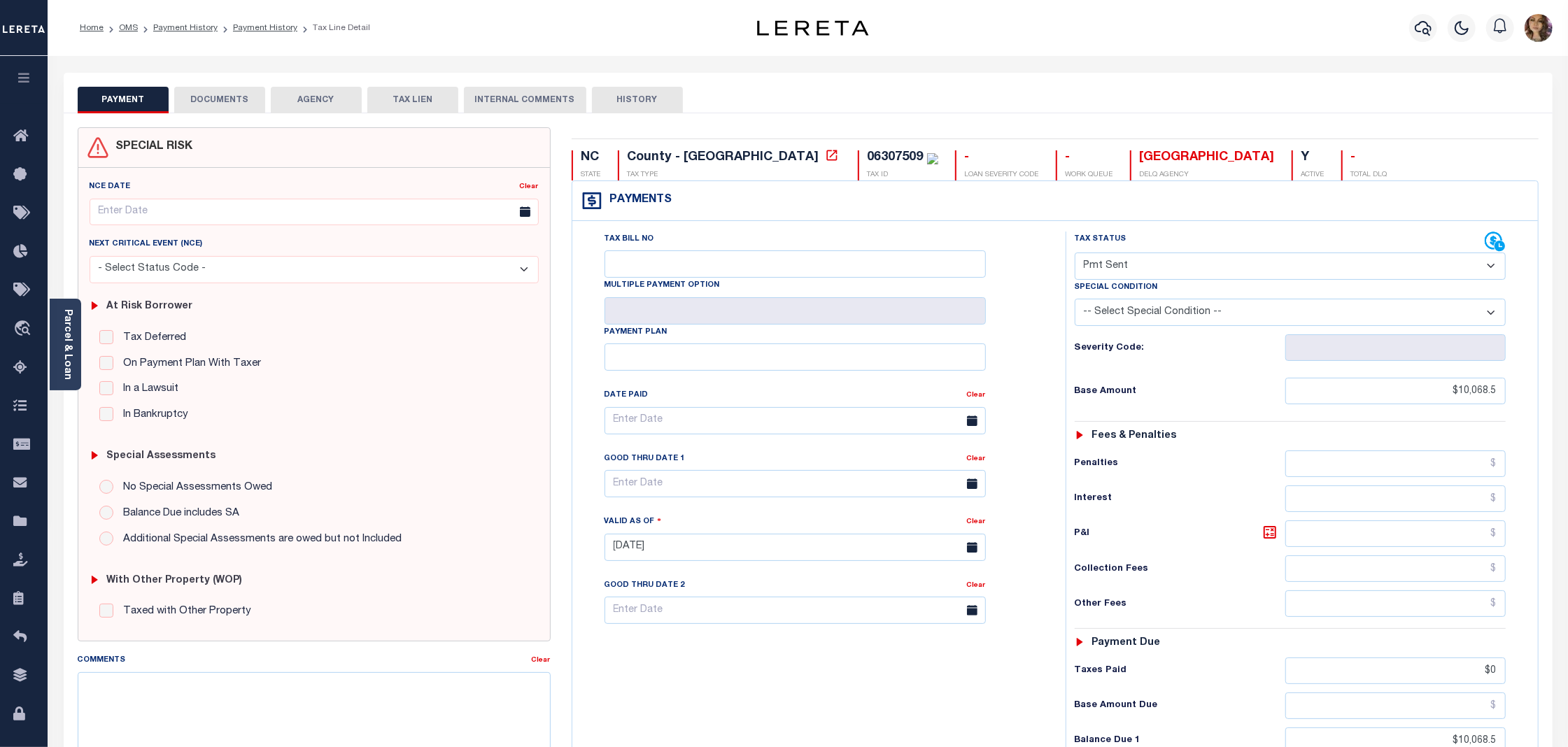
click at [242, 103] on button "DOCUMENTS" at bounding box center [219, 100] width 91 height 27
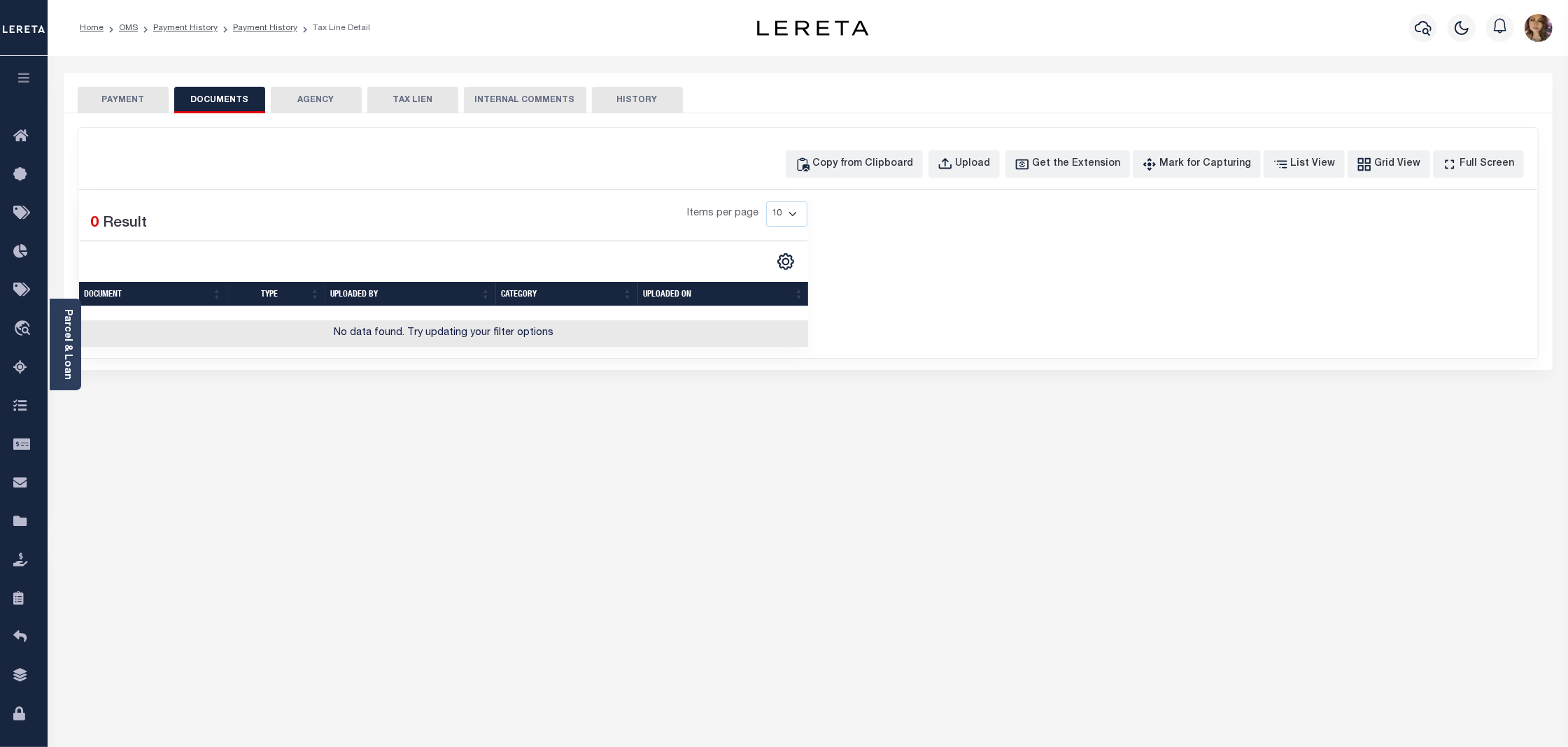
click at [318, 107] on button "AGENCY" at bounding box center [316, 100] width 91 height 27
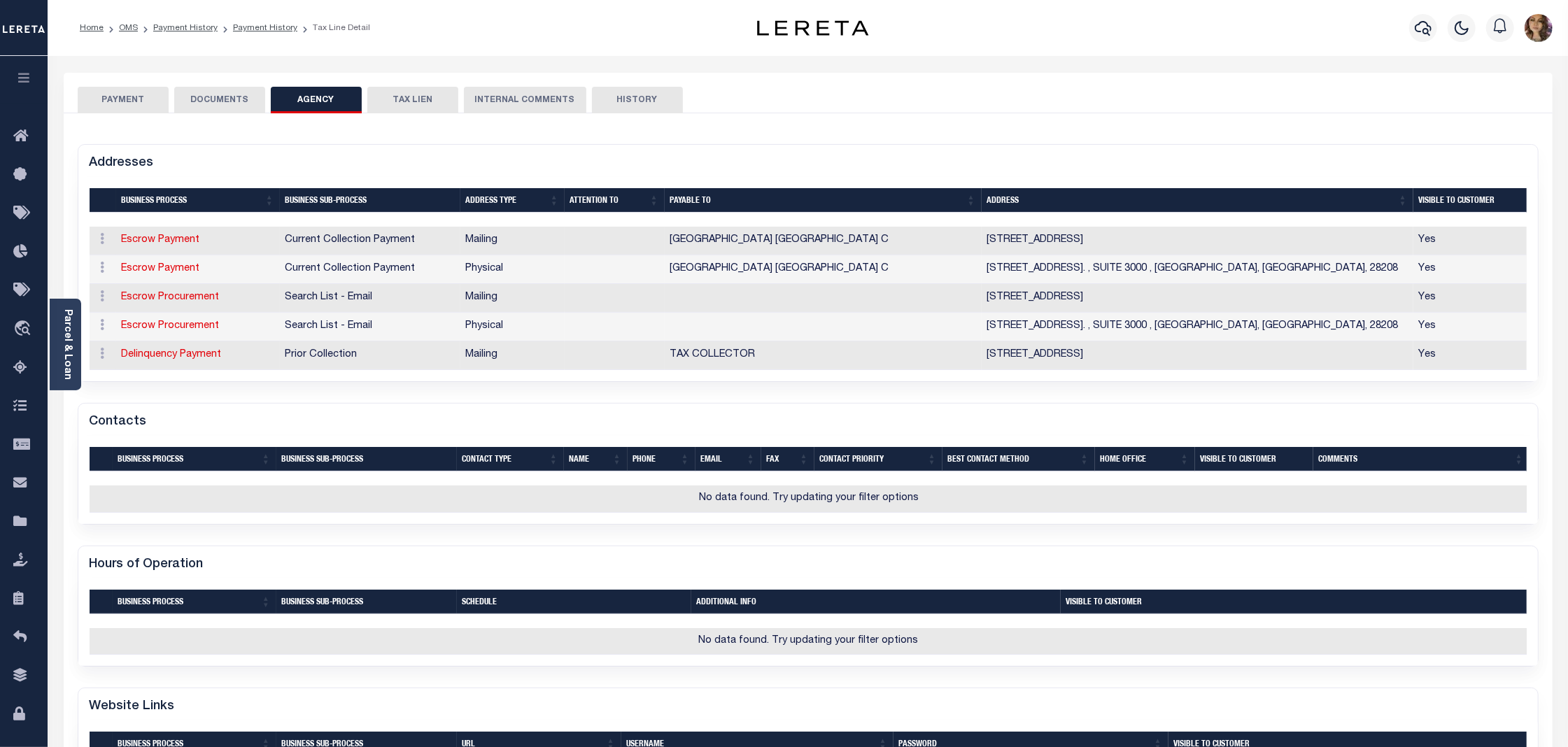
click at [129, 92] on button "PAYMENT" at bounding box center [123, 100] width 91 height 27
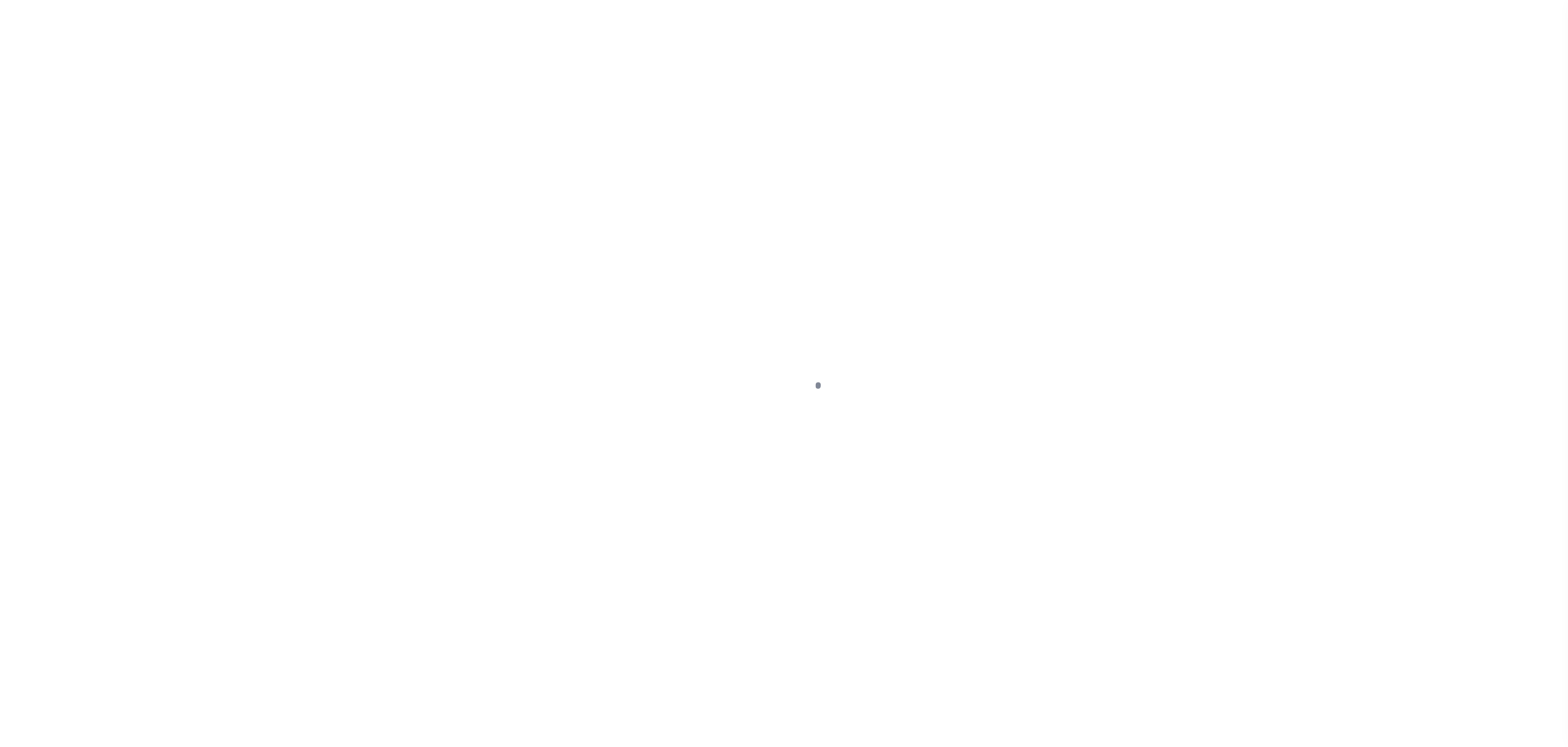
select select "SNT"
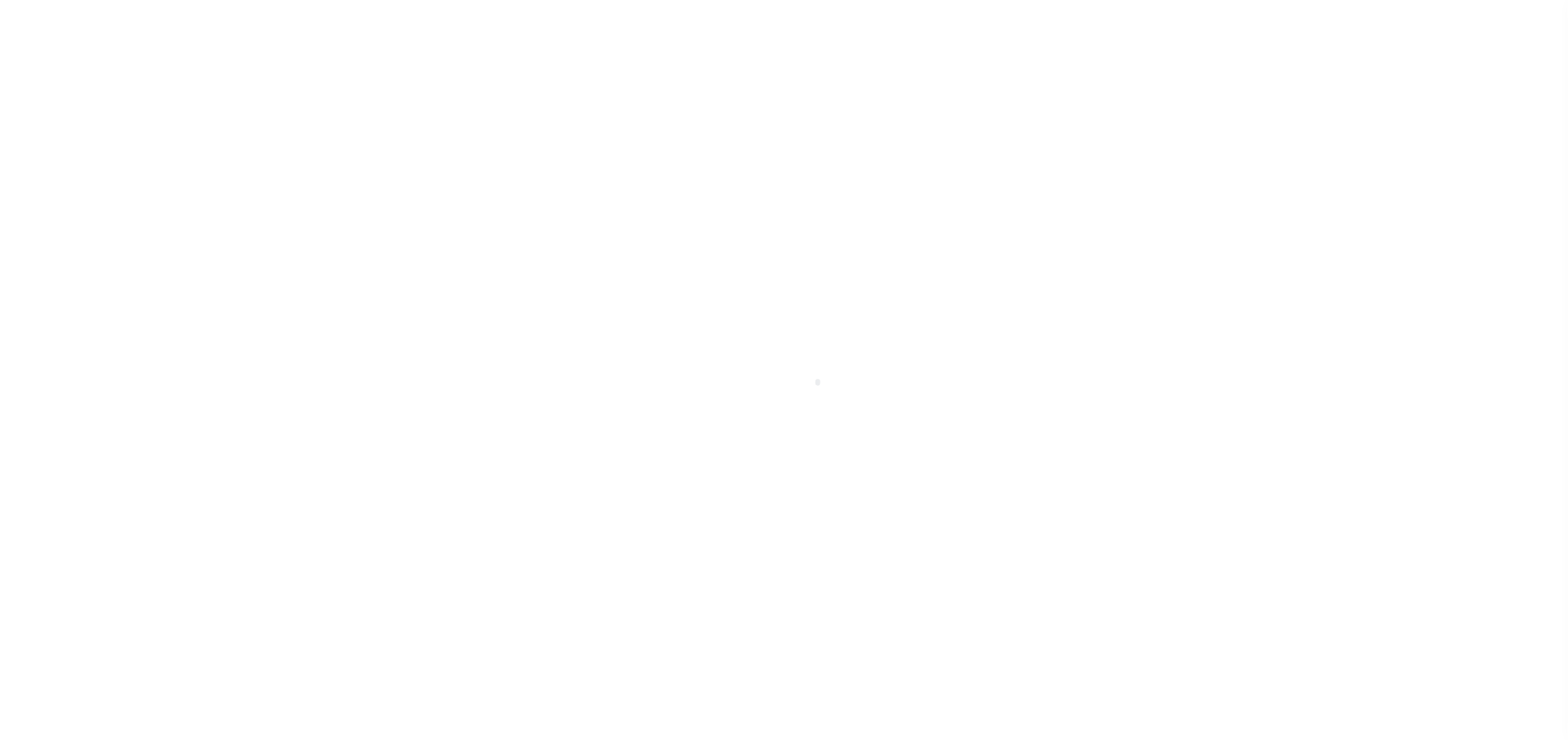
select select "CAC"
type input "[DATE]"
type input "$125,662.92"
select select "TRA"
type input "20241219B6B7HU3R021393121"
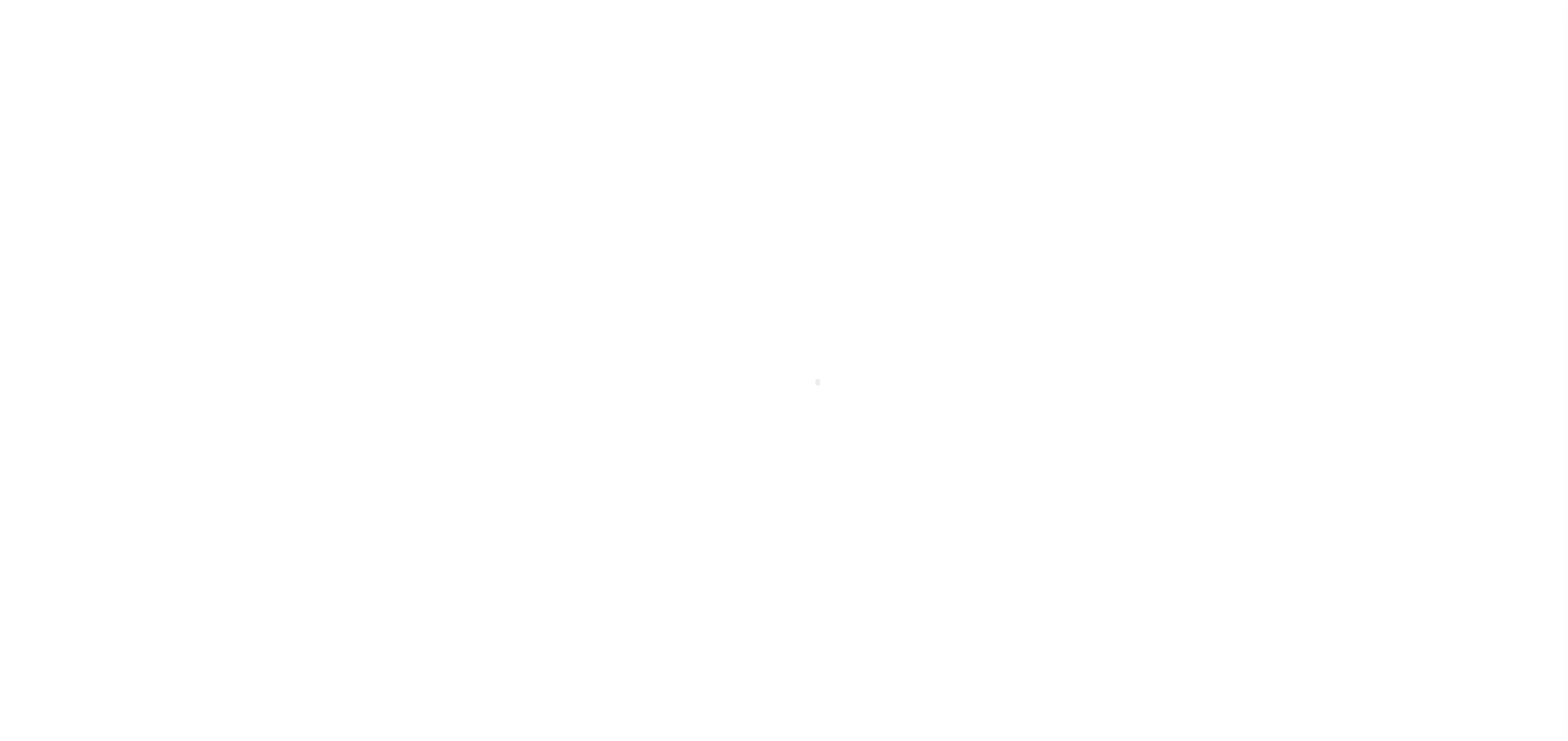
select select "[PERSON_NAME]"
type input "[DATE]"
type input "20241219B6B7HU3R02139312191731"
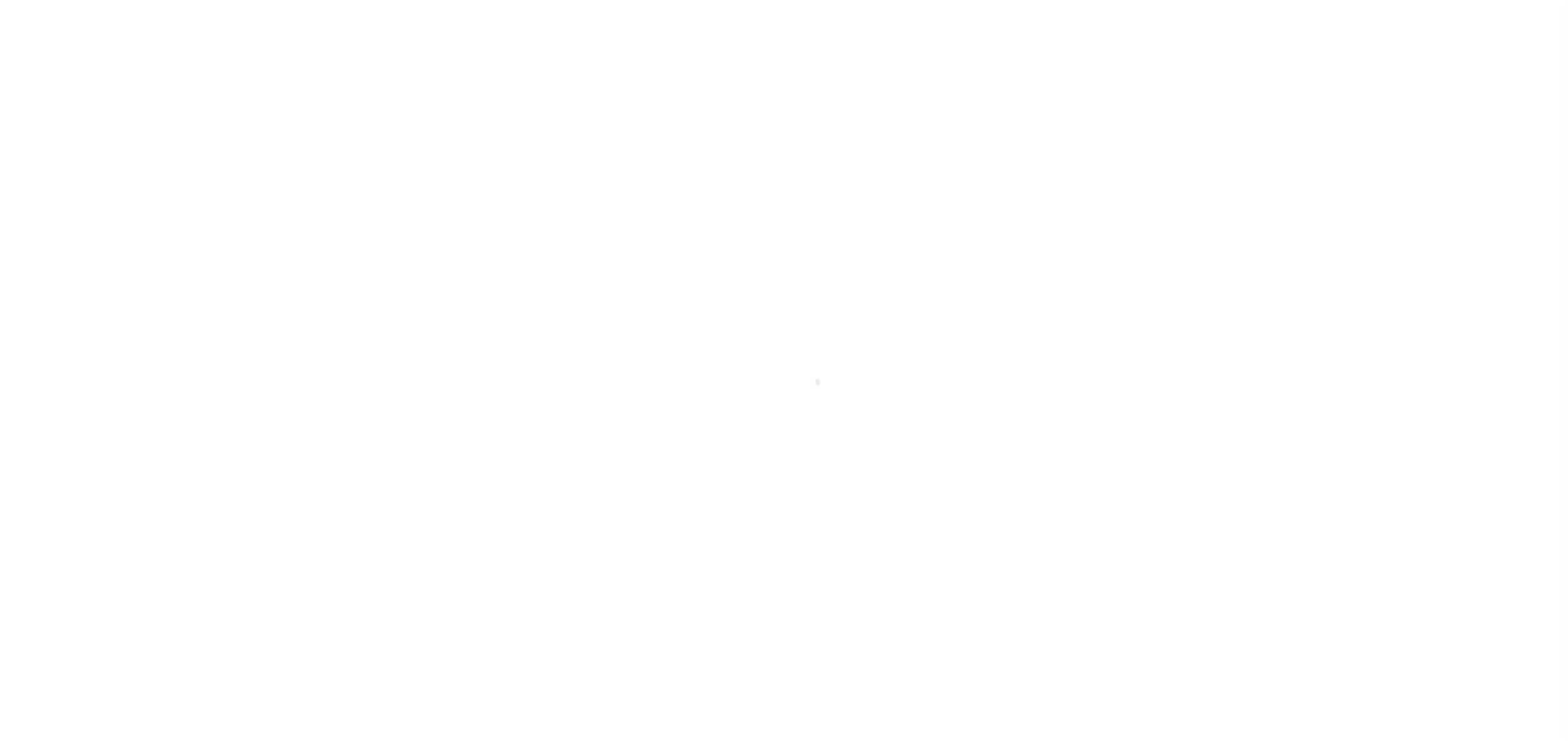
type input "N"
radio input "true"
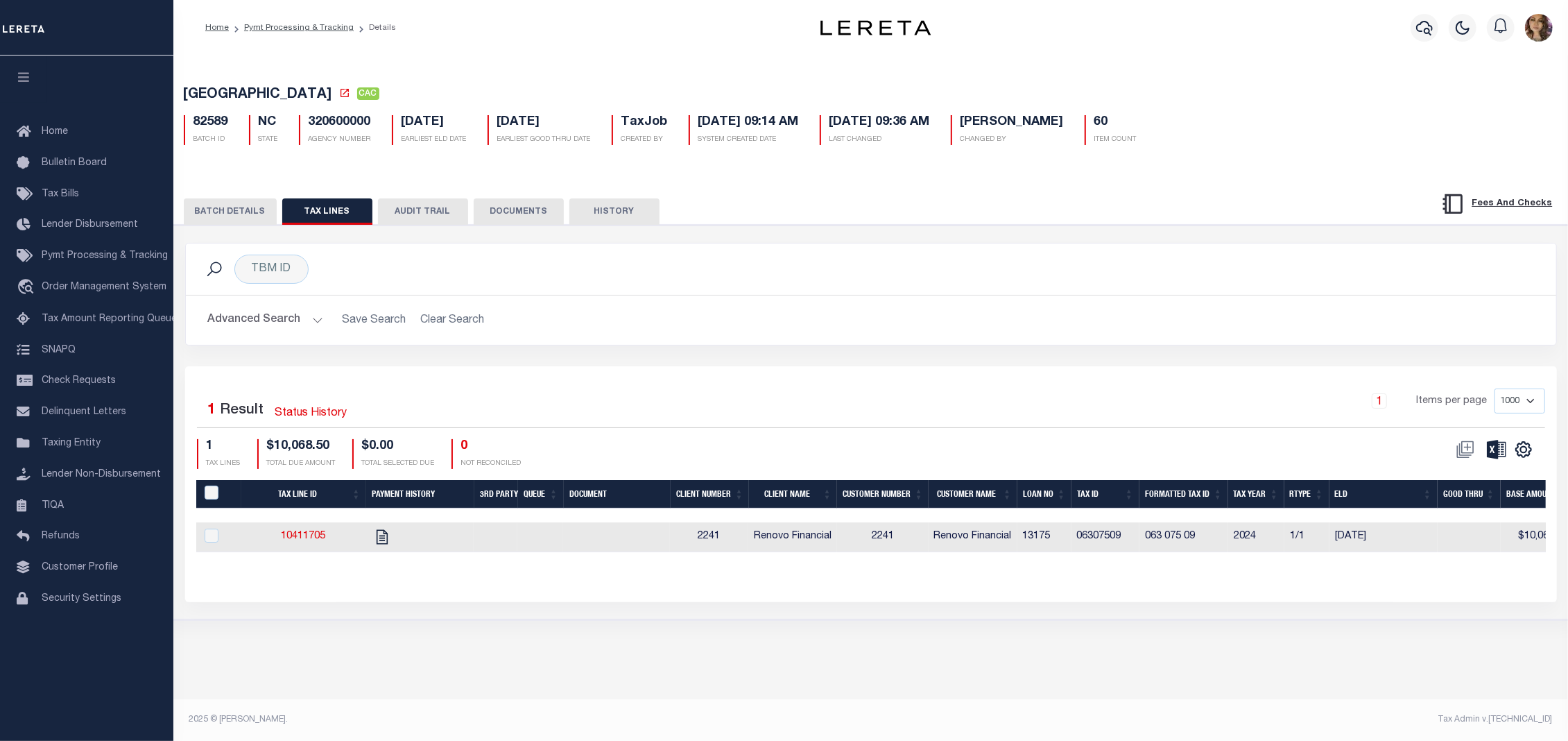
click at [237, 212] on button "BATCH DETAILS" at bounding box center [231, 212] width 93 height 27
